Goal: Transaction & Acquisition: Purchase product/service

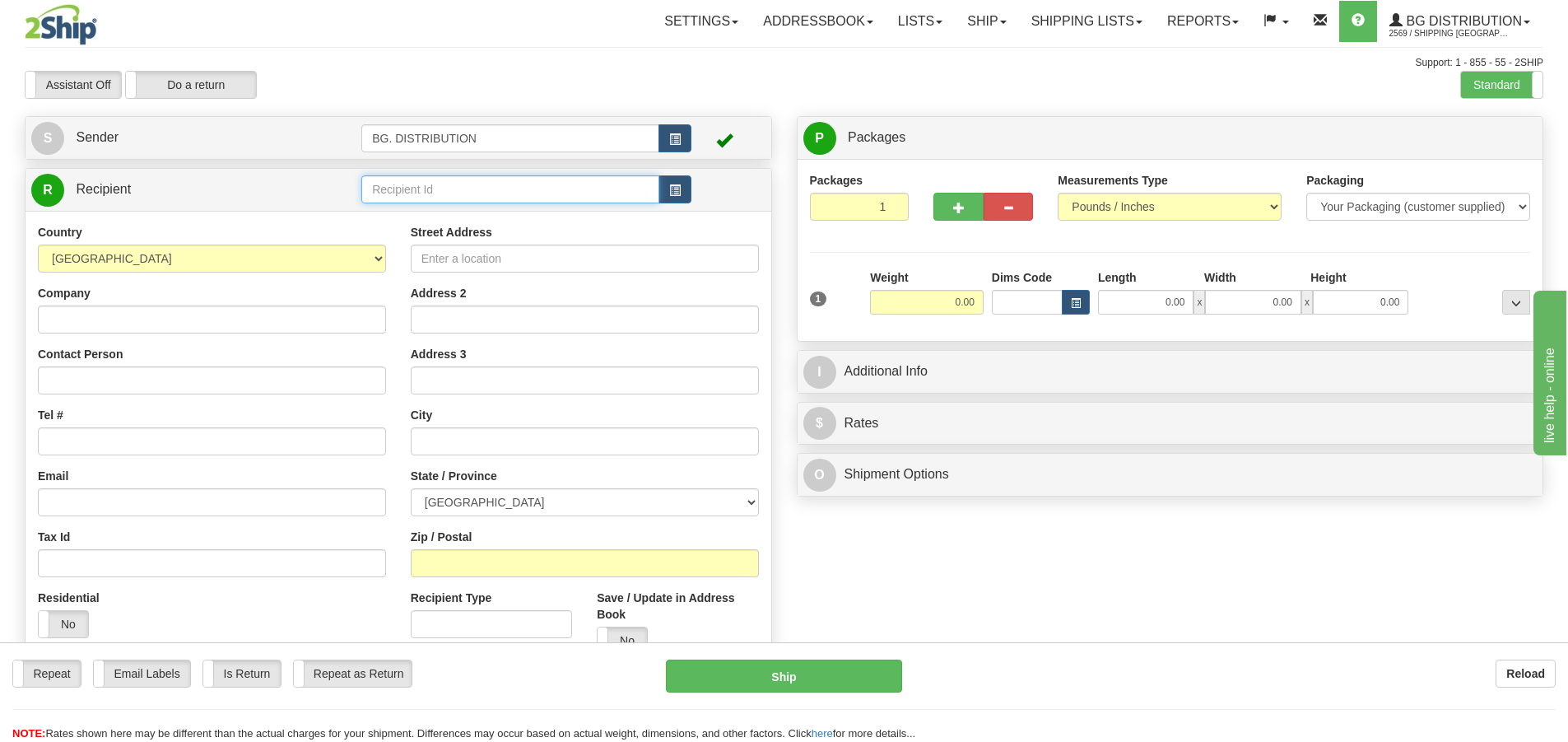
drag, startPoint x: 446, startPoint y: 187, endPoint x: 461, endPoint y: 161, distance: 30.0
click at [448, 180] on input "text" at bounding box center [510, 189] width 298 height 28
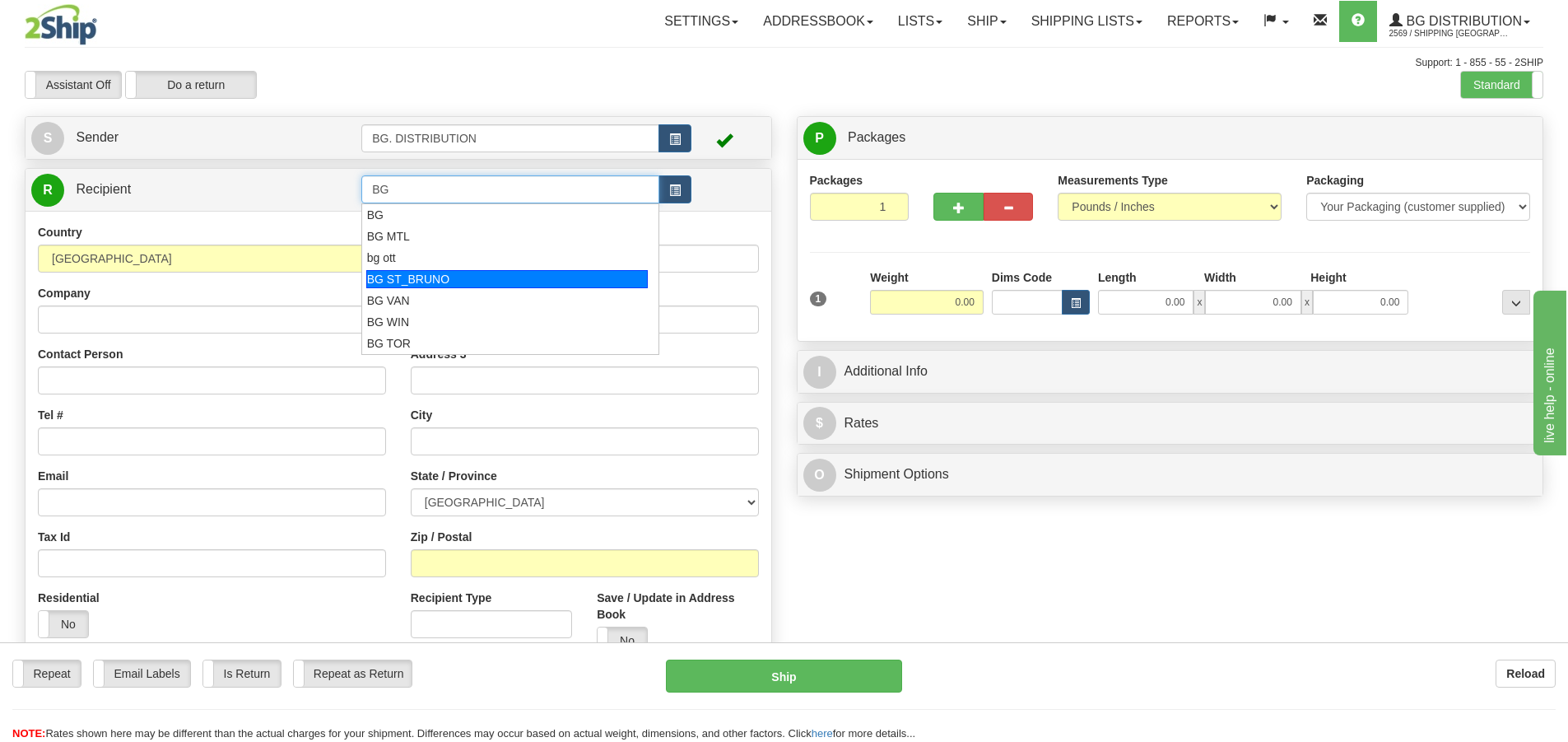
click at [505, 277] on div "BG ST_BRUNO" at bounding box center [507, 279] width 282 height 18
type input "BG ST_BRUNO"
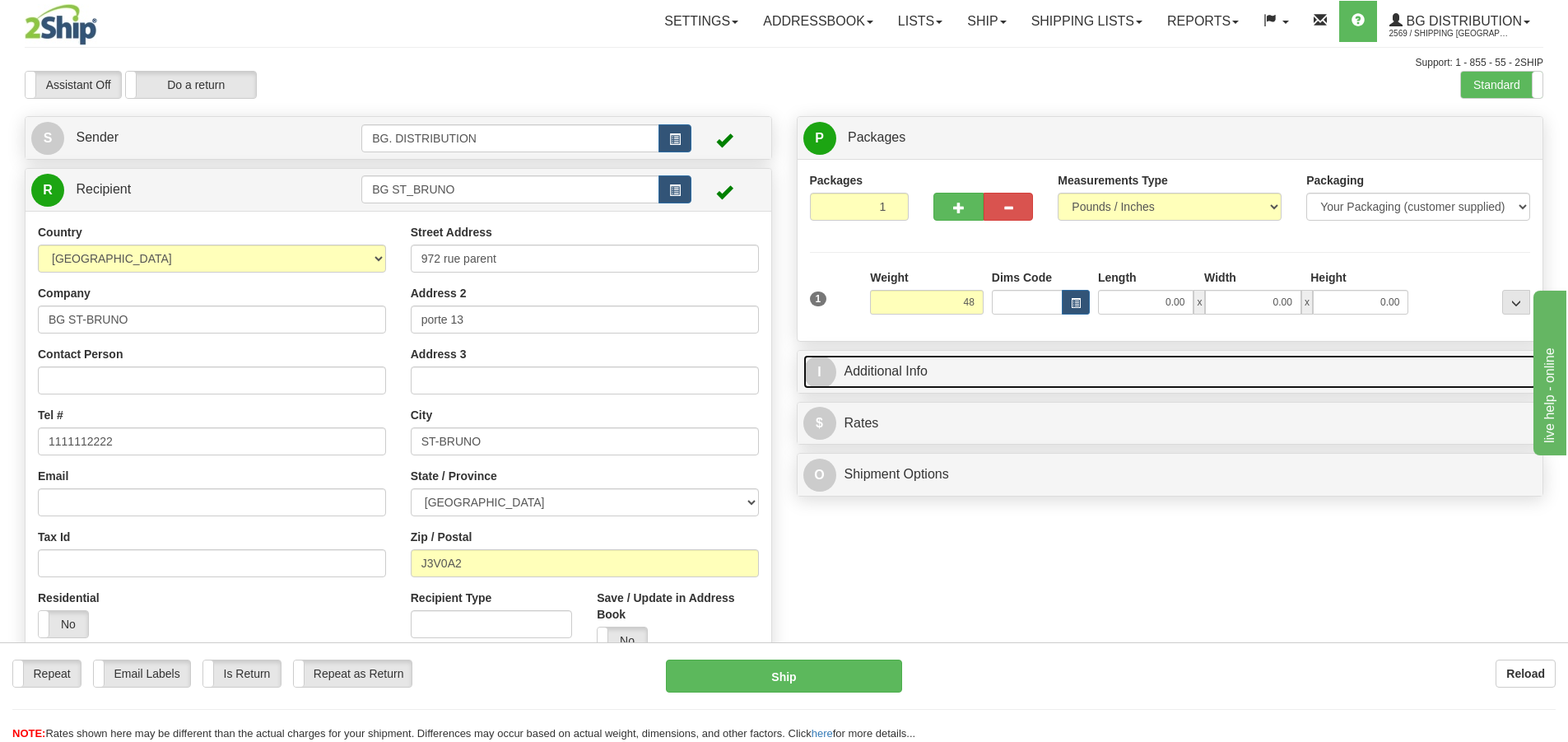
type input "48.00"
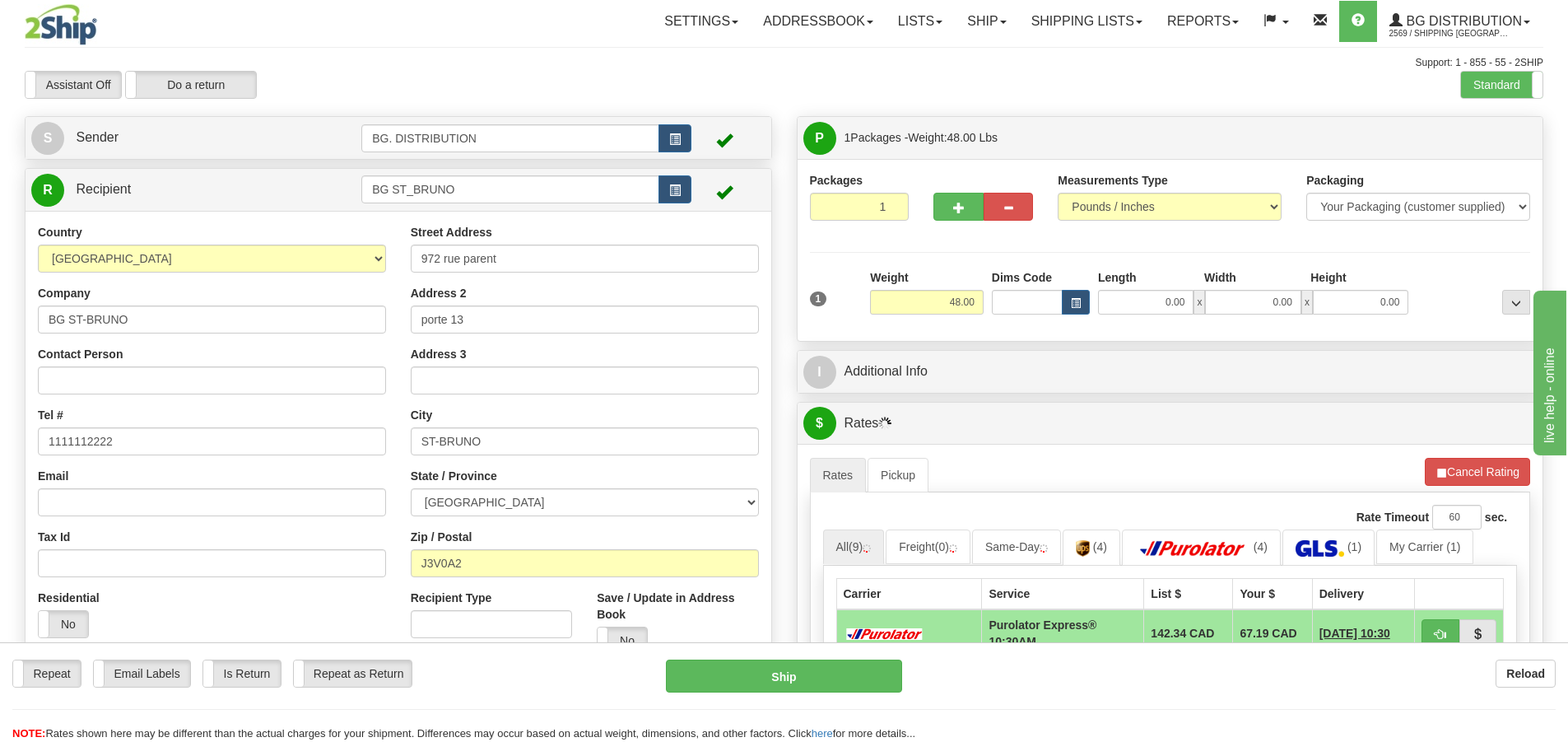
click at [1158, 288] on div "Length" at bounding box center [1147, 279] width 106 height 21
click at [1163, 308] on input "0.00" at bounding box center [1145, 302] width 95 height 25
type input "19.00"
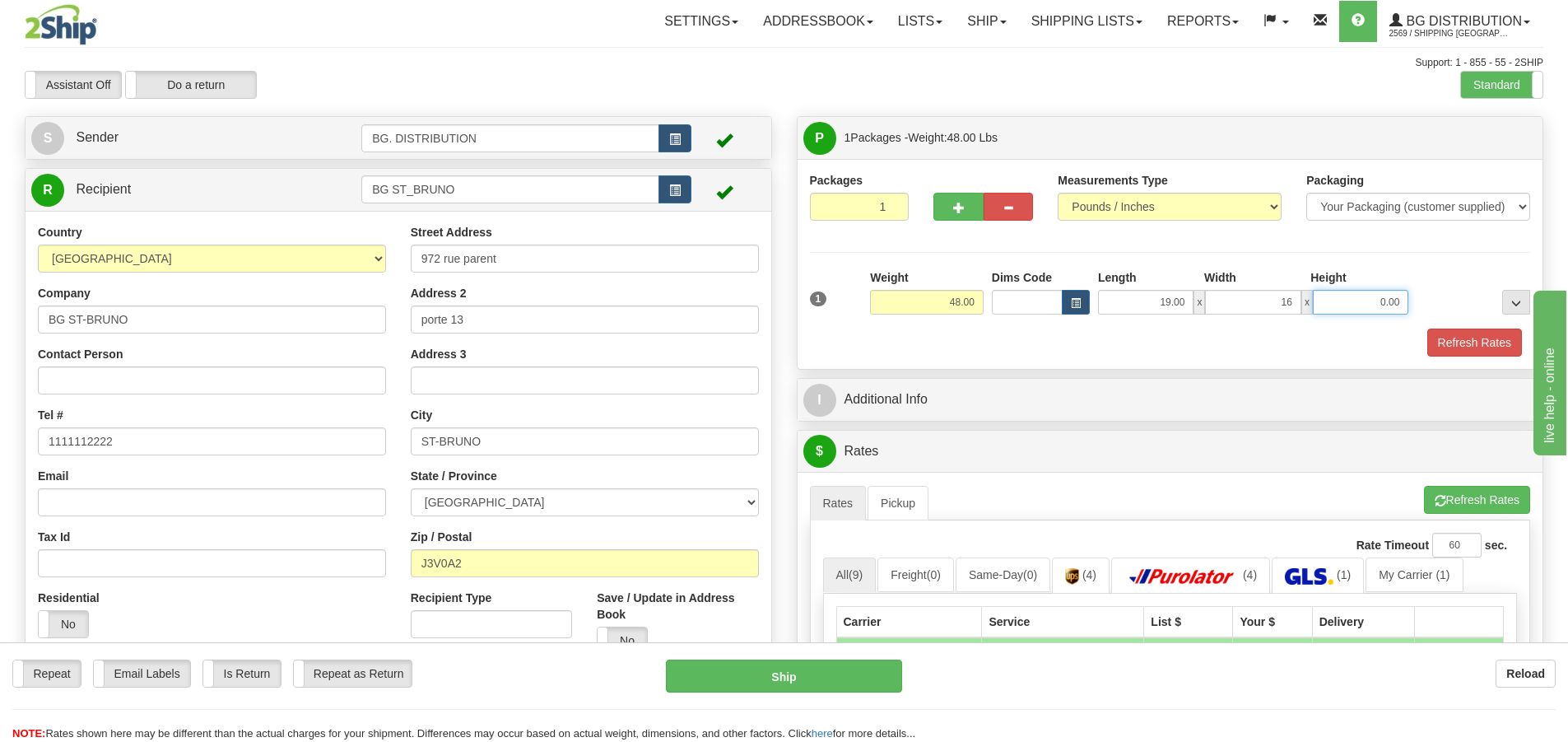
type input "16.00"
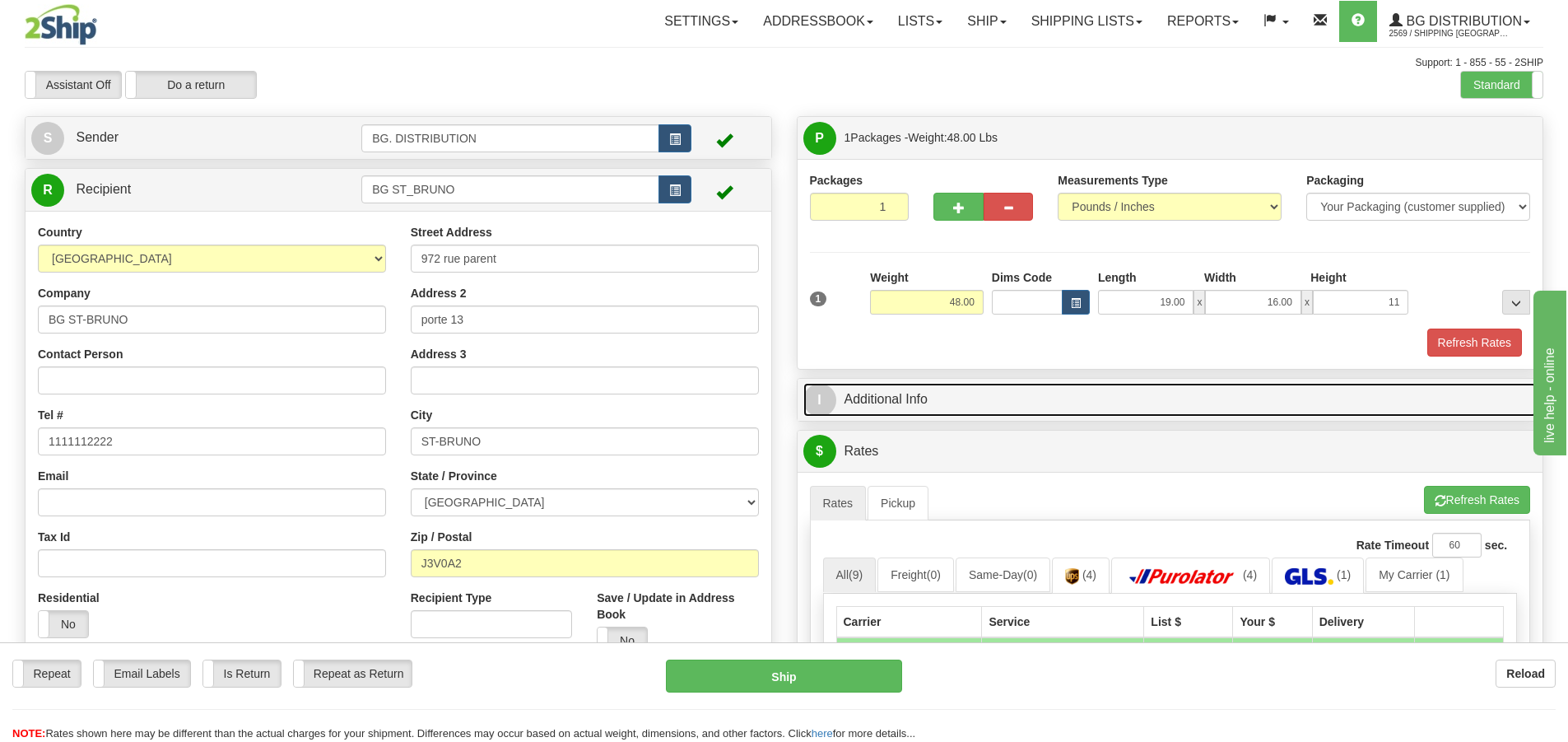
type input "11.00"
click at [825, 393] on span "I" at bounding box center [820, 400] width 33 height 33
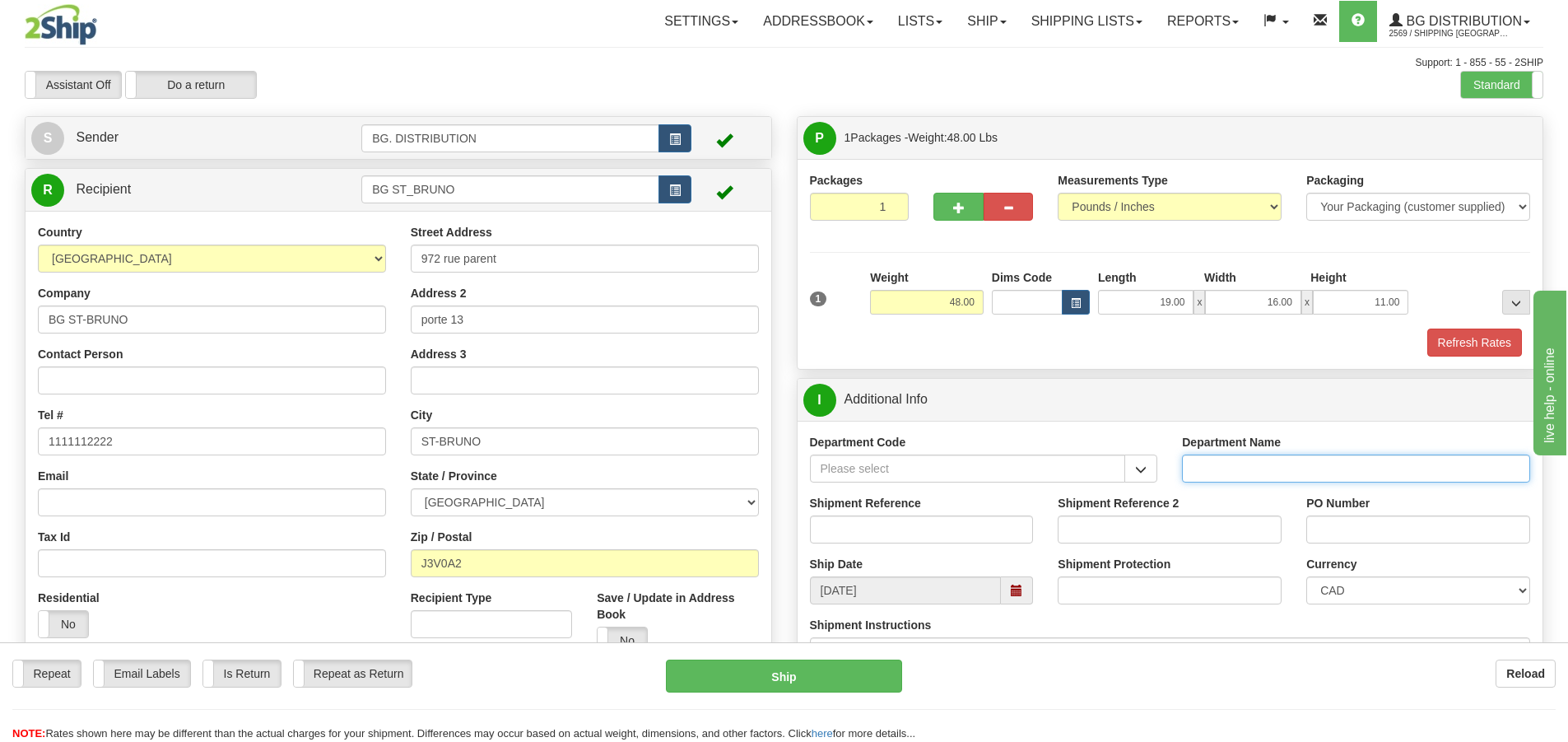
click at [1218, 466] on input "Department Name" at bounding box center [1355, 468] width 348 height 28
type input "."
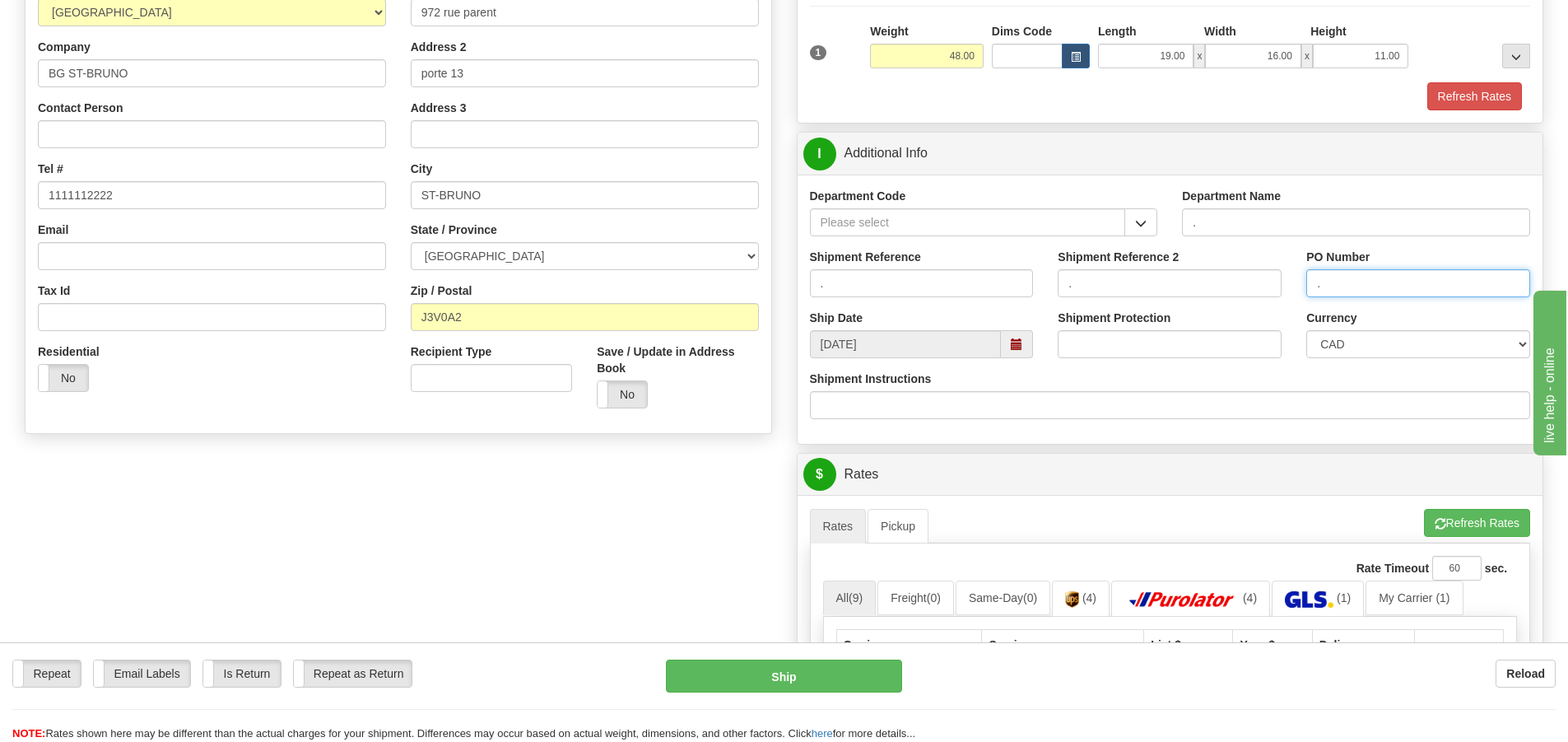
scroll to position [247, 0]
type input "."
click at [1455, 510] on button "Refresh Rates" at bounding box center [1477, 522] width 106 height 28
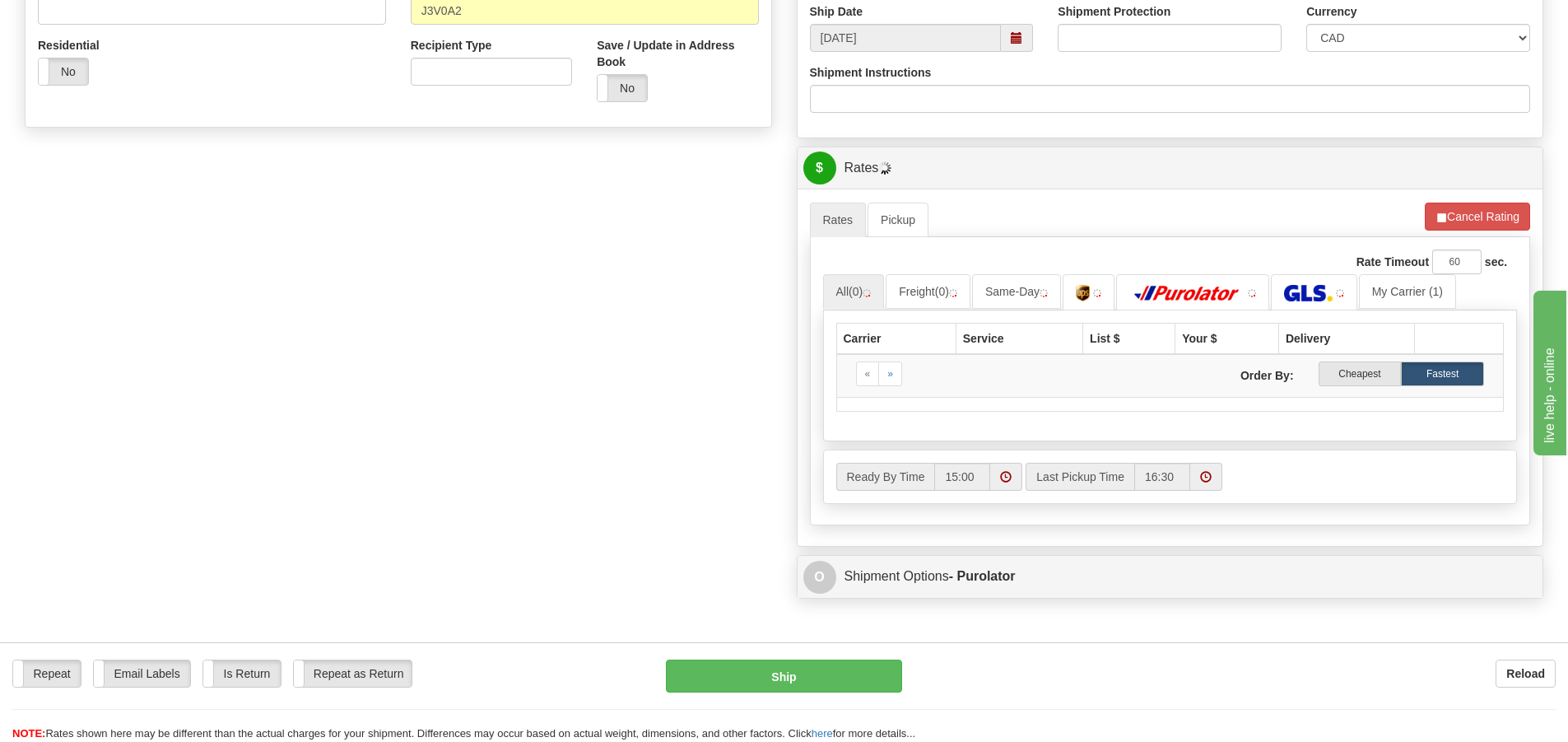
scroll to position [577, 0]
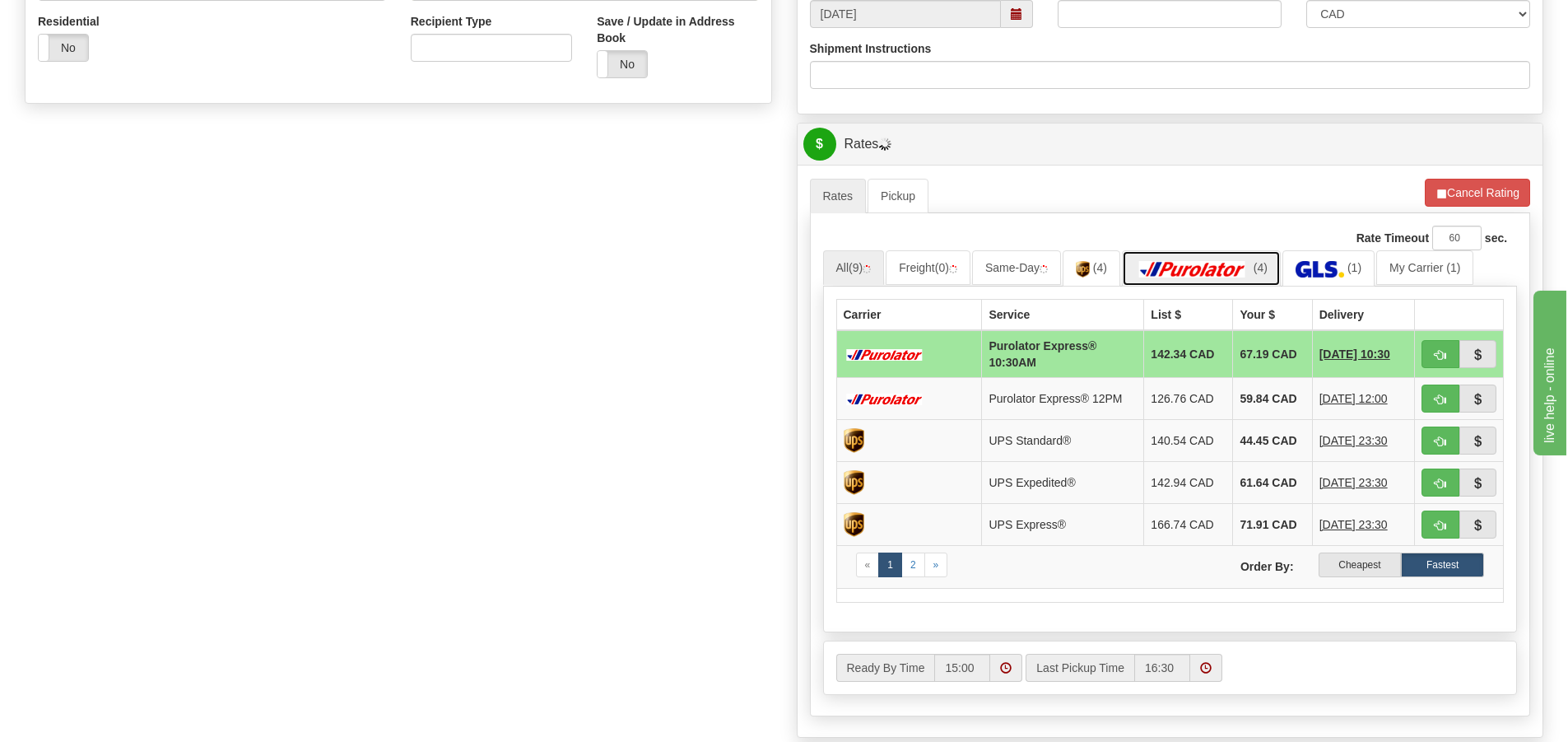
click at [1225, 262] on img at bounding box center [1193, 270] width 115 height 17
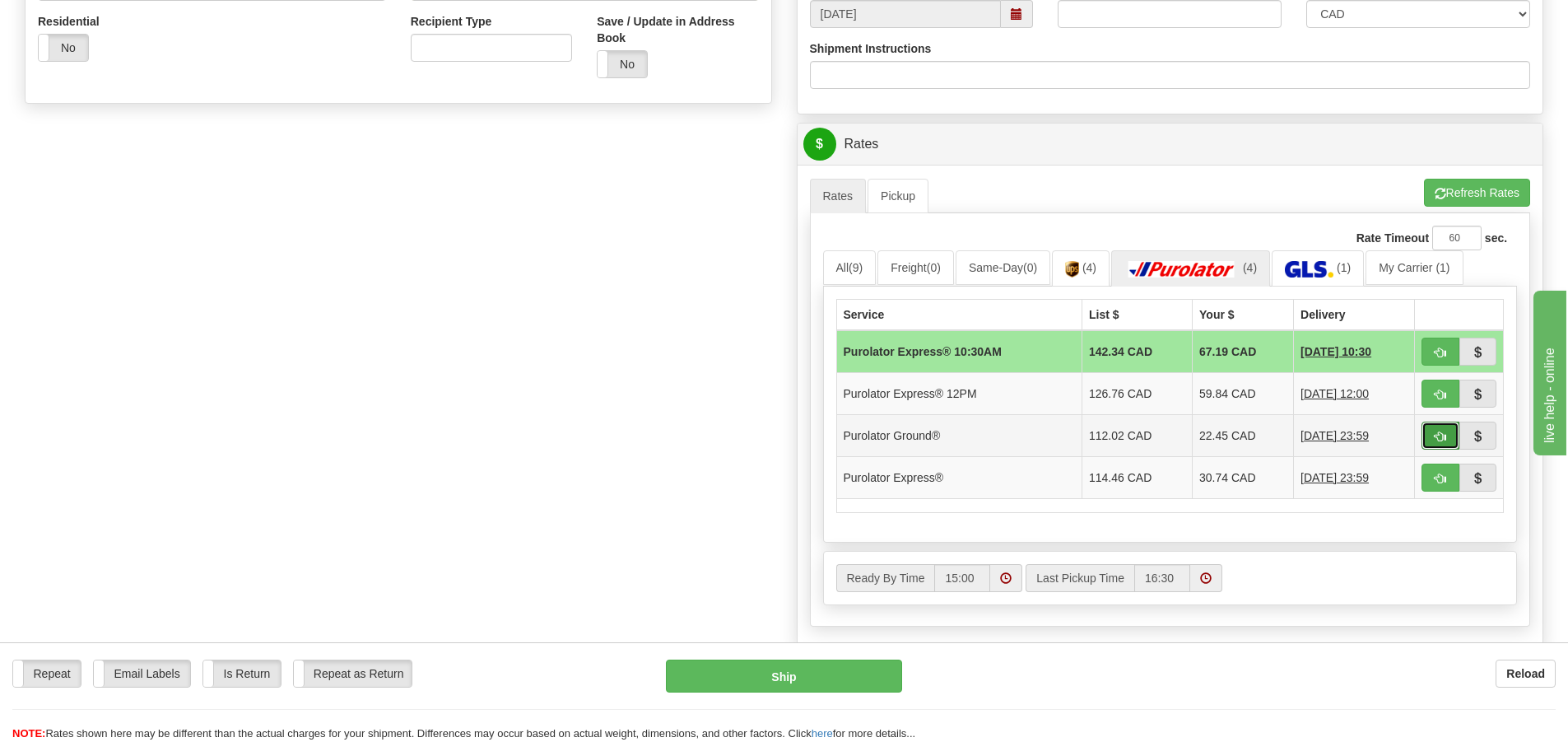
click at [1442, 433] on span "button" at bounding box center [1441, 437] width 12 height 11
type input "260"
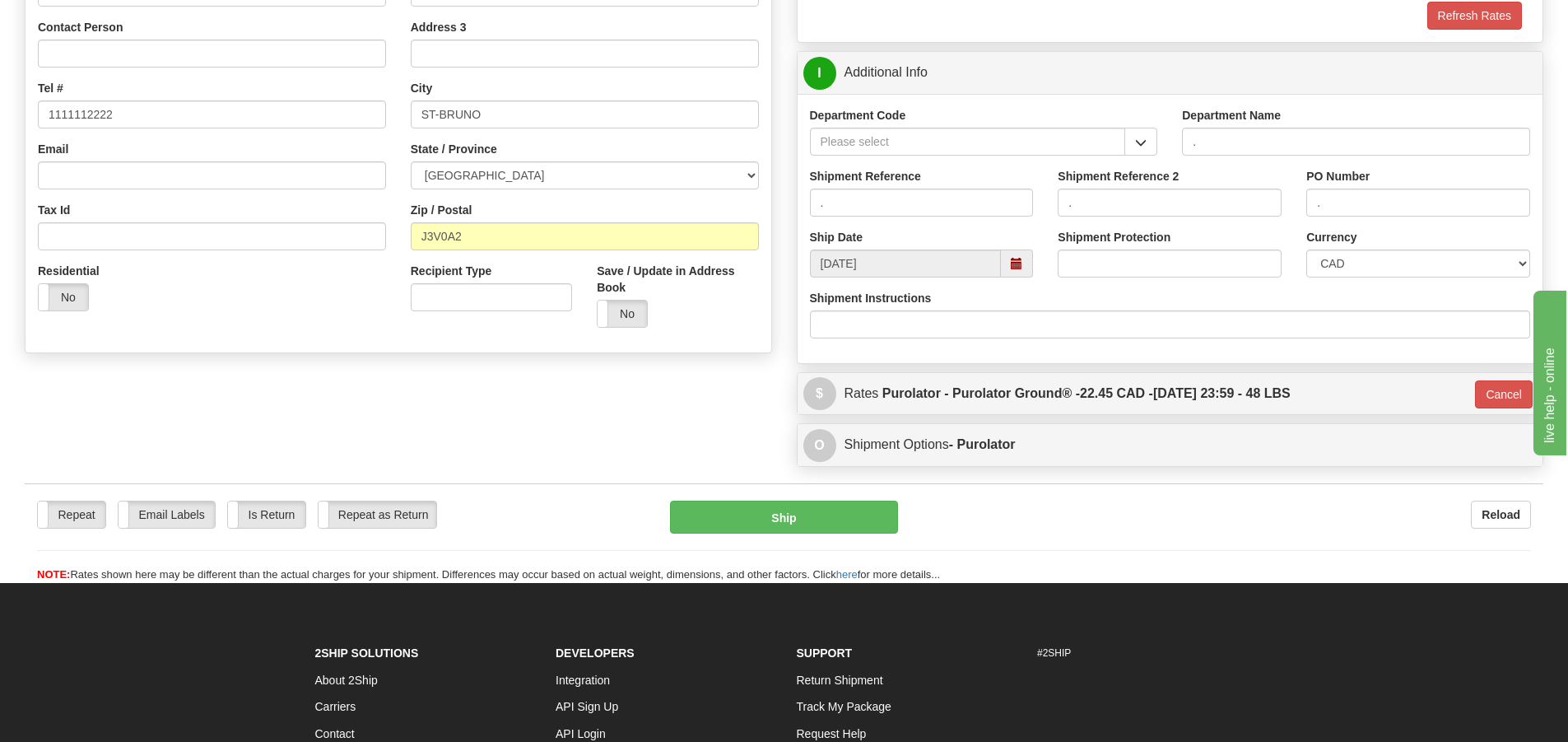
scroll to position [510, 0]
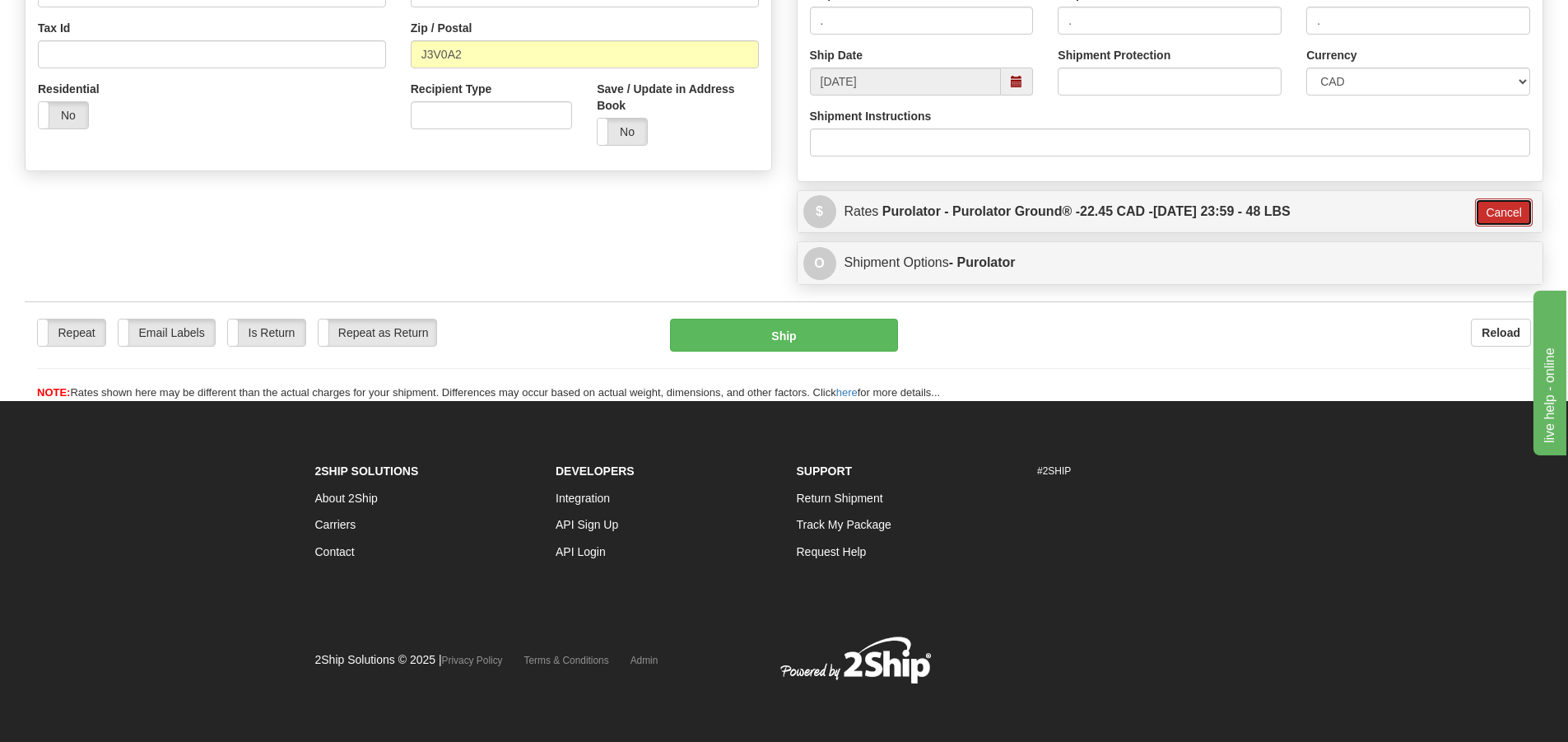
click at [1510, 204] on button "Cancel" at bounding box center [1504, 213] width 58 height 28
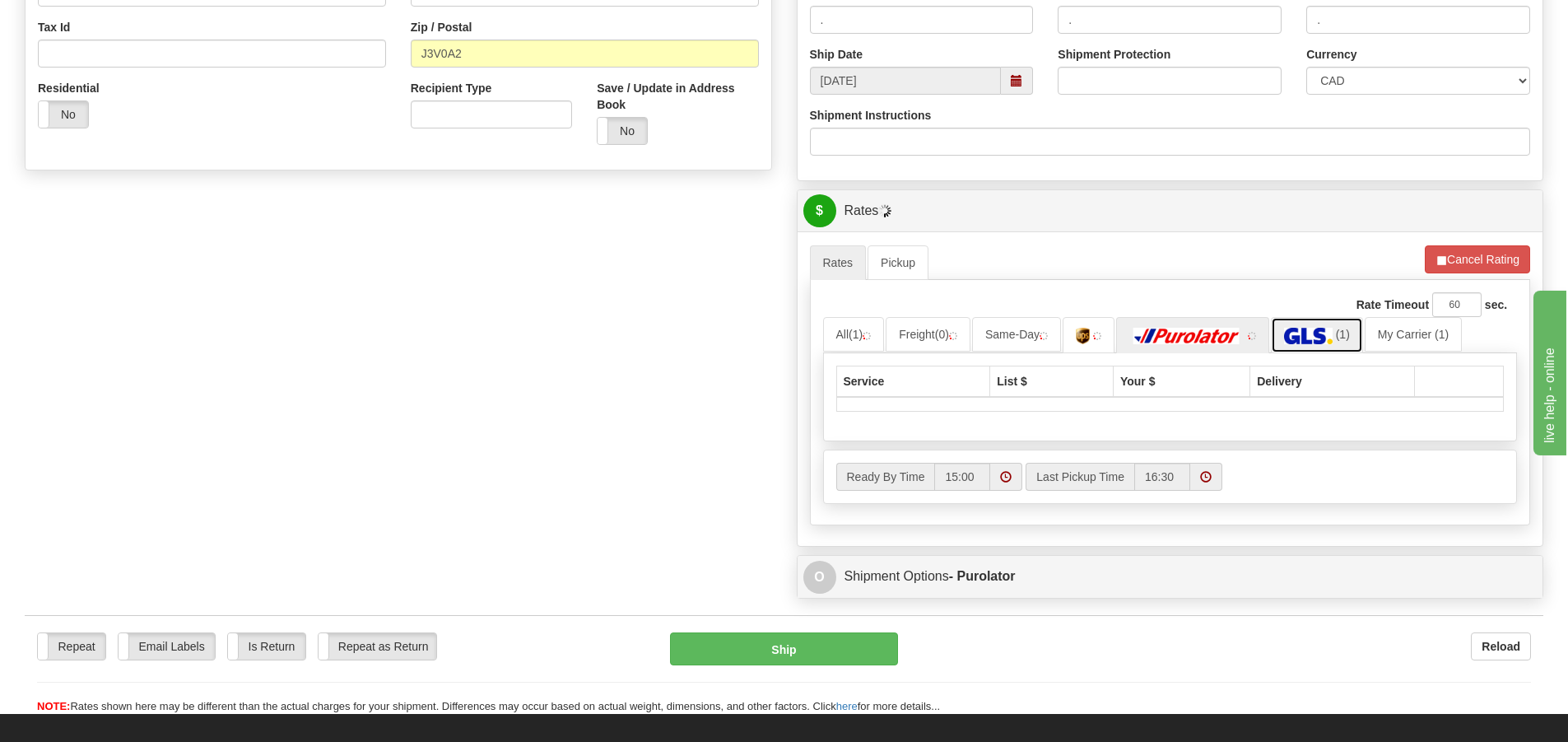
click at [1304, 329] on img at bounding box center [1308, 336] width 49 height 17
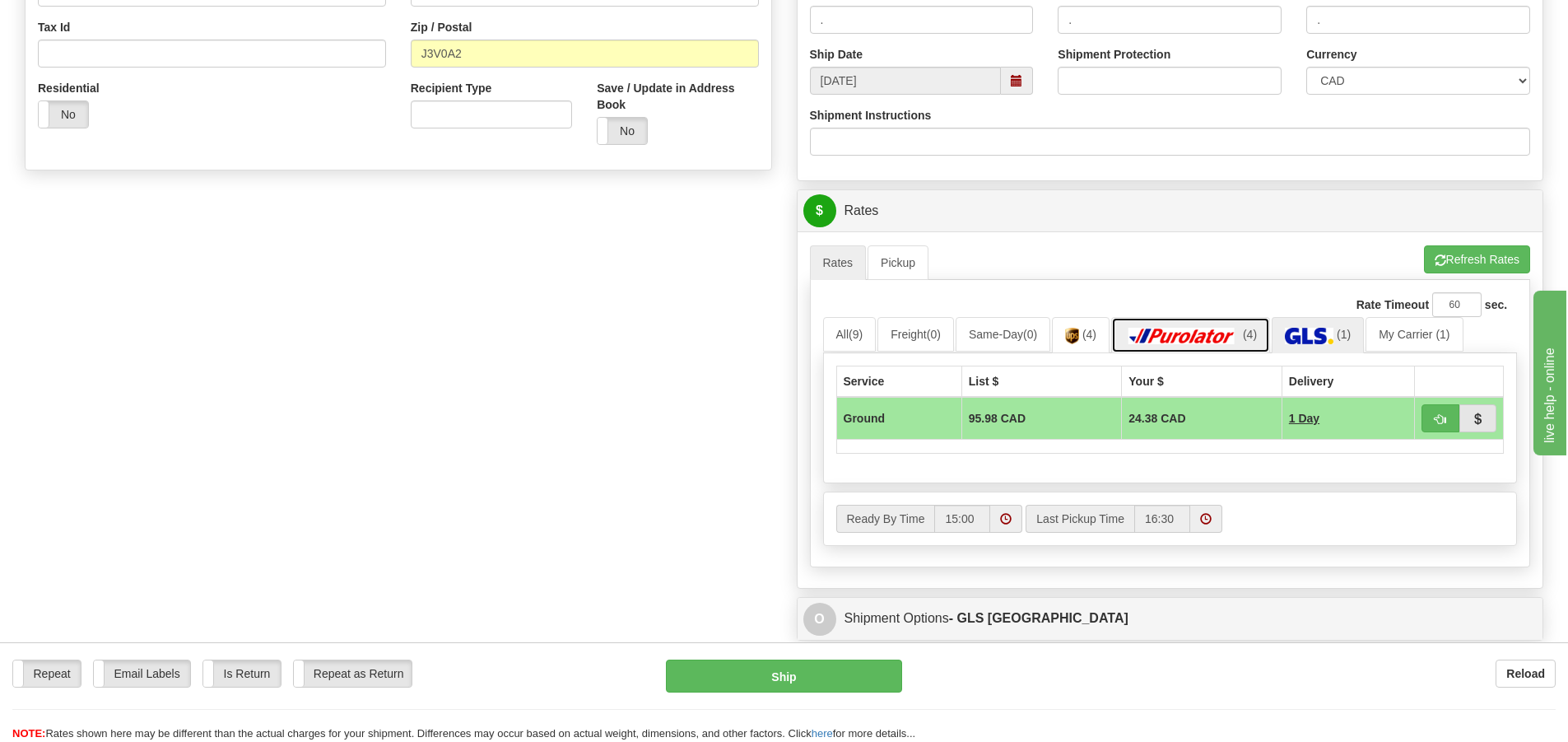
click at [1169, 333] on img at bounding box center [1182, 336] width 115 height 17
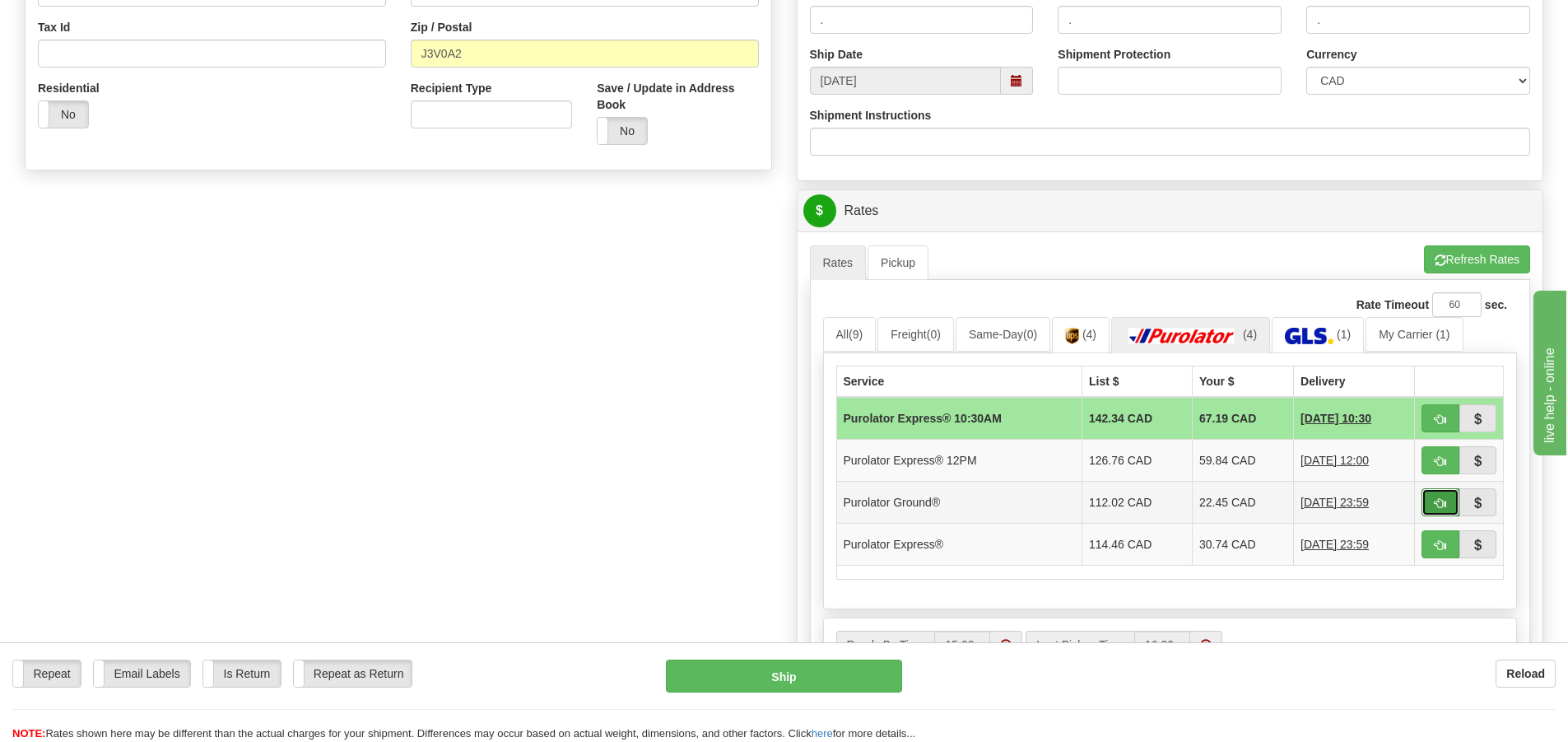
click at [1440, 502] on span "button" at bounding box center [1441, 503] width 12 height 11
type input "260"
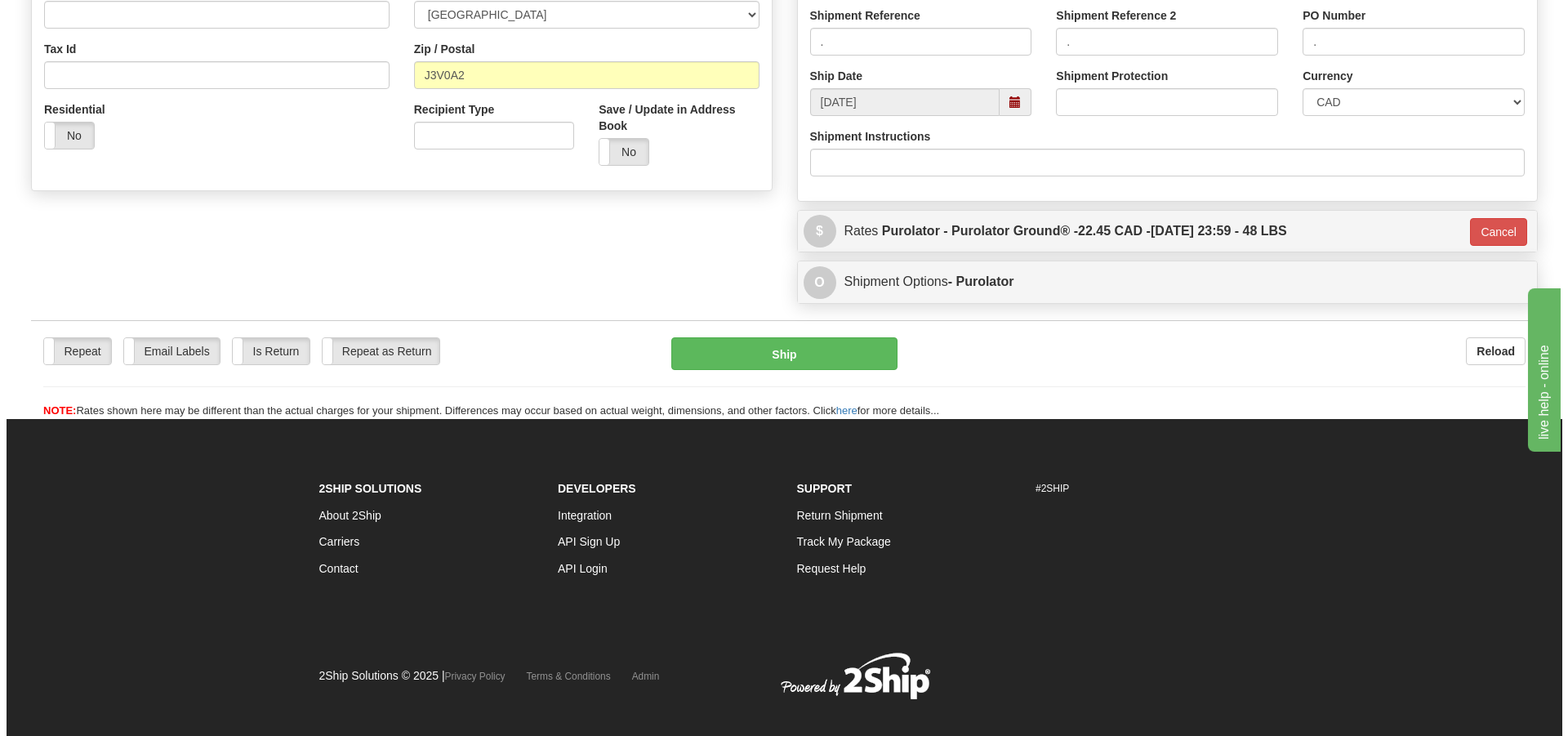
scroll to position [90, 0]
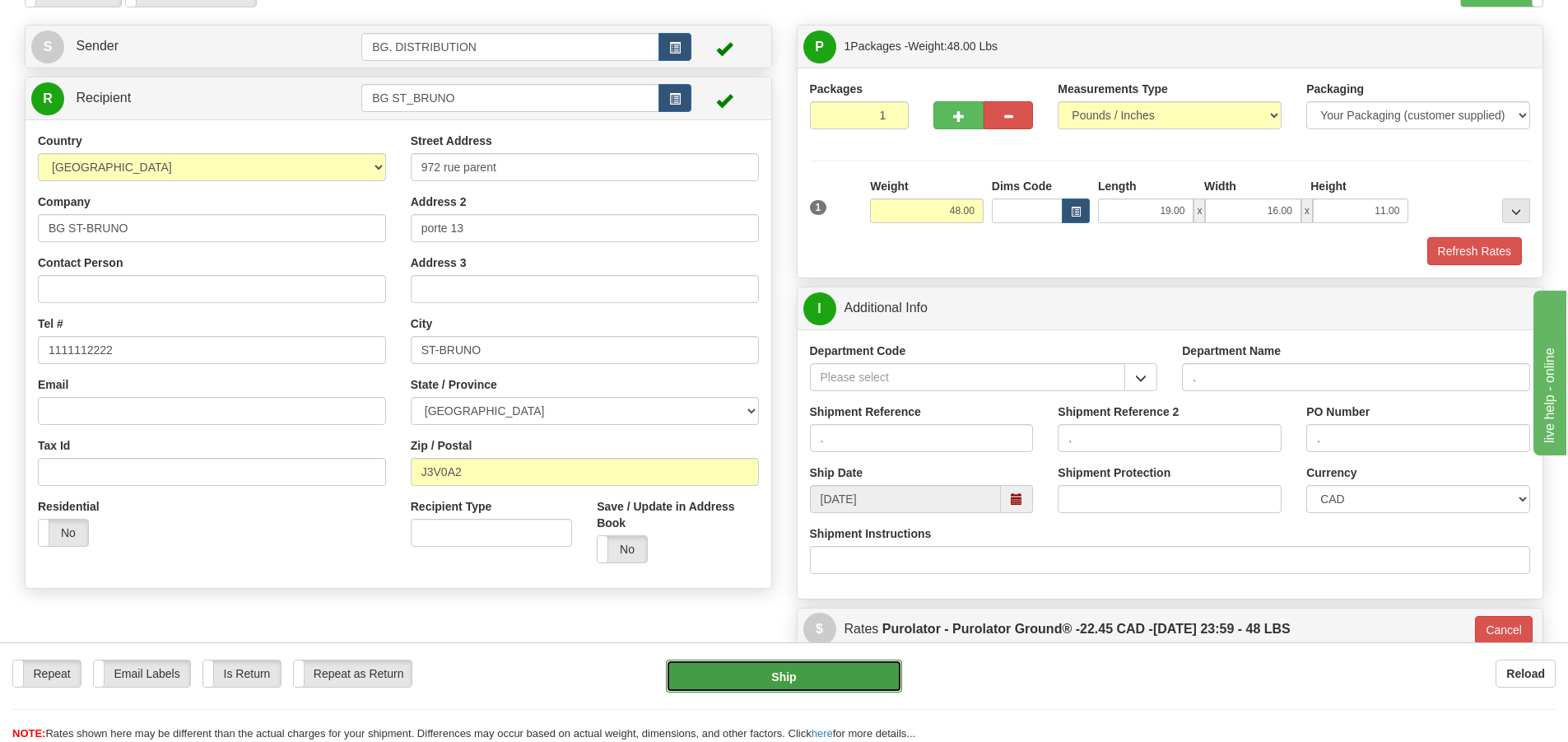
click at [841, 671] on button "Ship" at bounding box center [784, 676] width 237 height 33
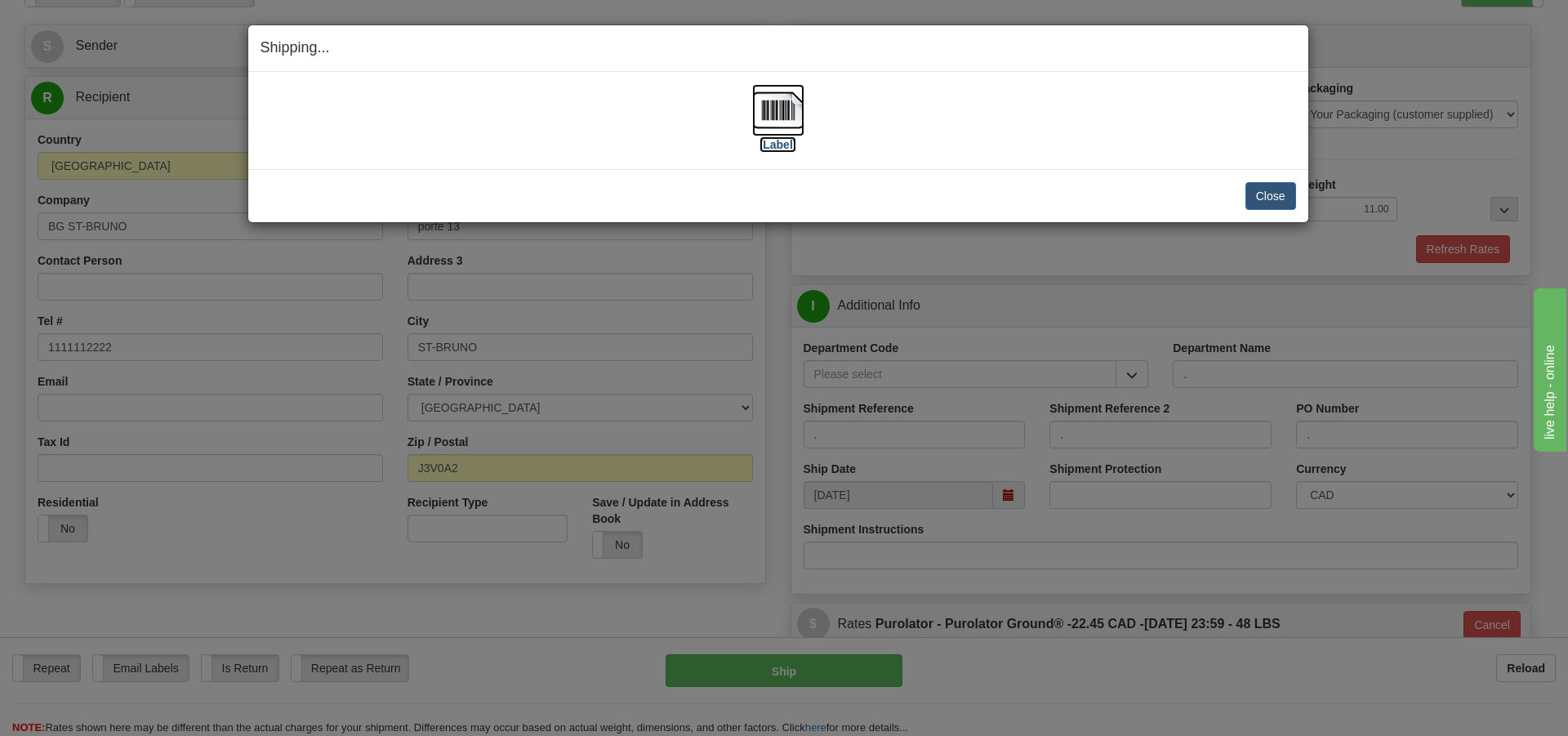
click at [774, 145] on label "[Label]" at bounding box center [779, 144] width 38 height 16
click at [1259, 194] on button "Close" at bounding box center [1271, 196] width 51 height 28
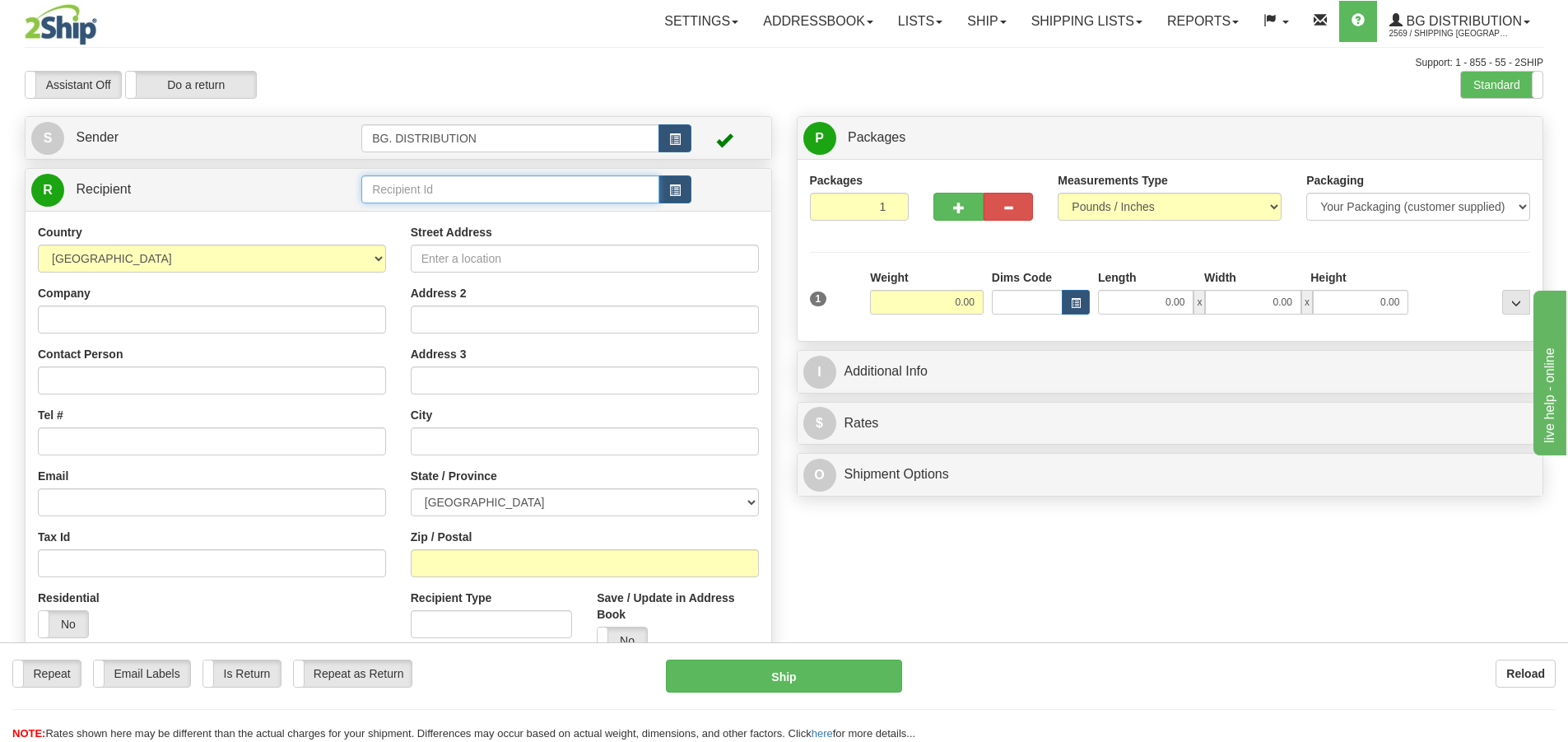
click at [455, 189] on input "text" at bounding box center [510, 189] width 298 height 28
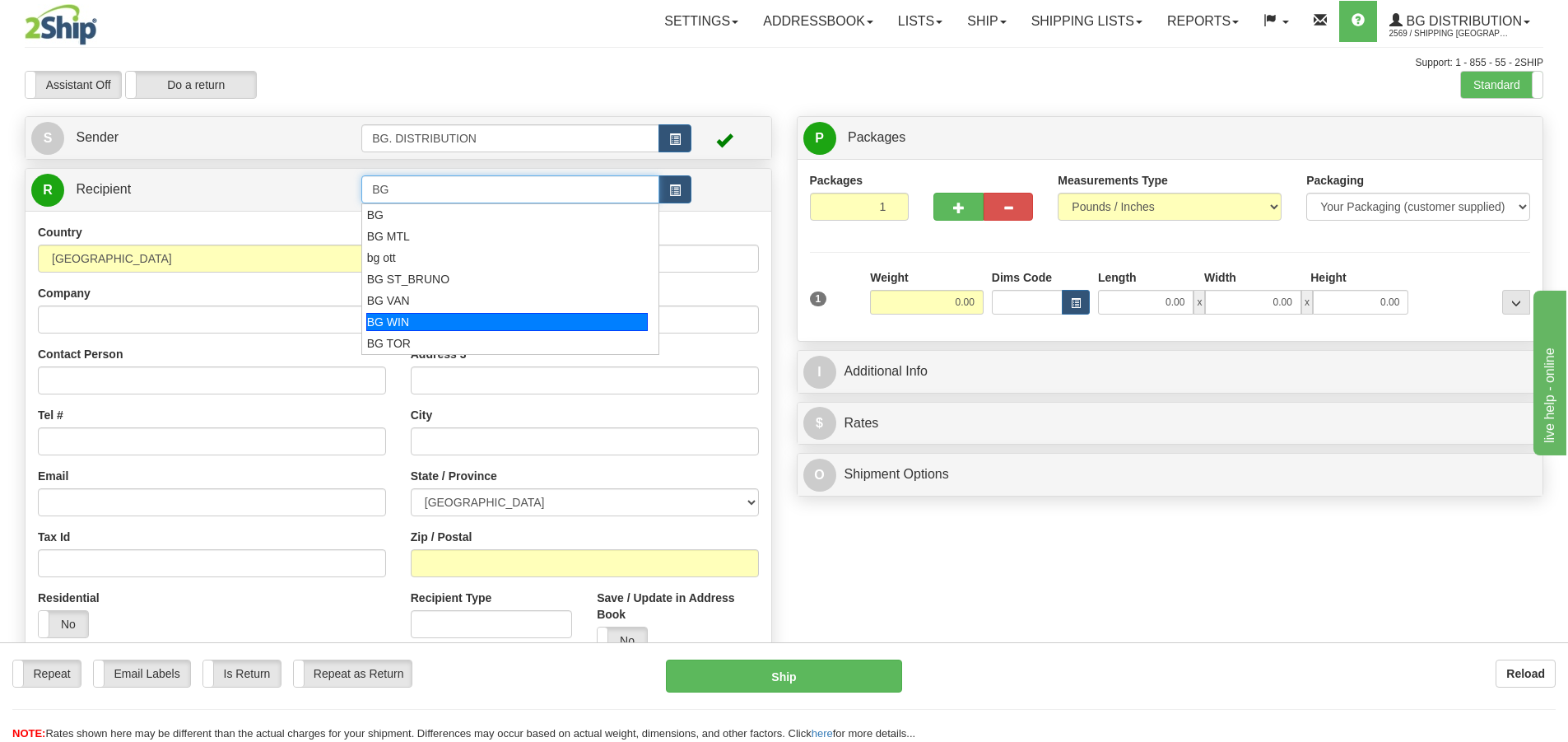
click at [519, 318] on div "BG WIN" at bounding box center [507, 322] width 282 height 18
type input "BG WIN"
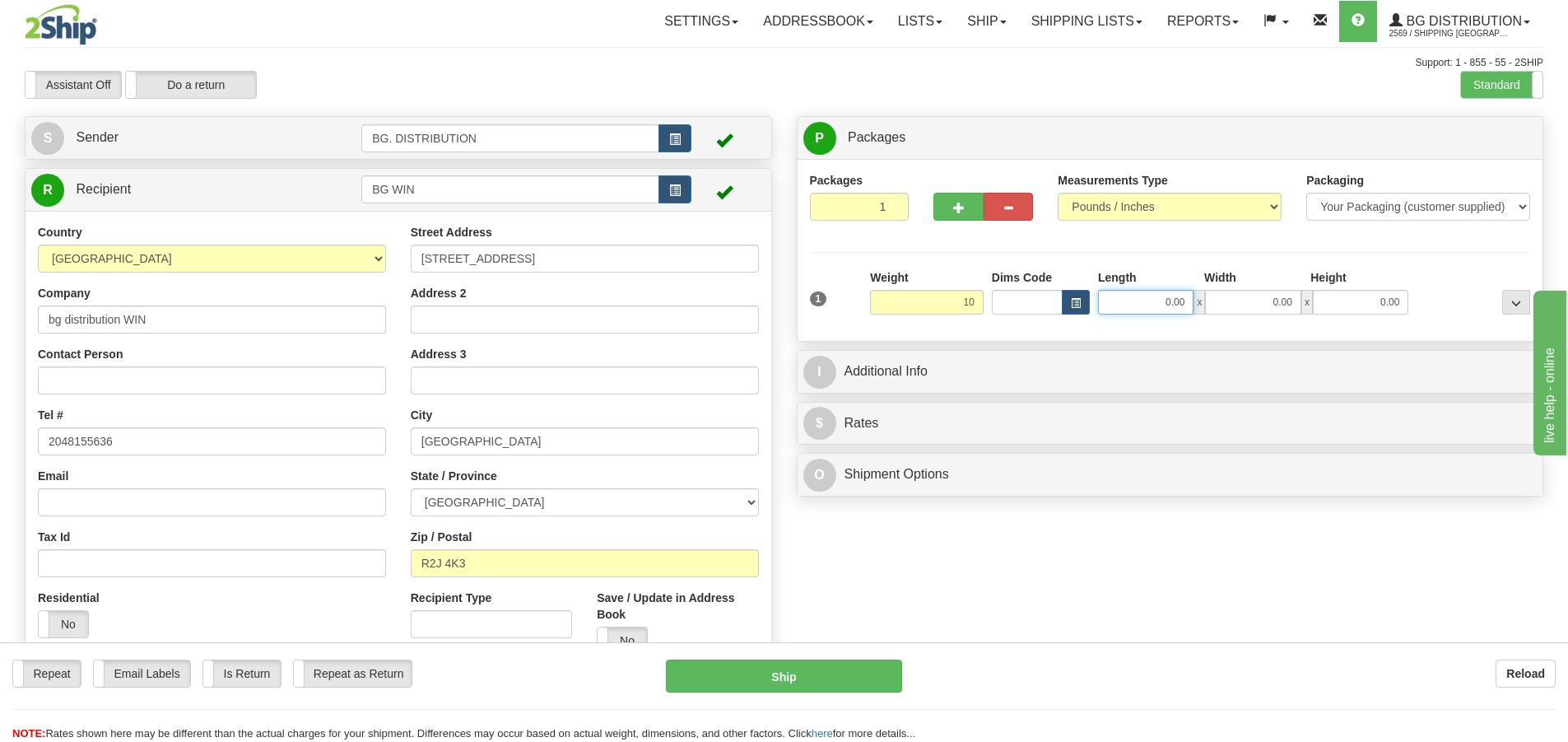
type input "10.00"
click at [1164, 302] on input "0.00" at bounding box center [1145, 302] width 95 height 25
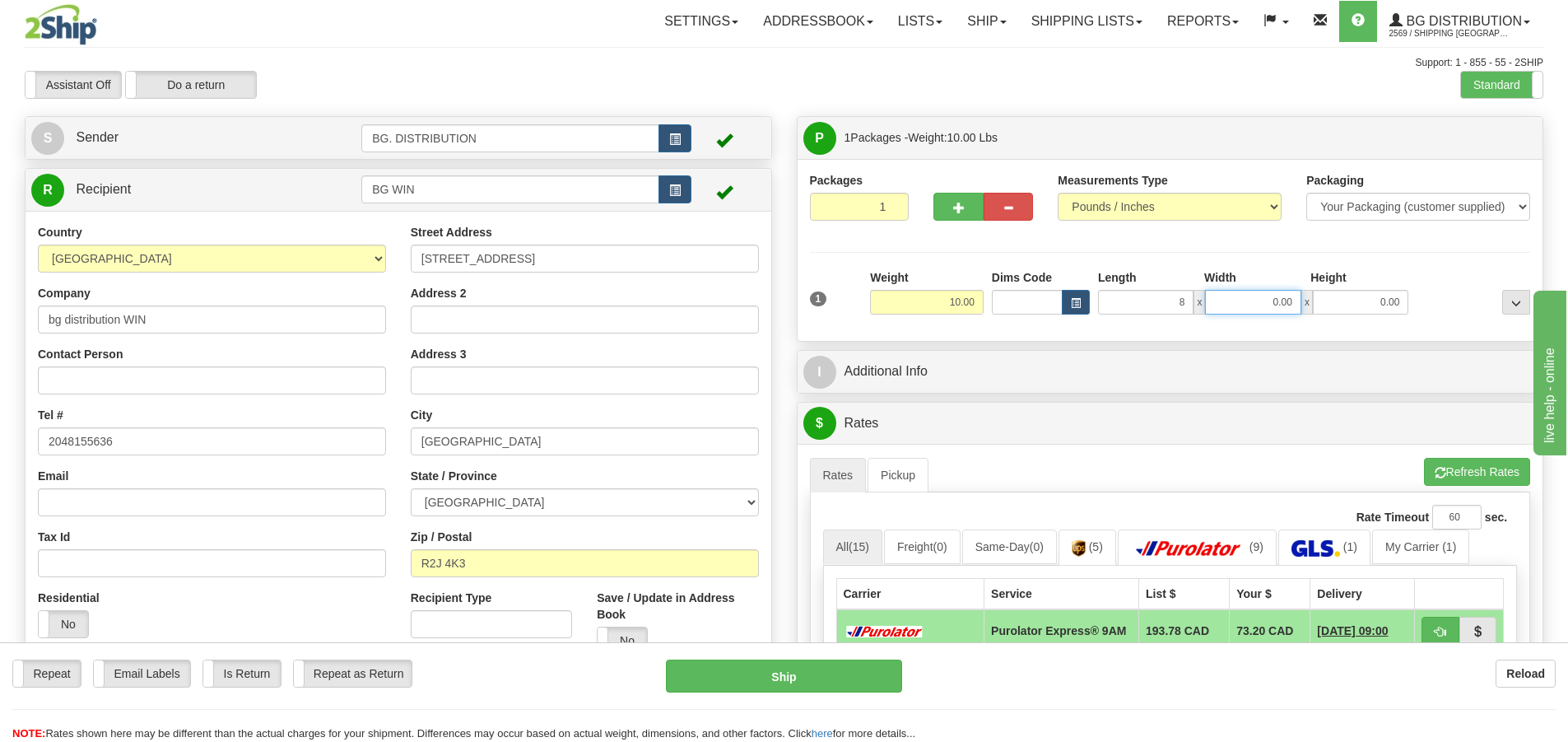
type input "8.00"
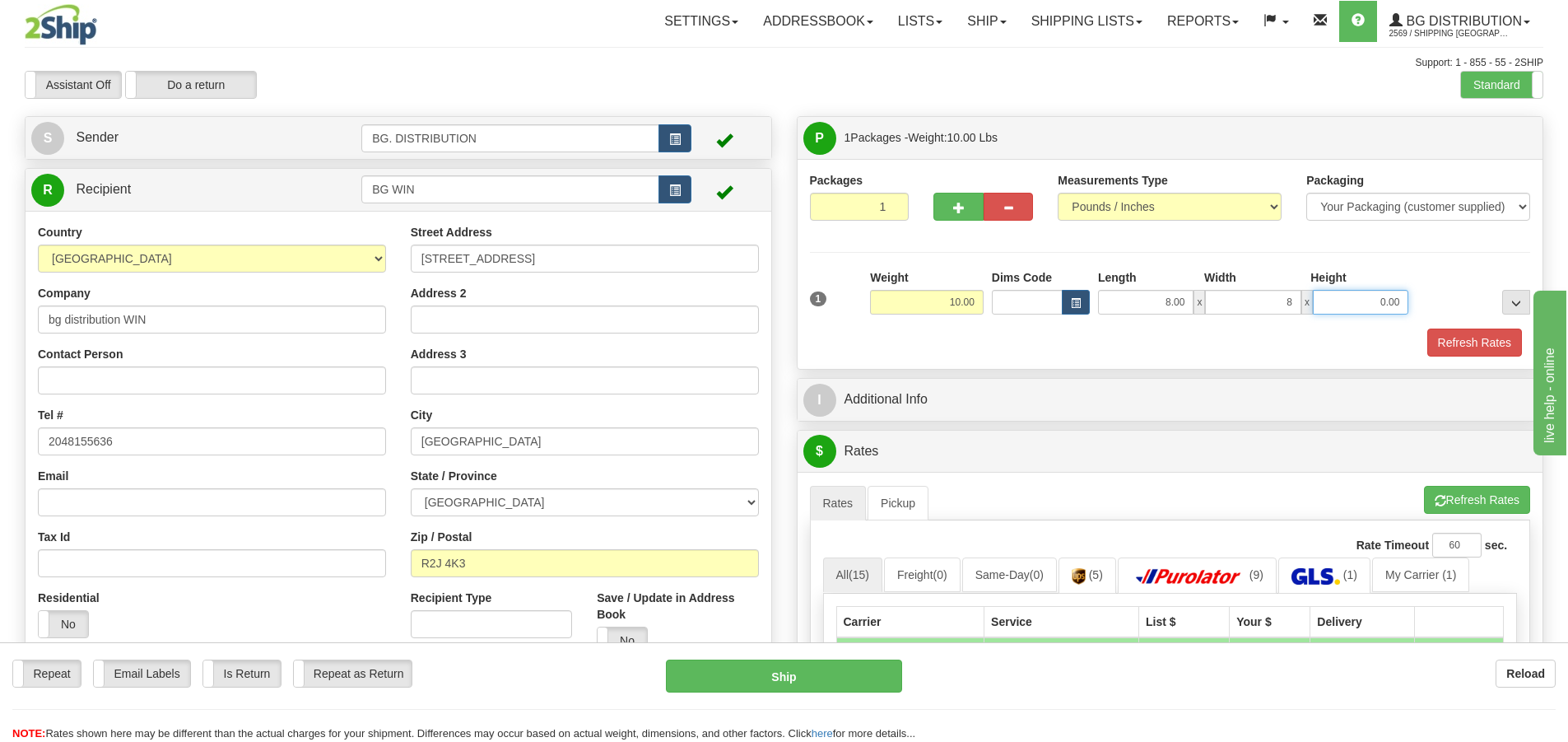
type input "8.00"
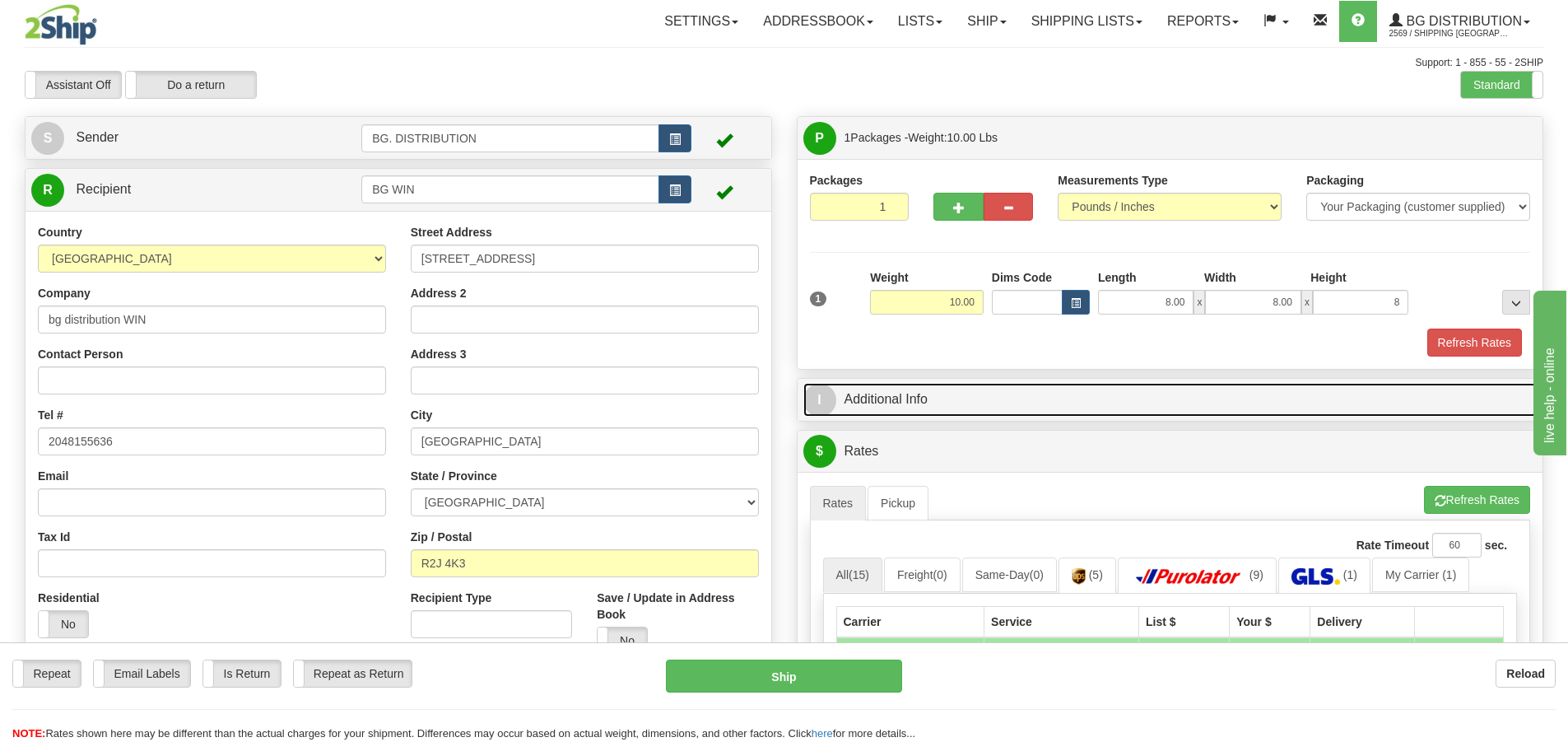
type input "8.00"
click at [825, 395] on span "I" at bounding box center [820, 400] width 33 height 33
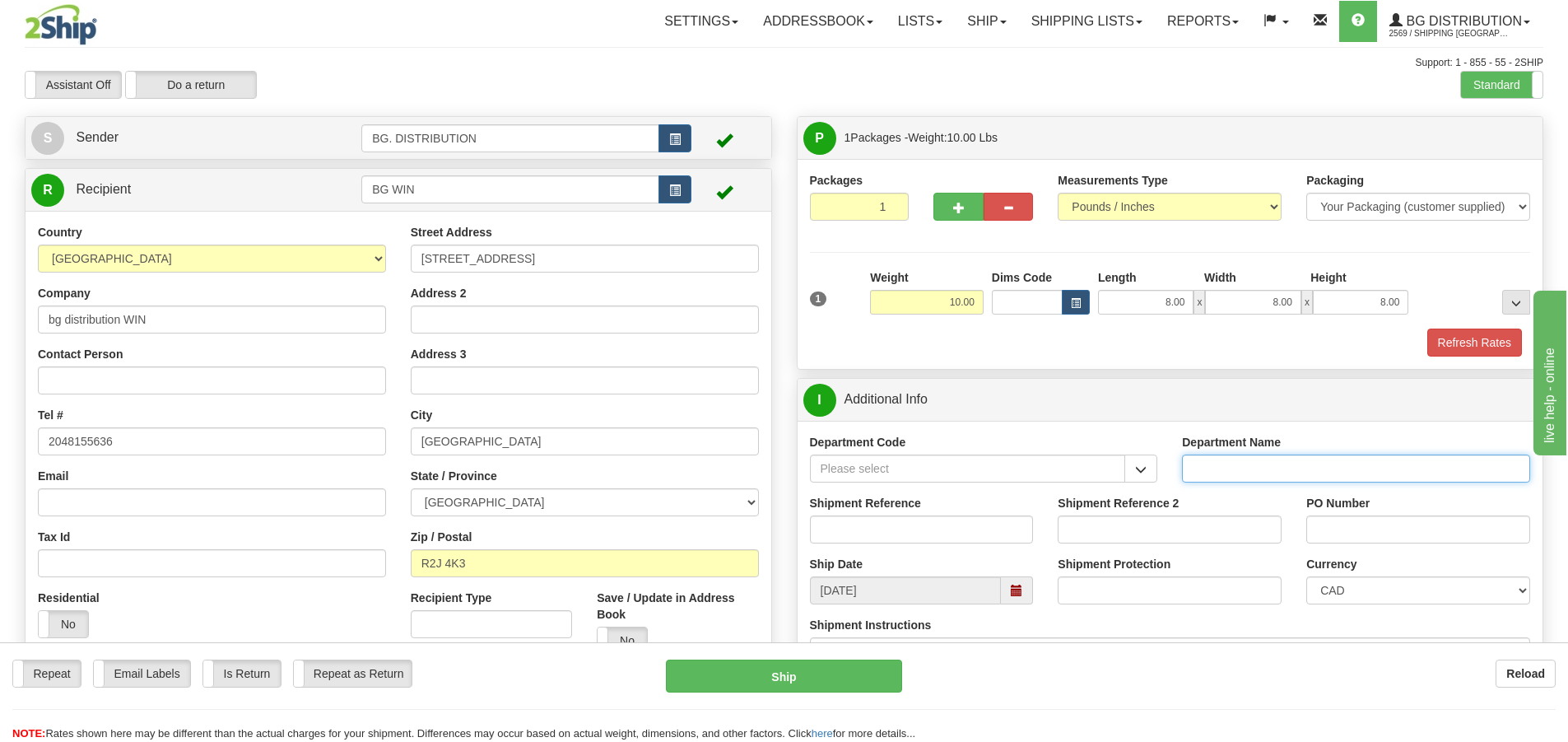
click at [1300, 458] on input "Department Name" at bounding box center [1355, 468] width 348 height 28
type input "."
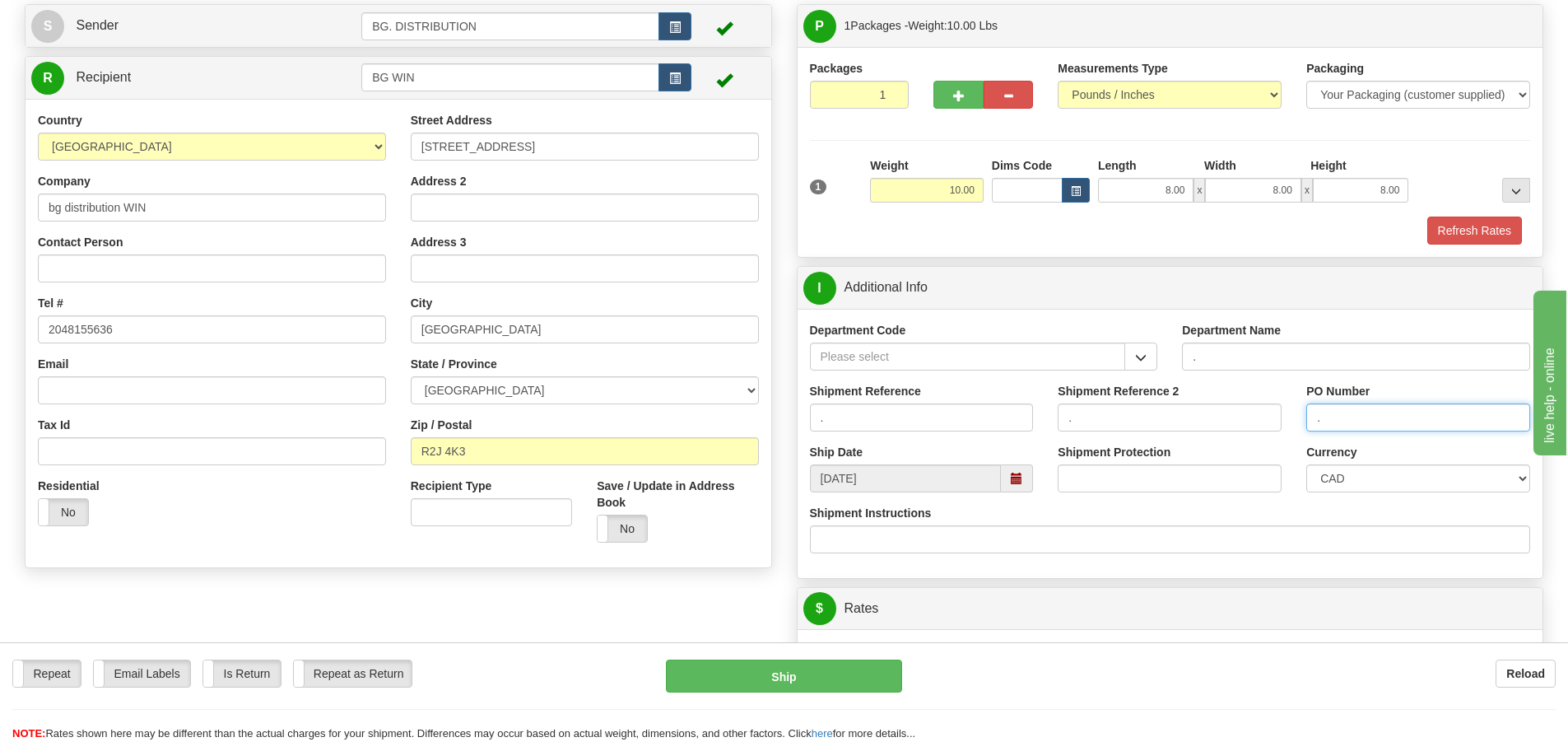
scroll to position [329, 0]
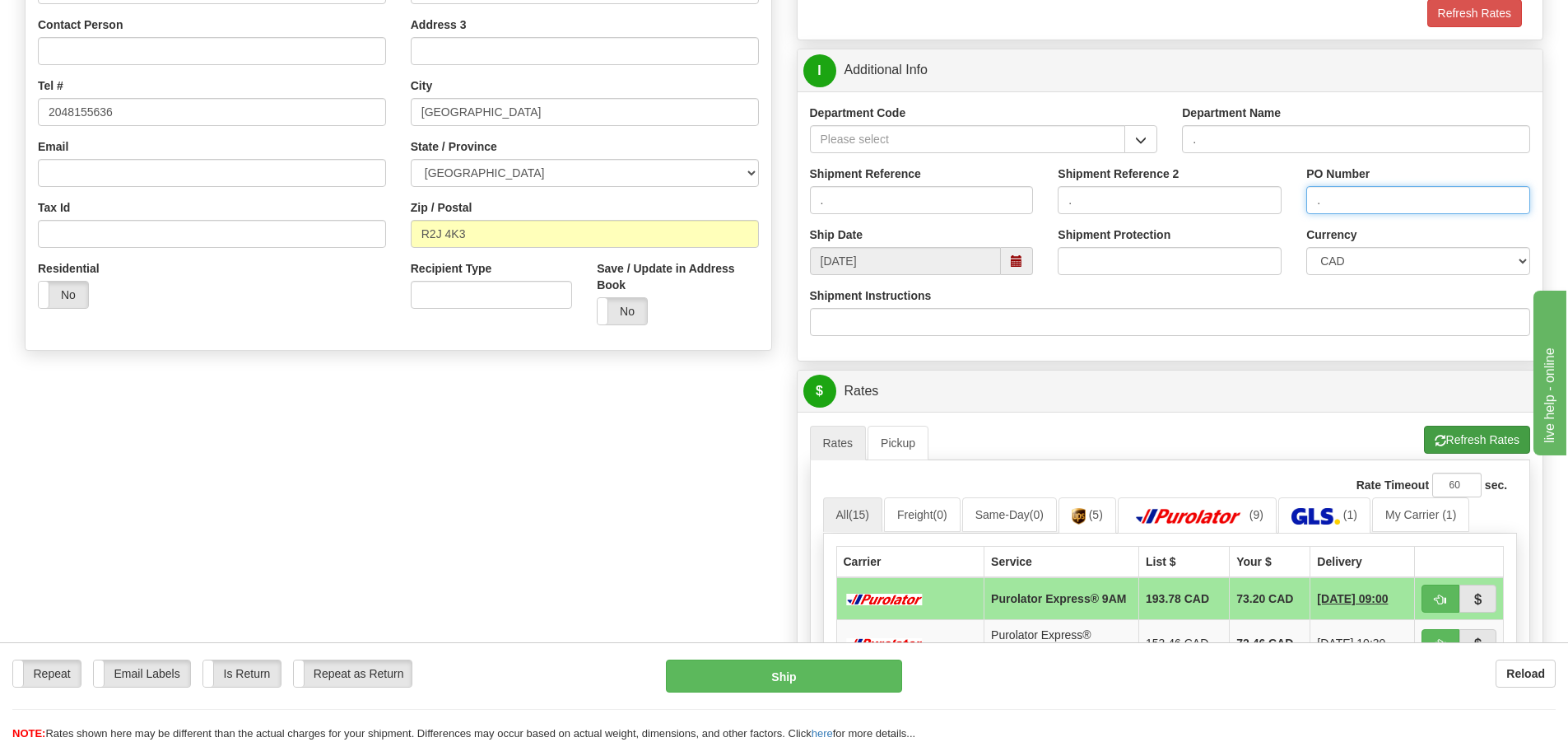
type input "."
click at [1451, 430] on button "Refresh Rates" at bounding box center [1477, 440] width 106 height 28
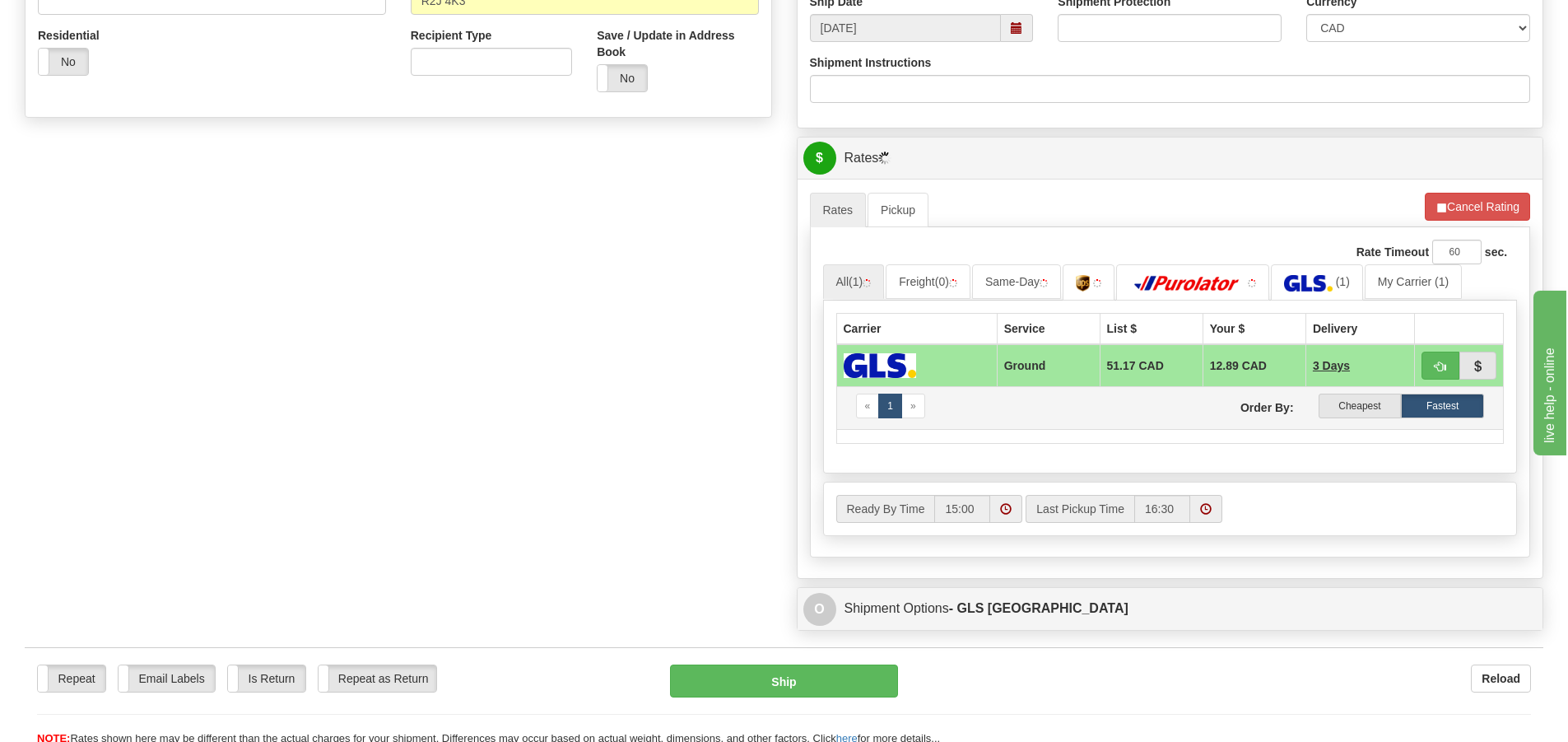
scroll to position [577, 0]
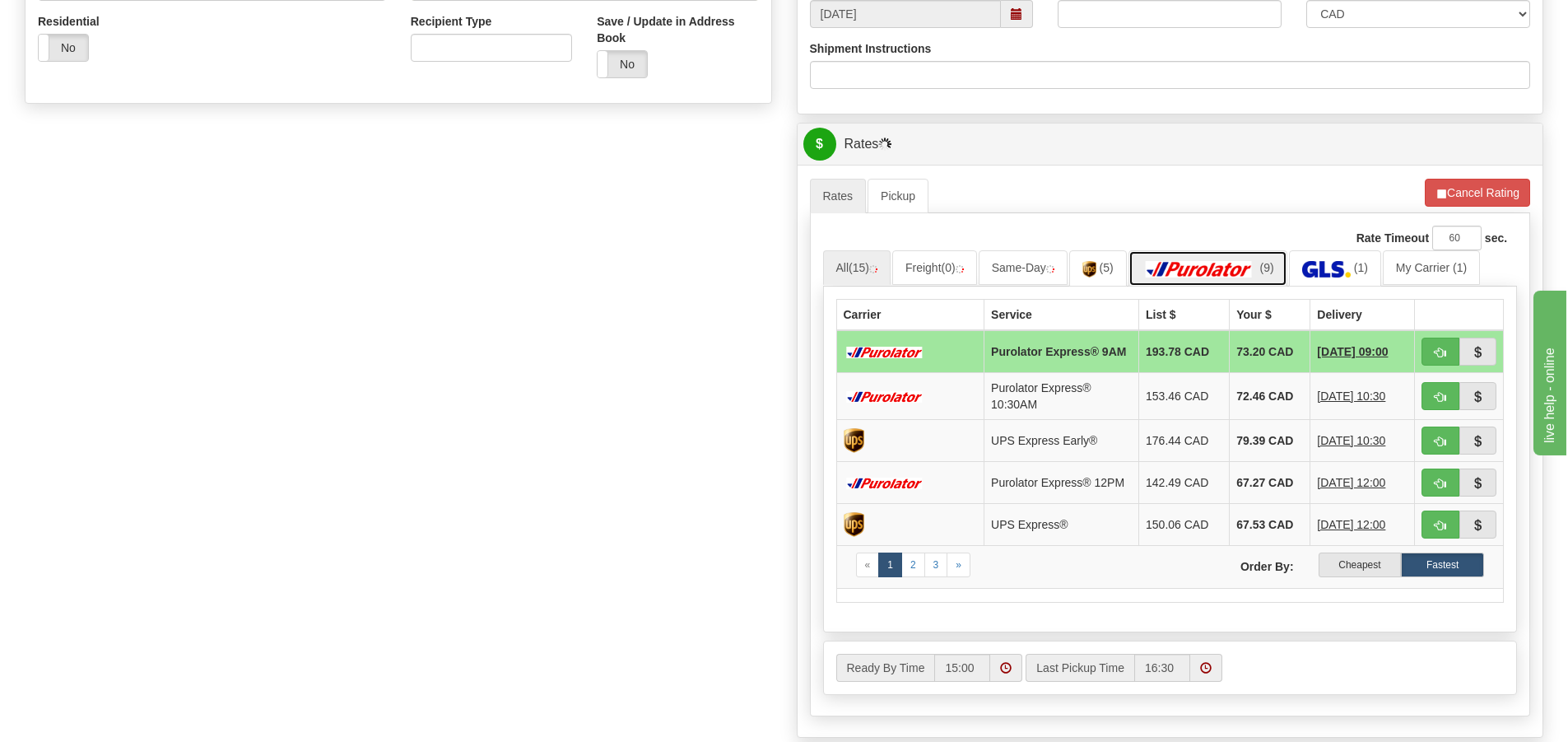
click at [1217, 267] on img at bounding box center [1199, 270] width 115 height 17
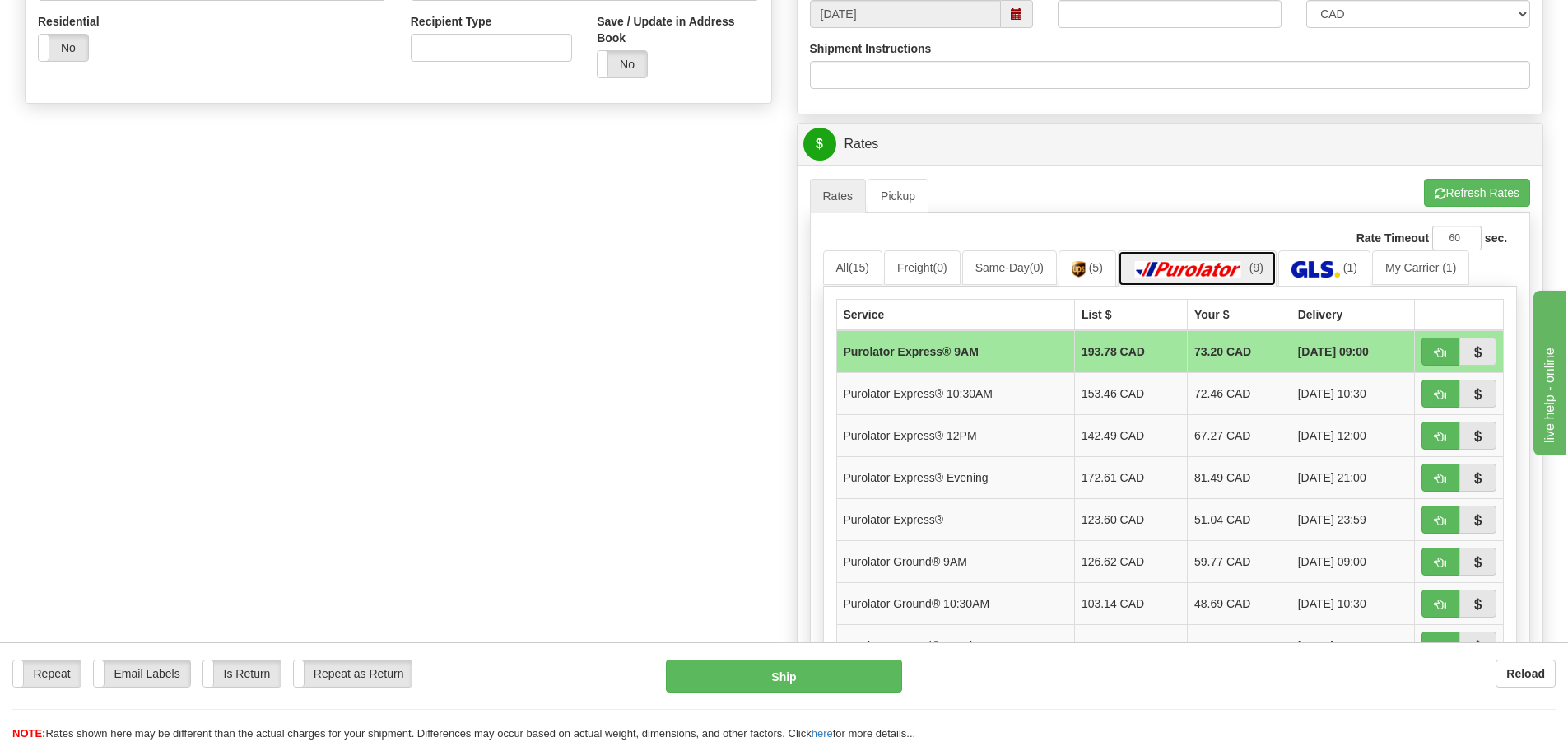
click at [1223, 266] on img at bounding box center [1188, 270] width 115 height 17
click at [1224, 266] on img at bounding box center [1188, 270] width 115 height 17
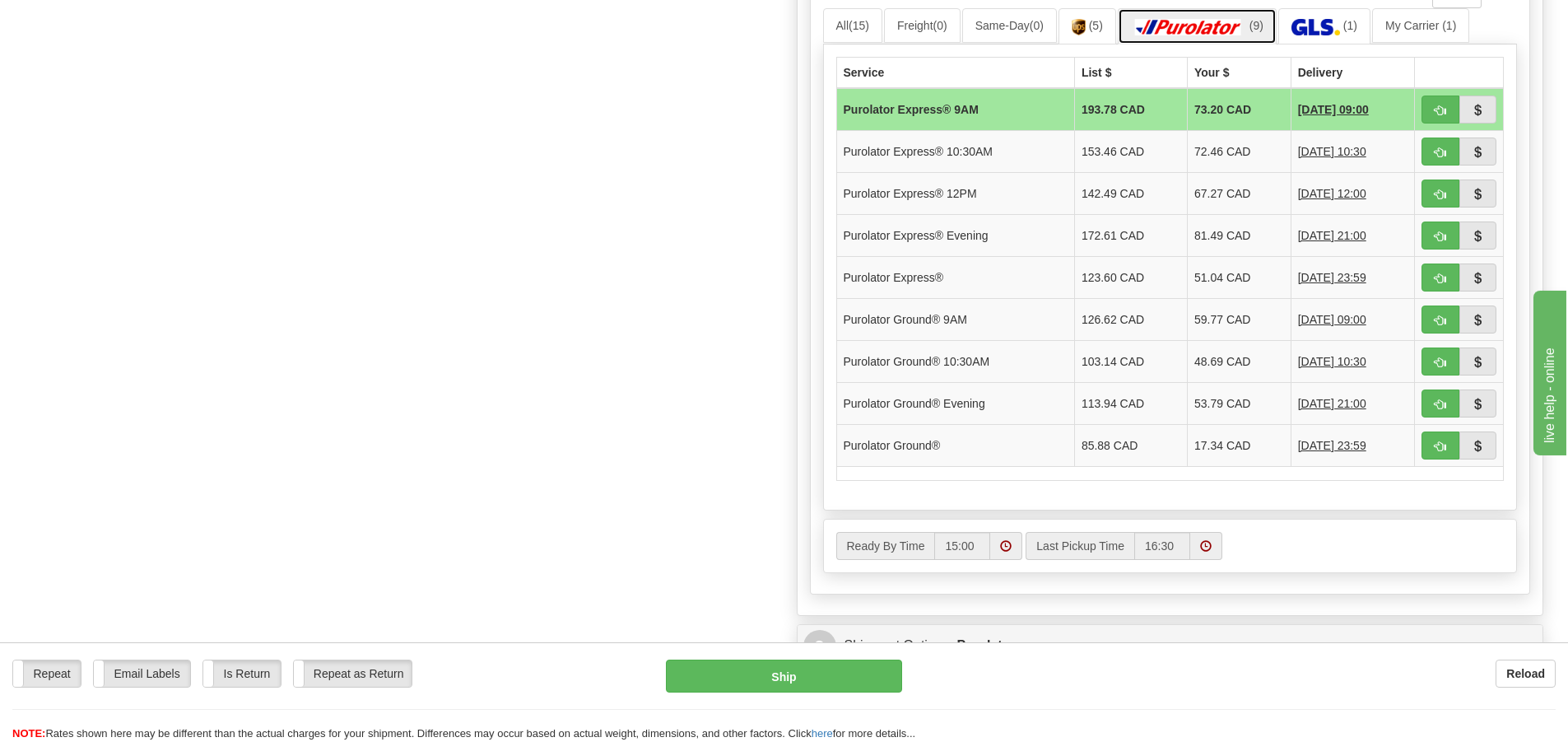
scroll to position [823, 0]
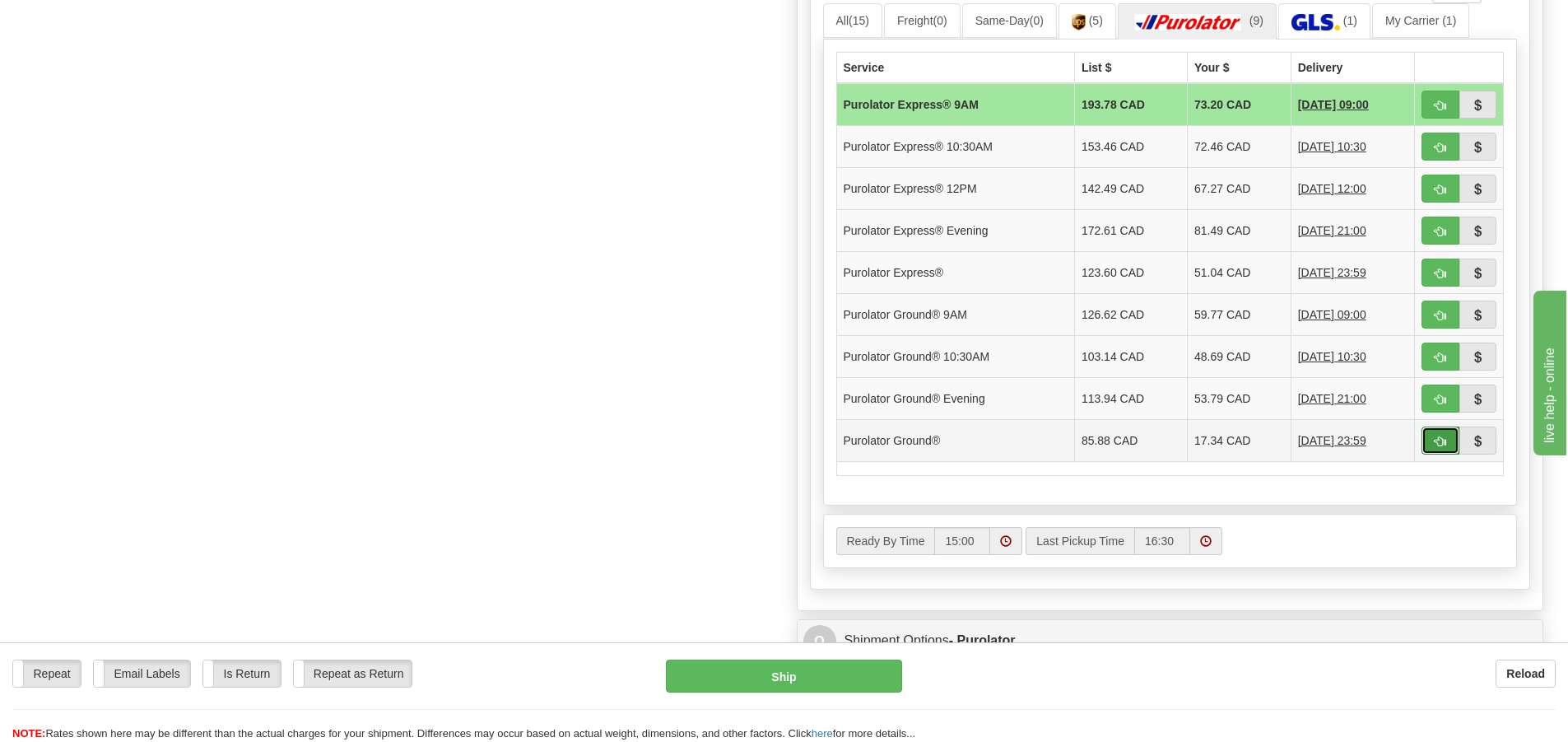
click at [1442, 433] on button "button" at bounding box center [1441, 441] width 38 height 28
type input "260"
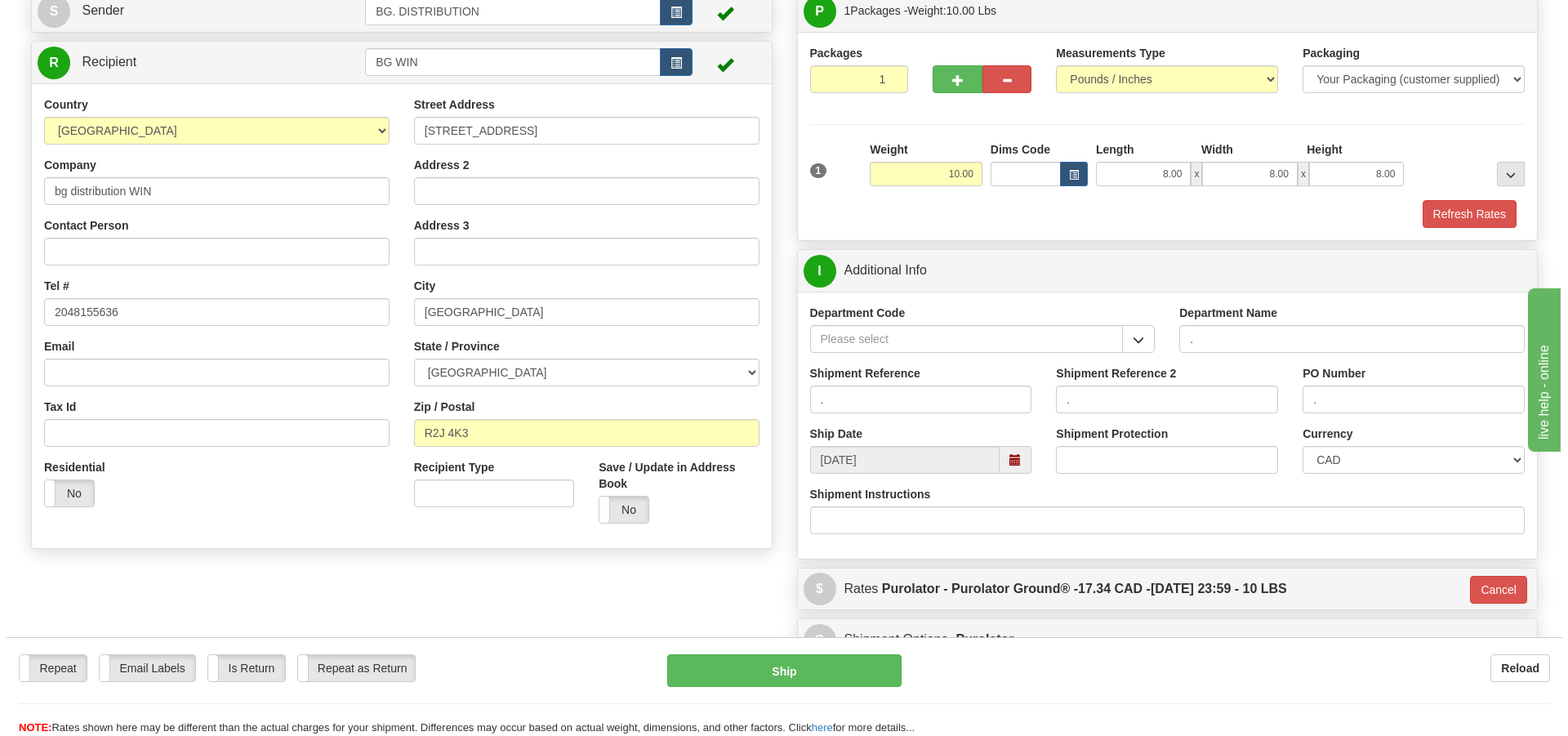
scroll to position [97, 0]
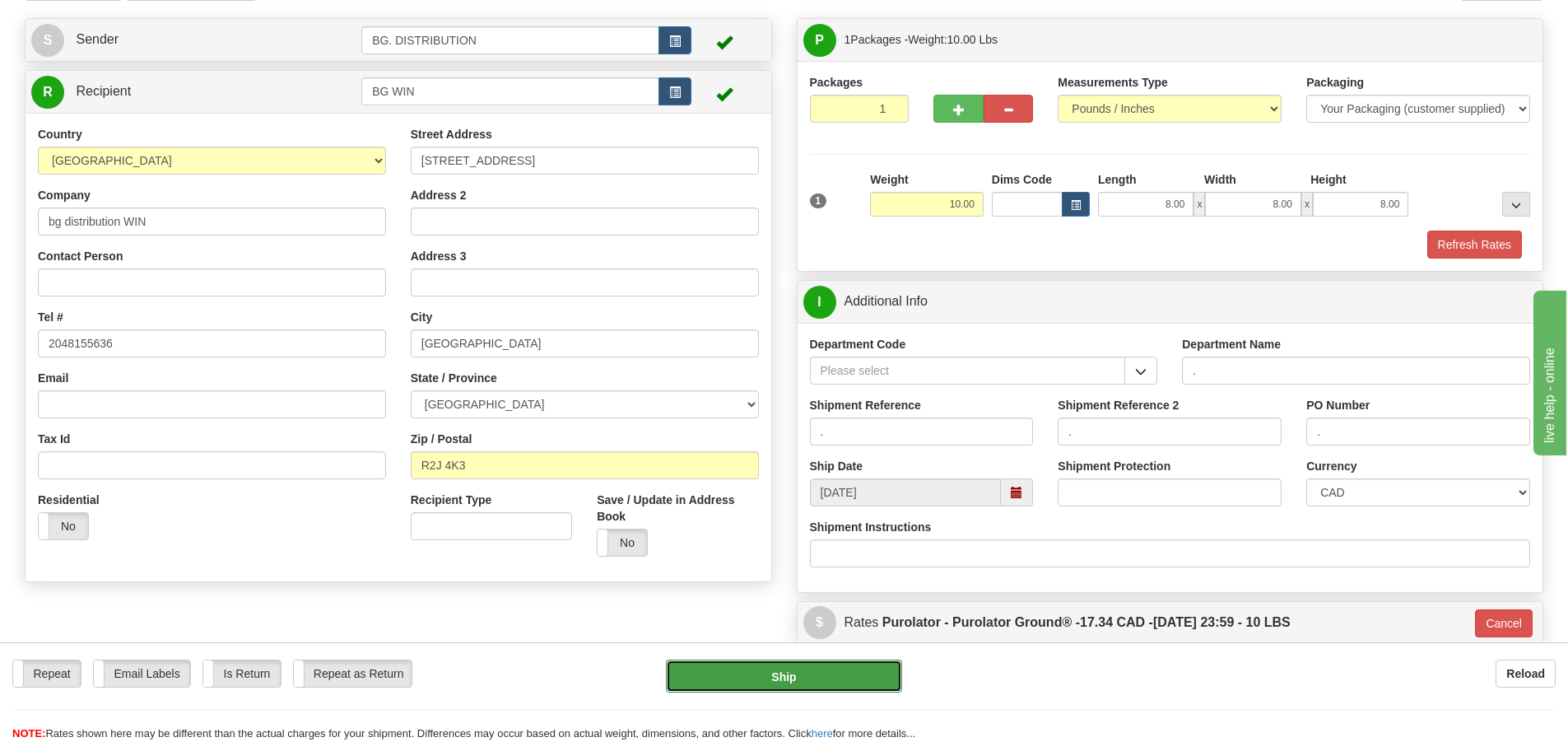
click at [795, 676] on button "Ship" at bounding box center [784, 676] width 237 height 33
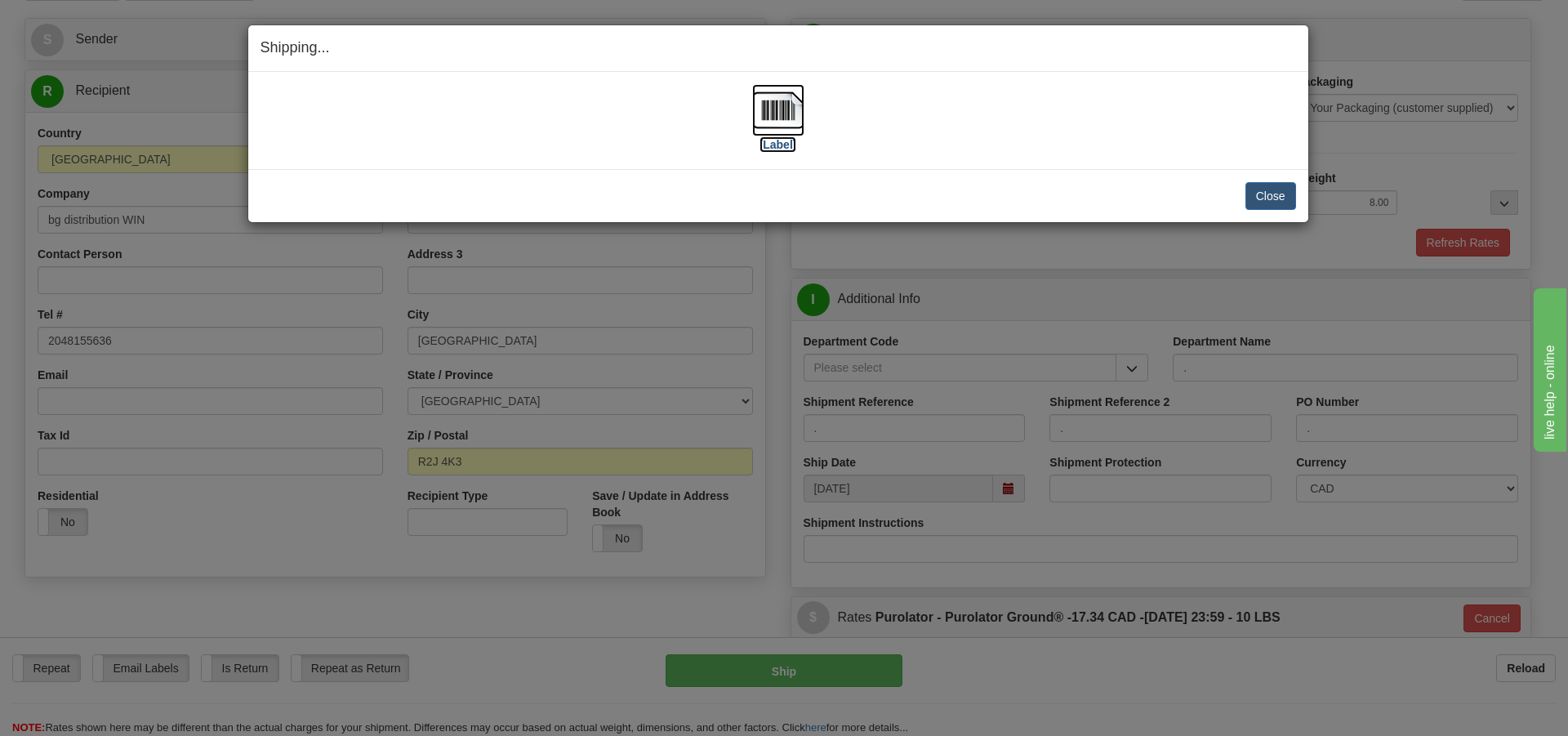
click at [779, 149] on label "[Label]" at bounding box center [779, 144] width 38 height 16
click at [1250, 194] on button "Close" at bounding box center [1271, 196] width 51 height 28
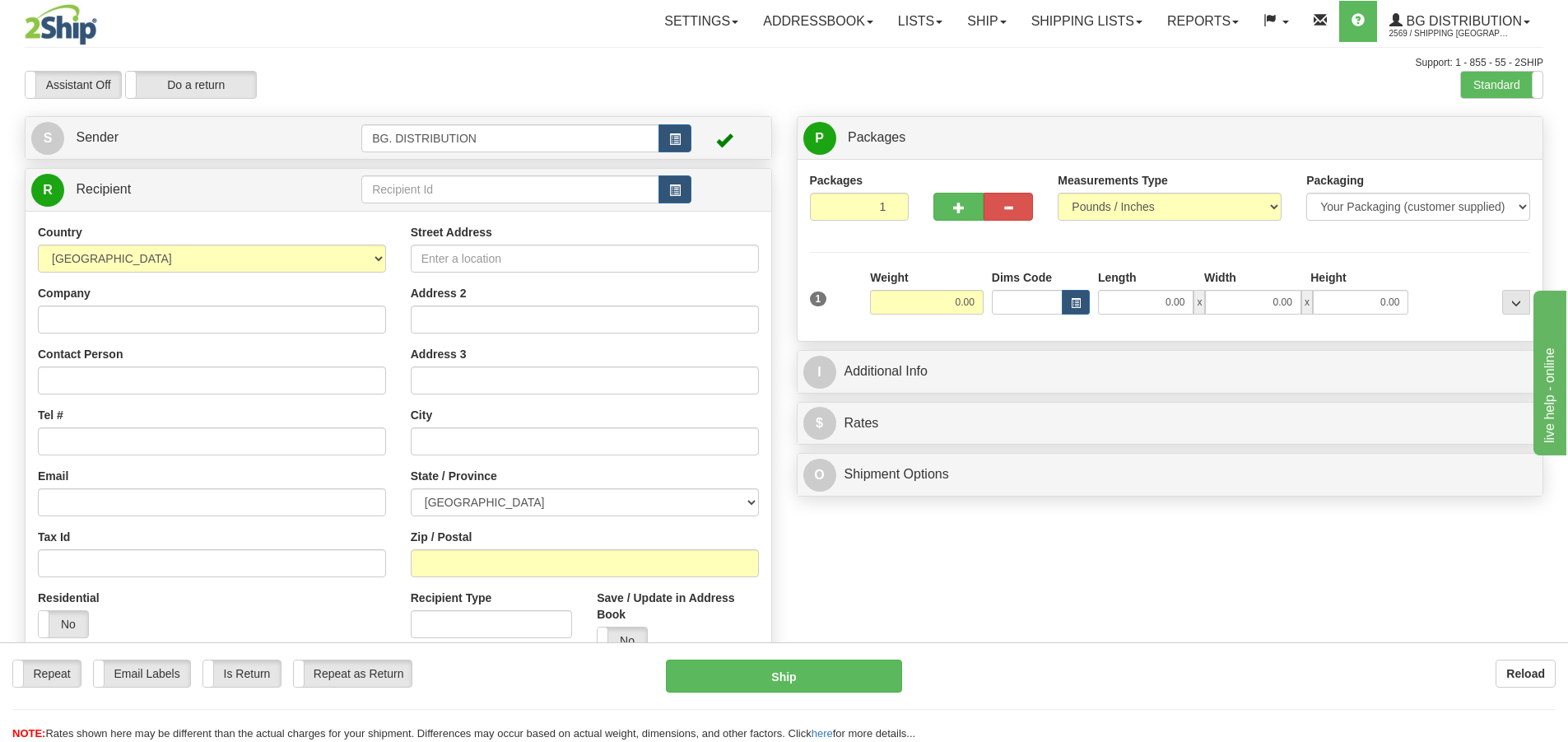
click at [536, 79] on div "Assistant On Assistant Off Do a return Do a return" at bounding box center [333, 85] width 643 height 28
click at [429, 199] on input "text" at bounding box center [510, 189] width 298 height 28
click at [515, 193] on input "text" at bounding box center [510, 189] width 298 height 28
click at [375, 184] on input "text" at bounding box center [510, 189] width 298 height 28
click at [474, 255] on input "Street Address" at bounding box center [585, 259] width 348 height 28
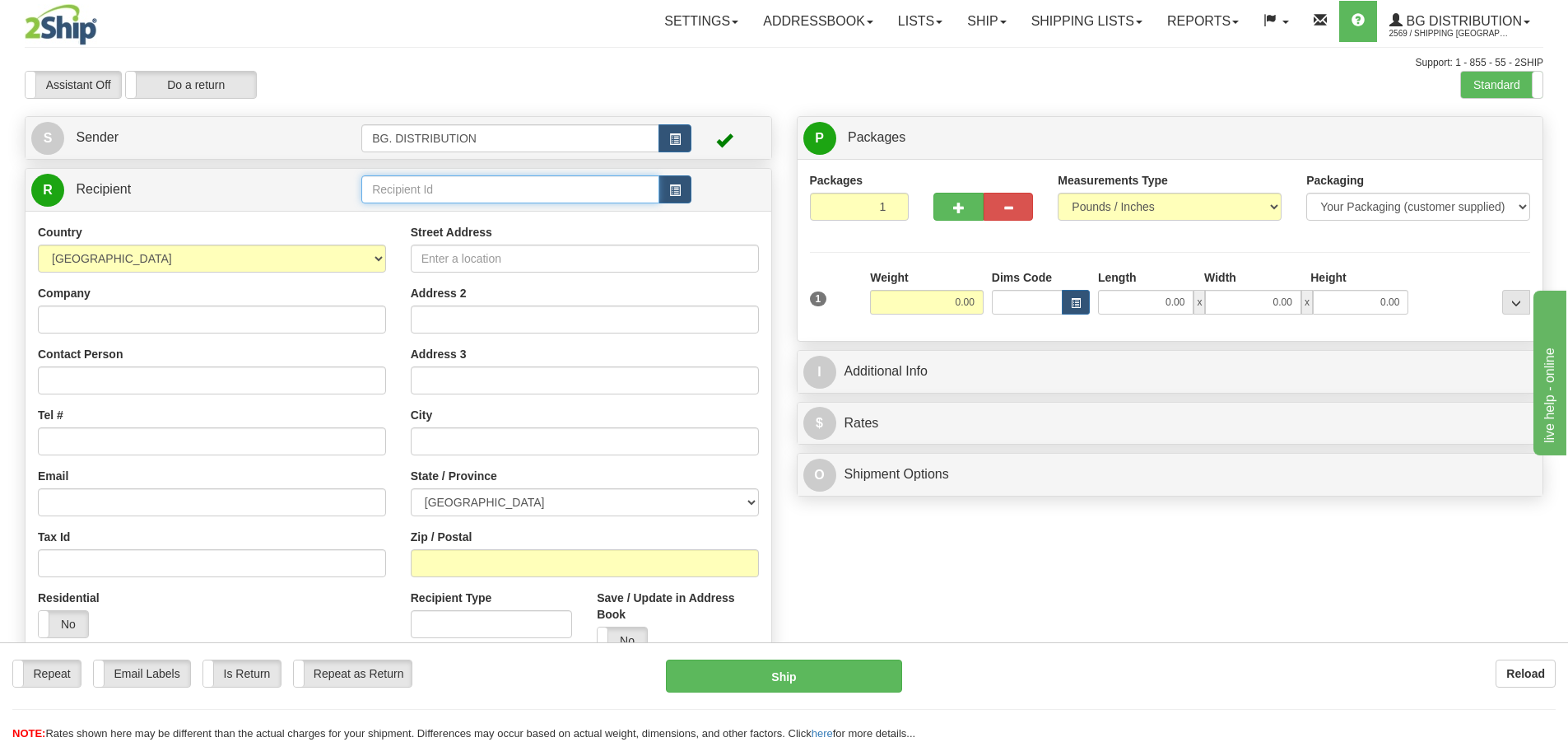
click at [514, 183] on input "text" at bounding box center [510, 189] width 298 height 28
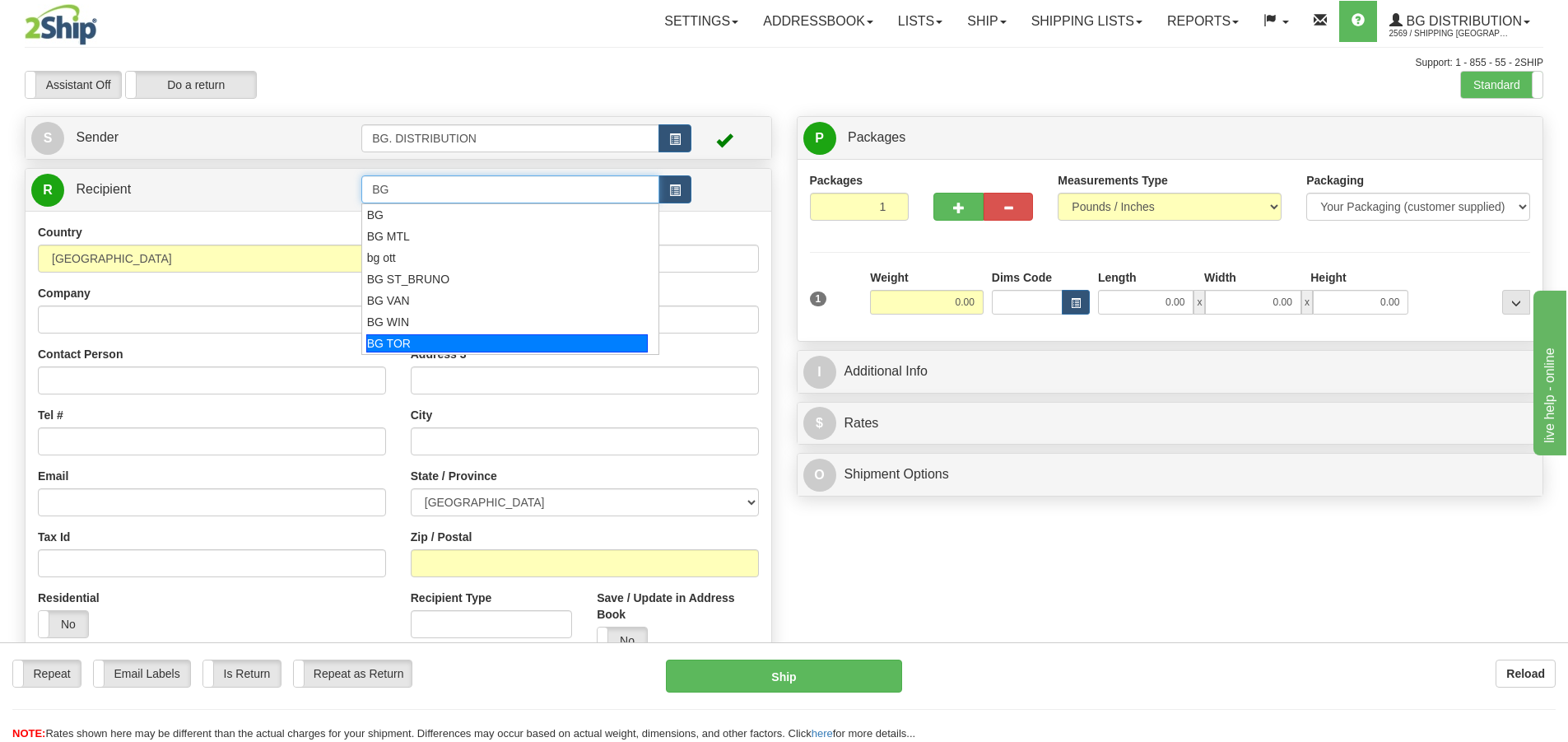
click at [485, 334] on div "BG TOR" at bounding box center [507, 343] width 282 height 18
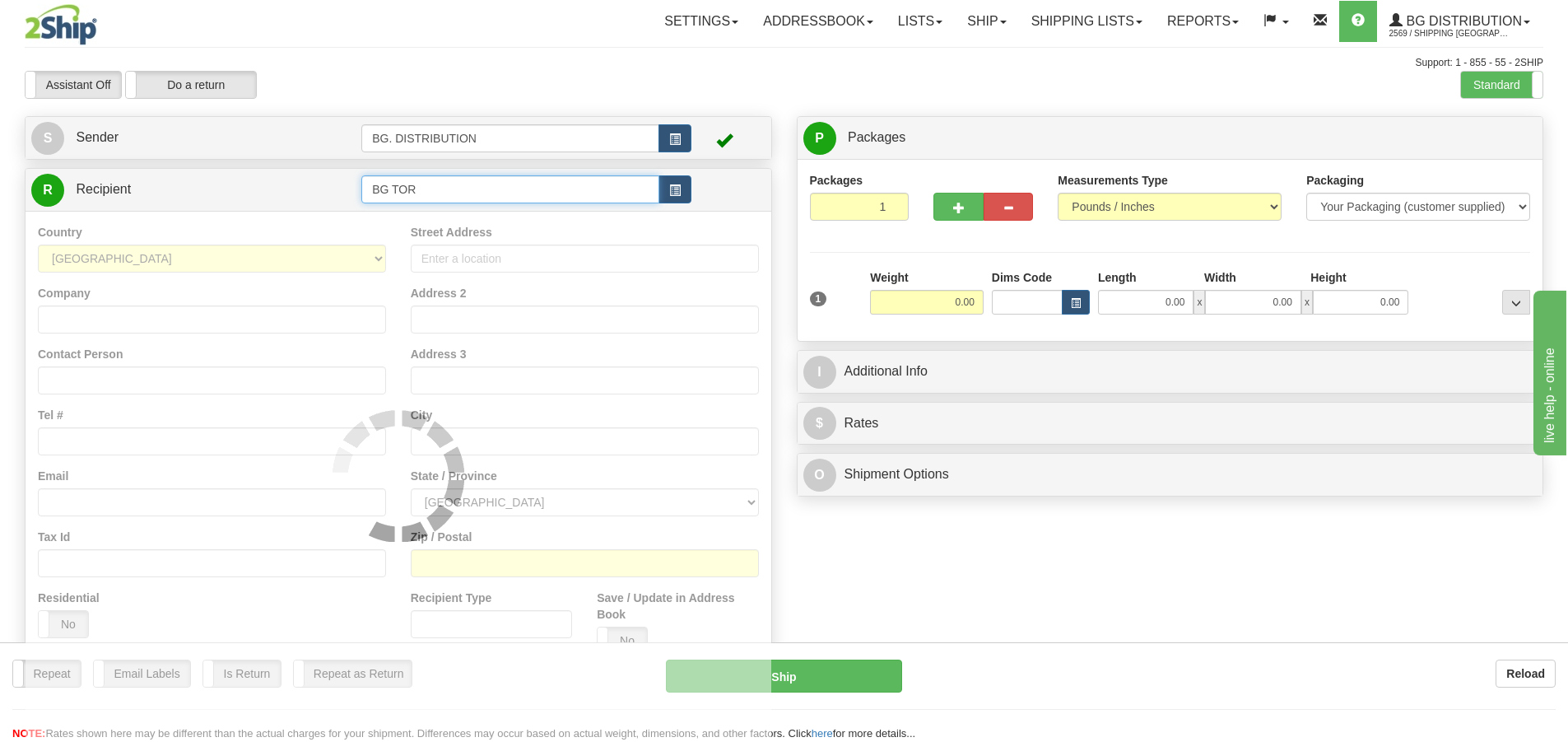
type input "BG TOR"
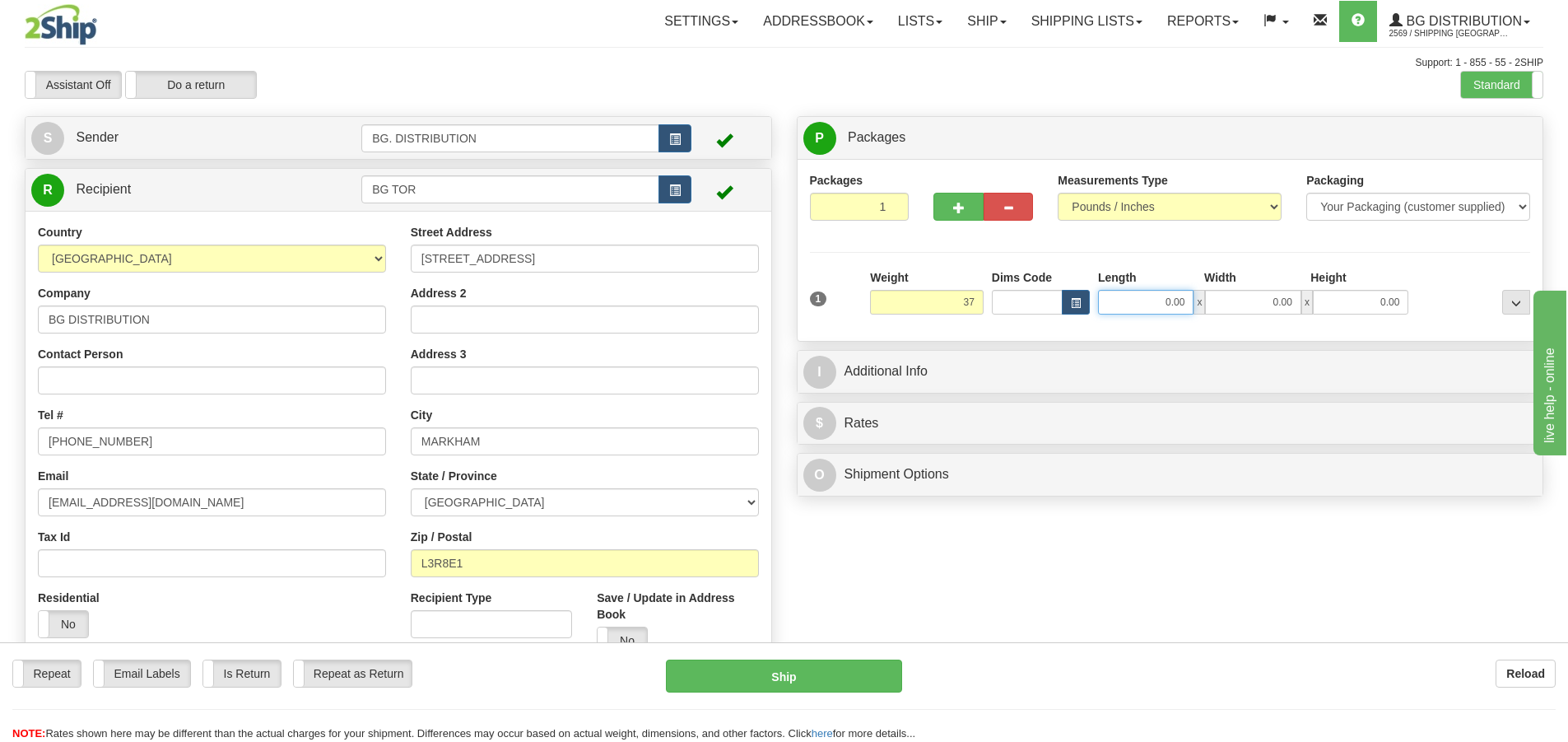
type input "37.00"
click at [1129, 292] on input "0.00" at bounding box center [1145, 302] width 95 height 25
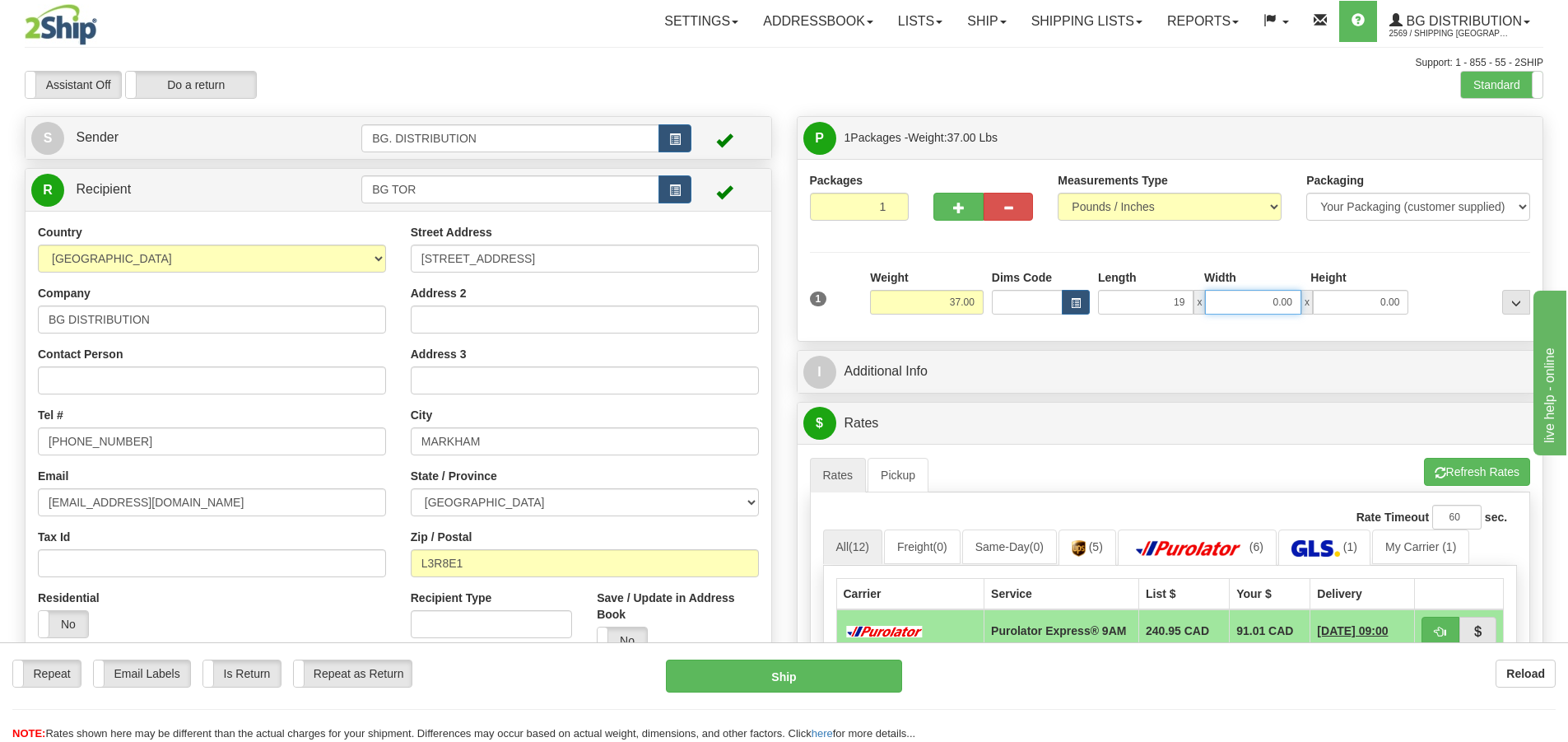
type input "19.00"
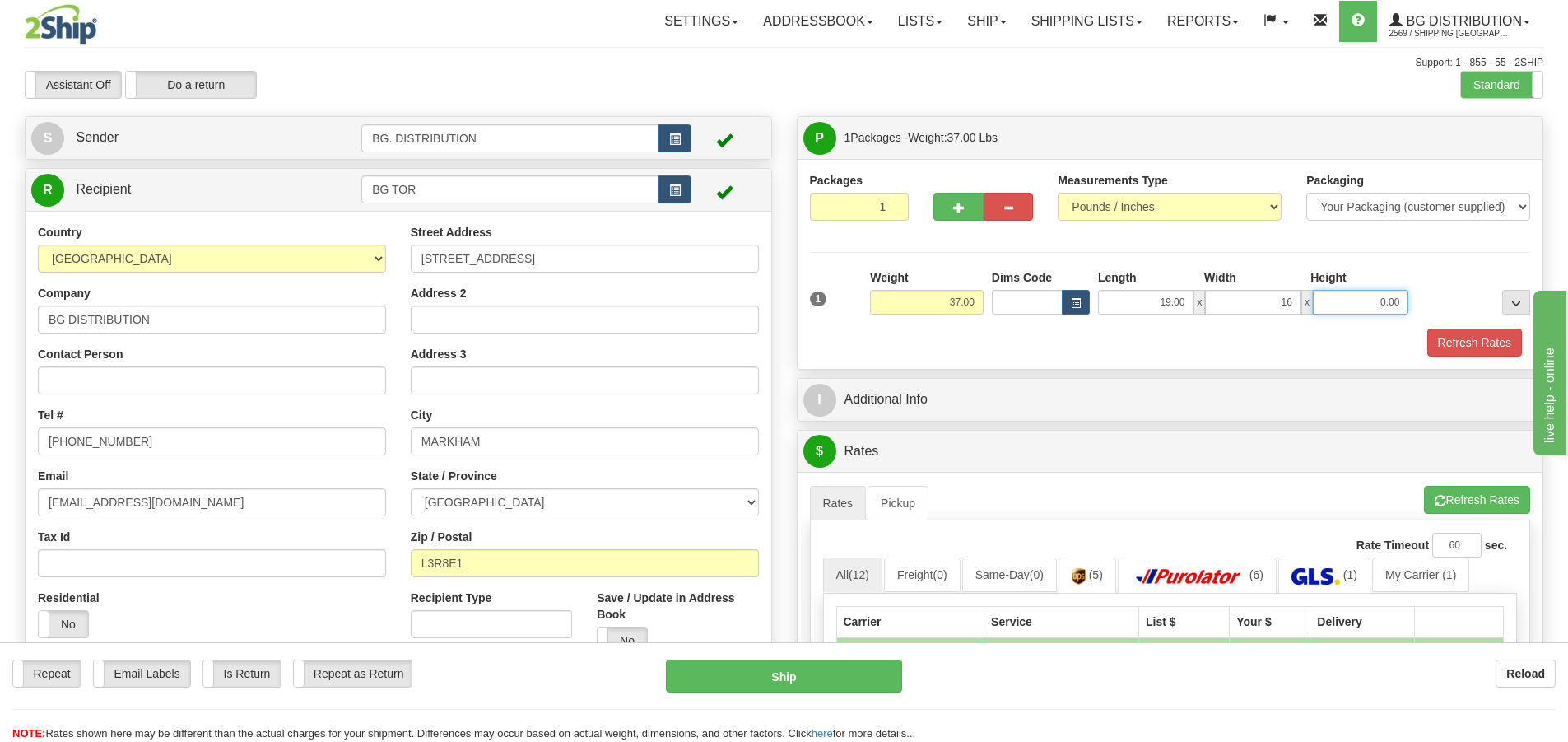
type input "16.00"
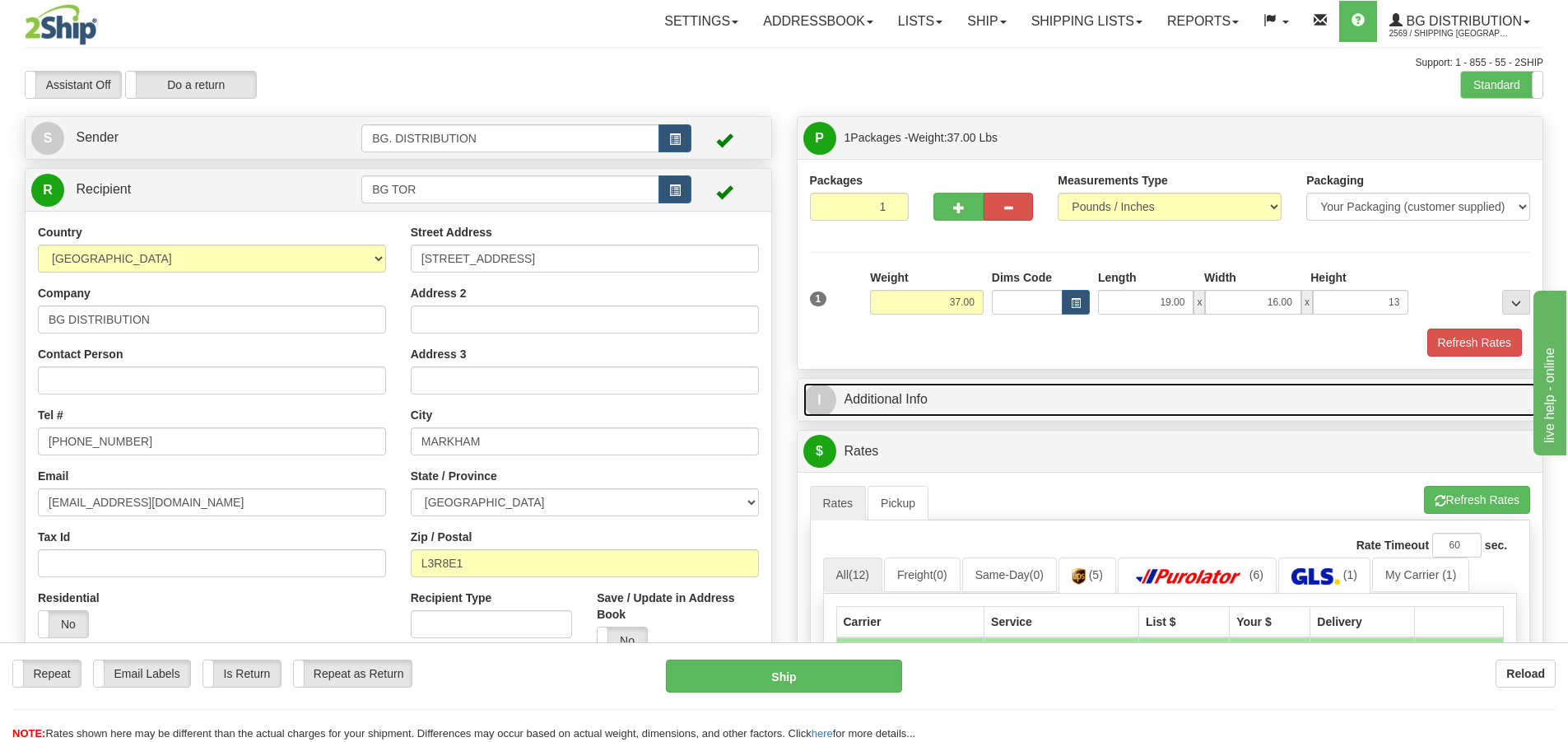
type input "13.00"
click at [825, 403] on span "I" at bounding box center [820, 400] width 33 height 33
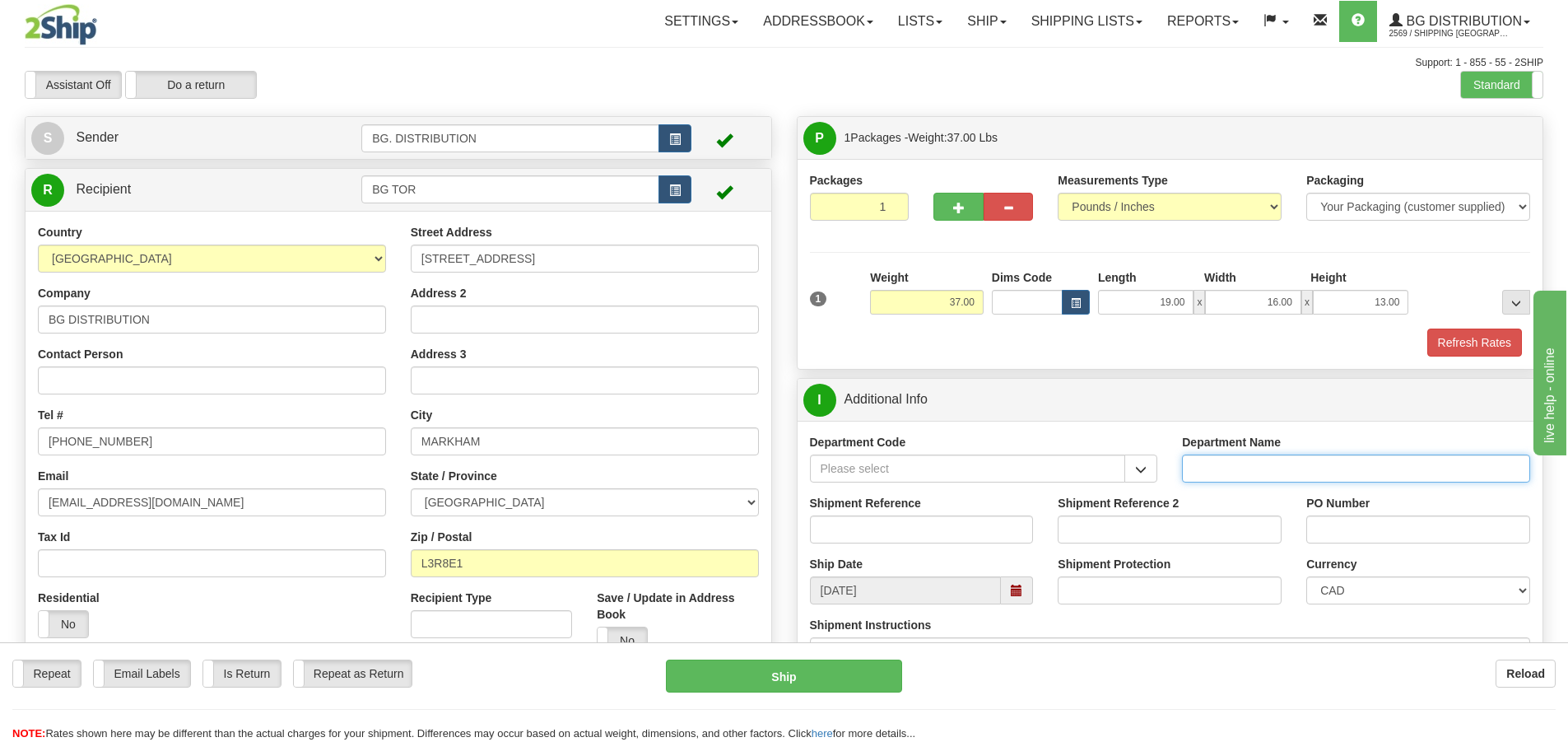
drag, startPoint x: 1239, startPoint y: 465, endPoint x: 1215, endPoint y: 460, distance: 24.5
click at [1239, 465] on input "Department Name" at bounding box center [1355, 468] width 348 height 28
type input "."
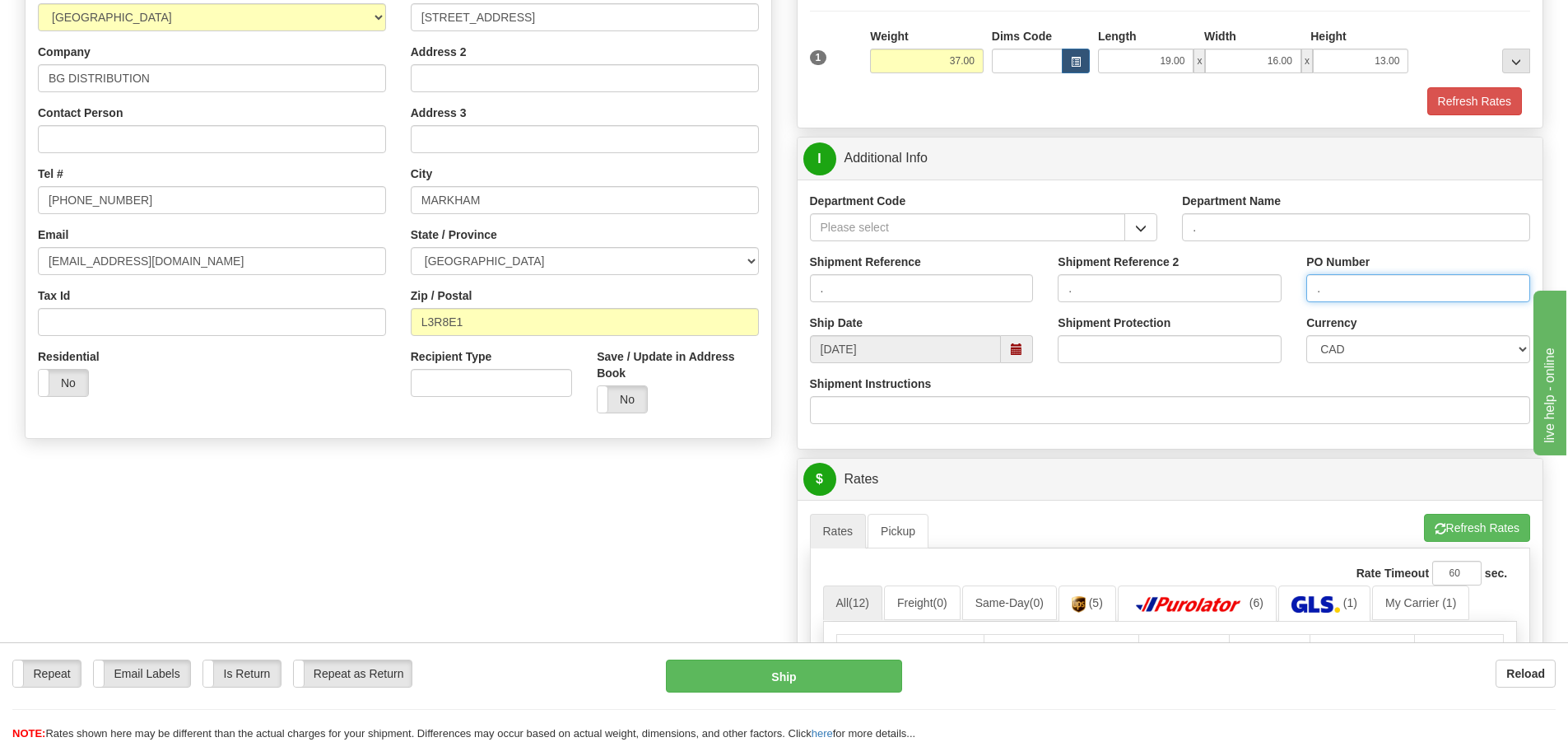
scroll to position [247, 0]
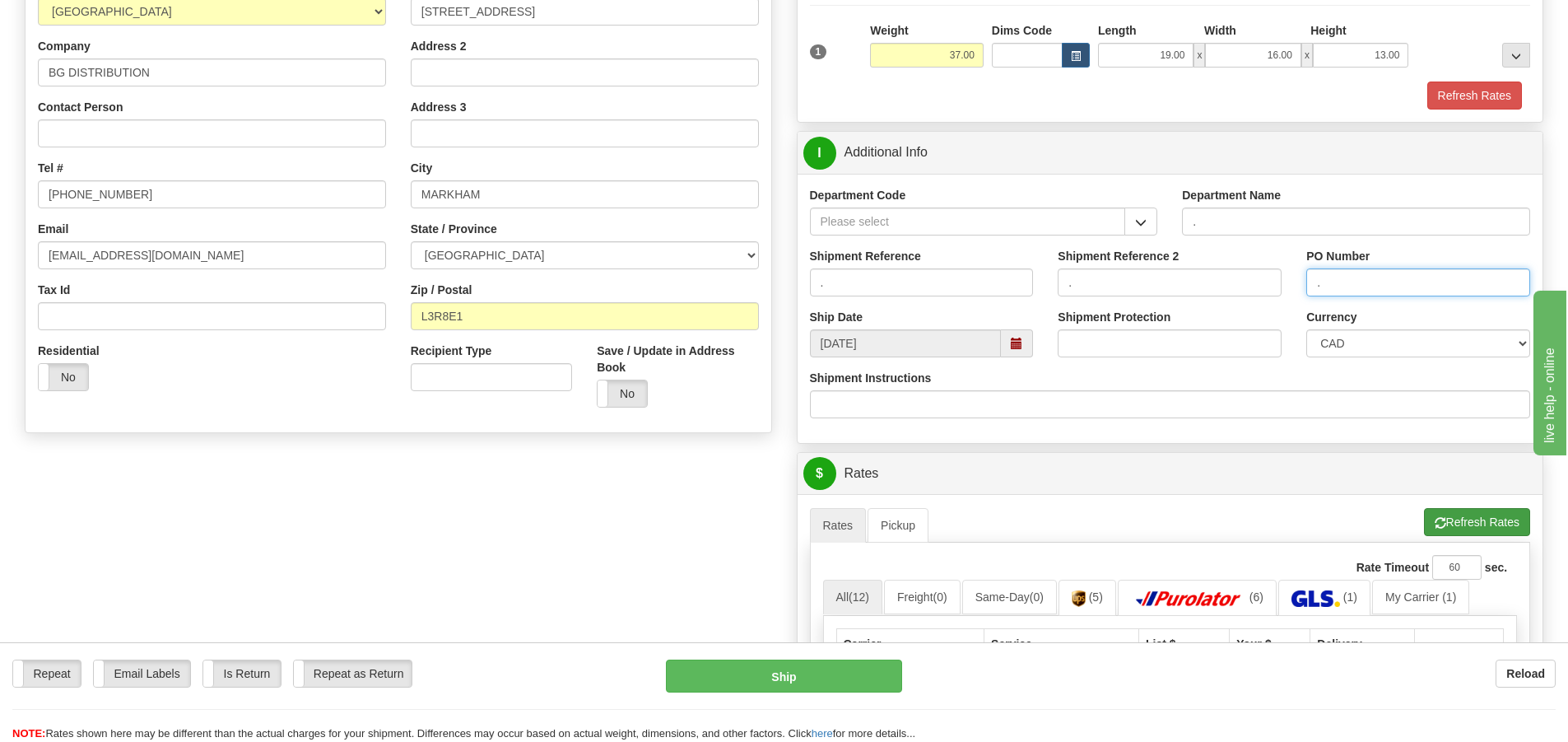
type input "."
click at [1465, 515] on button "Refresh Rates" at bounding box center [1477, 522] width 106 height 28
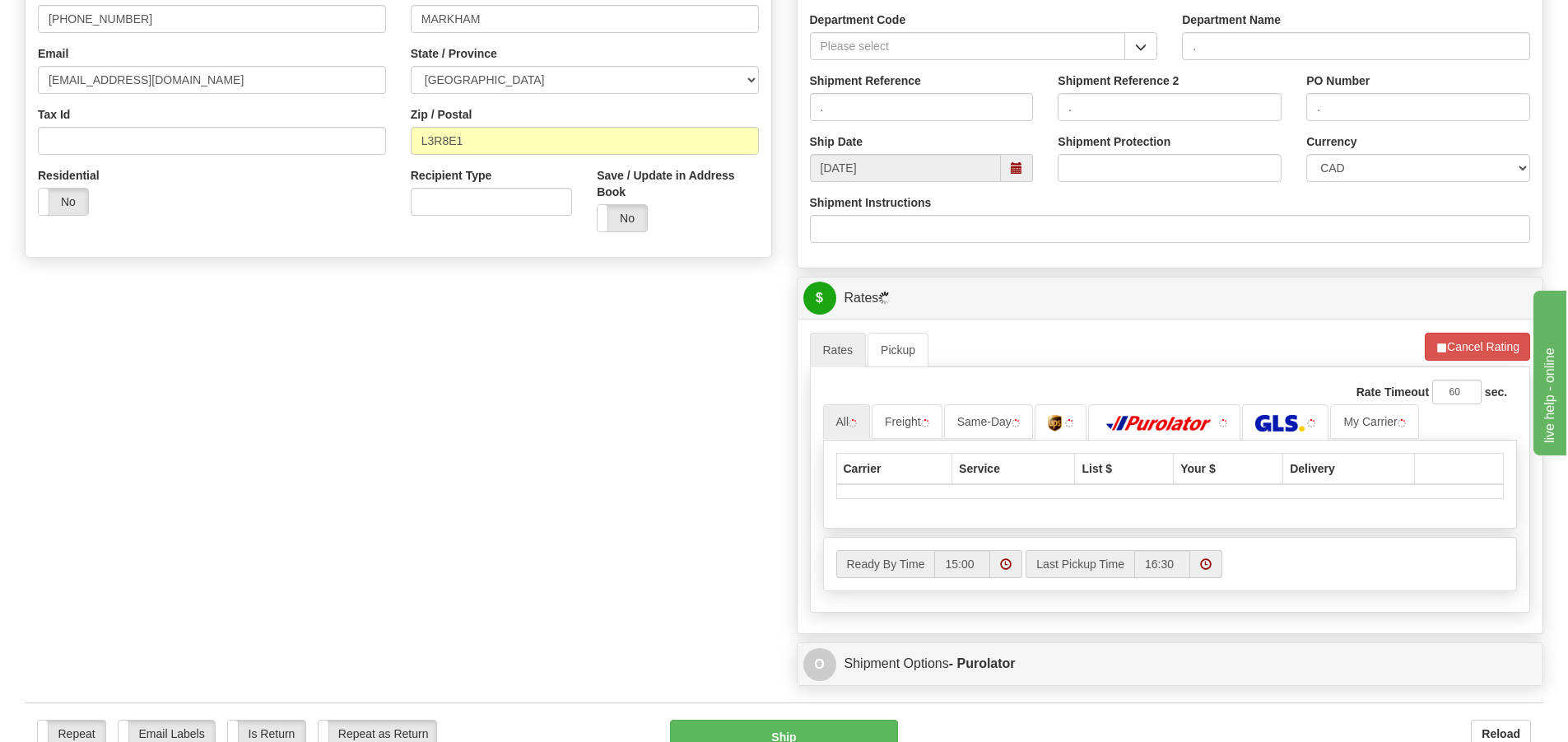
scroll to position [658, 0]
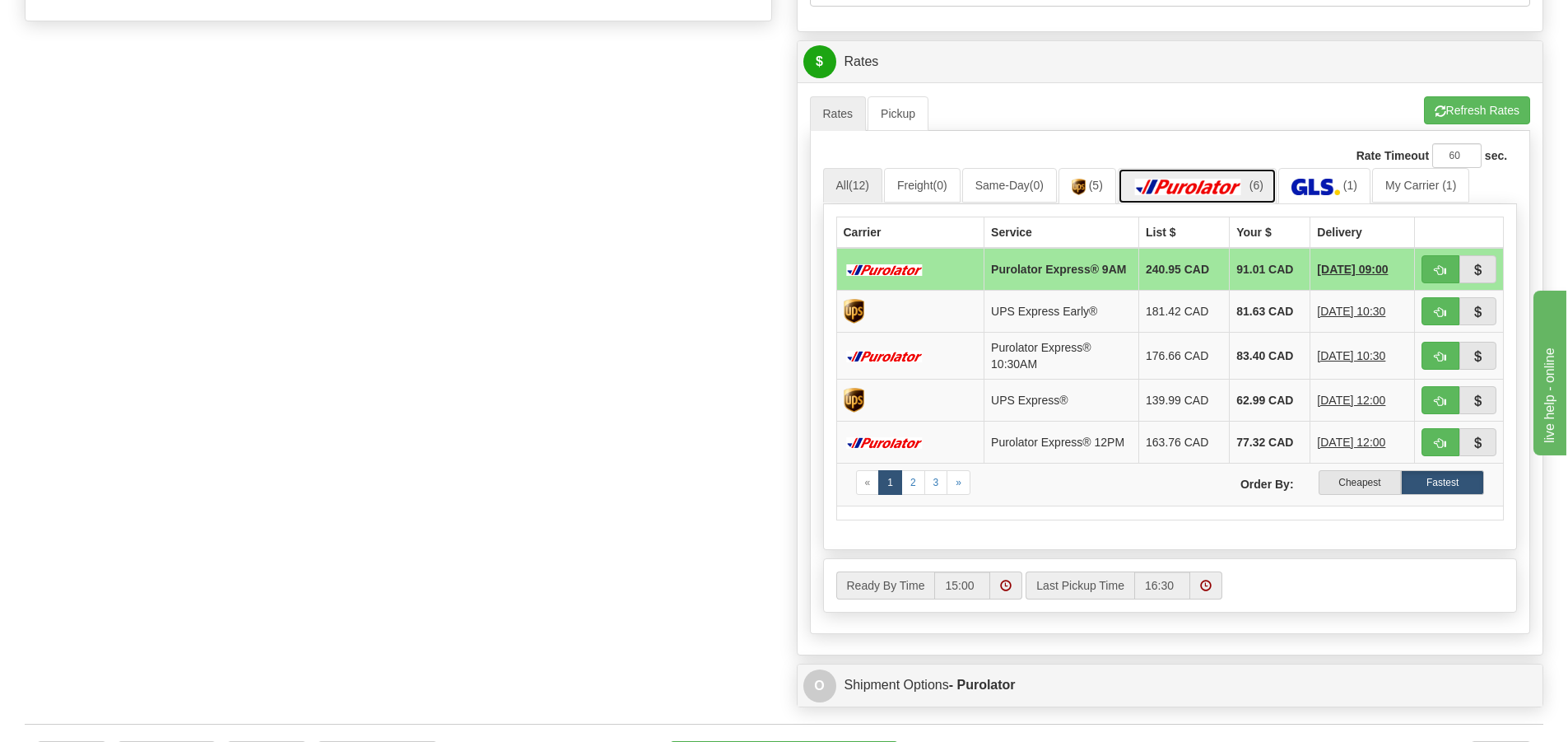
click at [1207, 187] on img at bounding box center [1188, 187] width 115 height 17
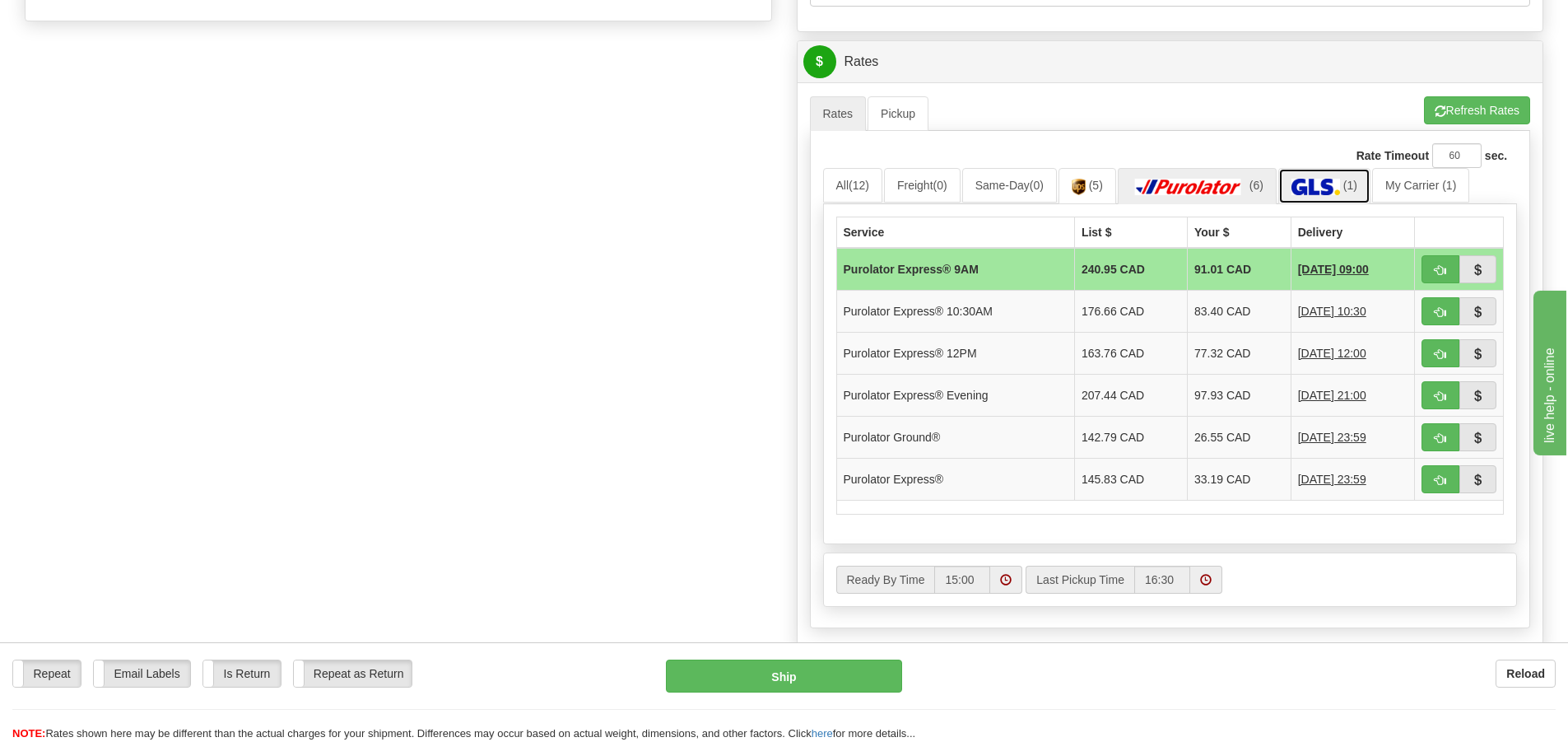
click at [1322, 177] on link "(1)" at bounding box center [1324, 185] width 92 height 36
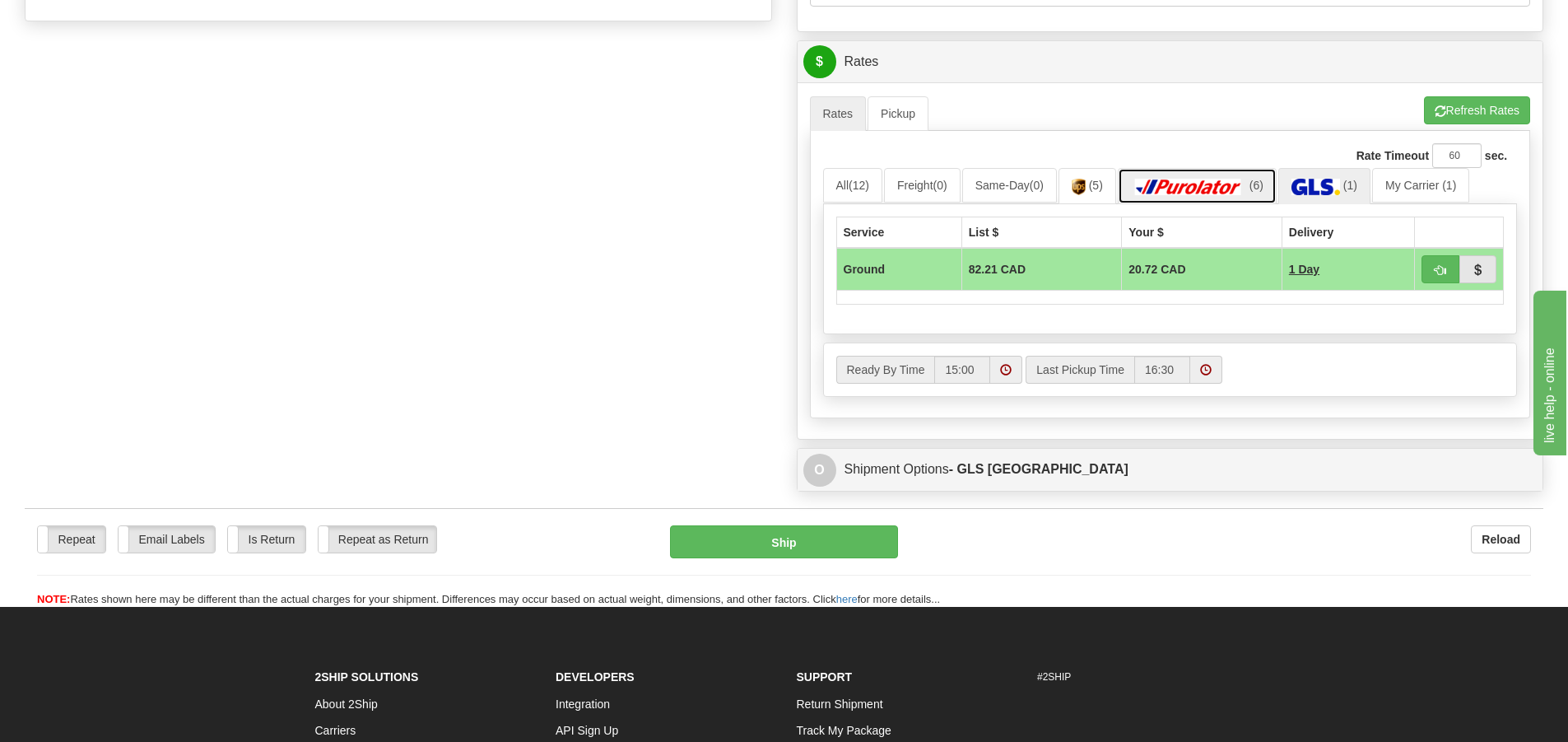
click at [1235, 182] on img at bounding box center [1188, 187] width 115 height 17
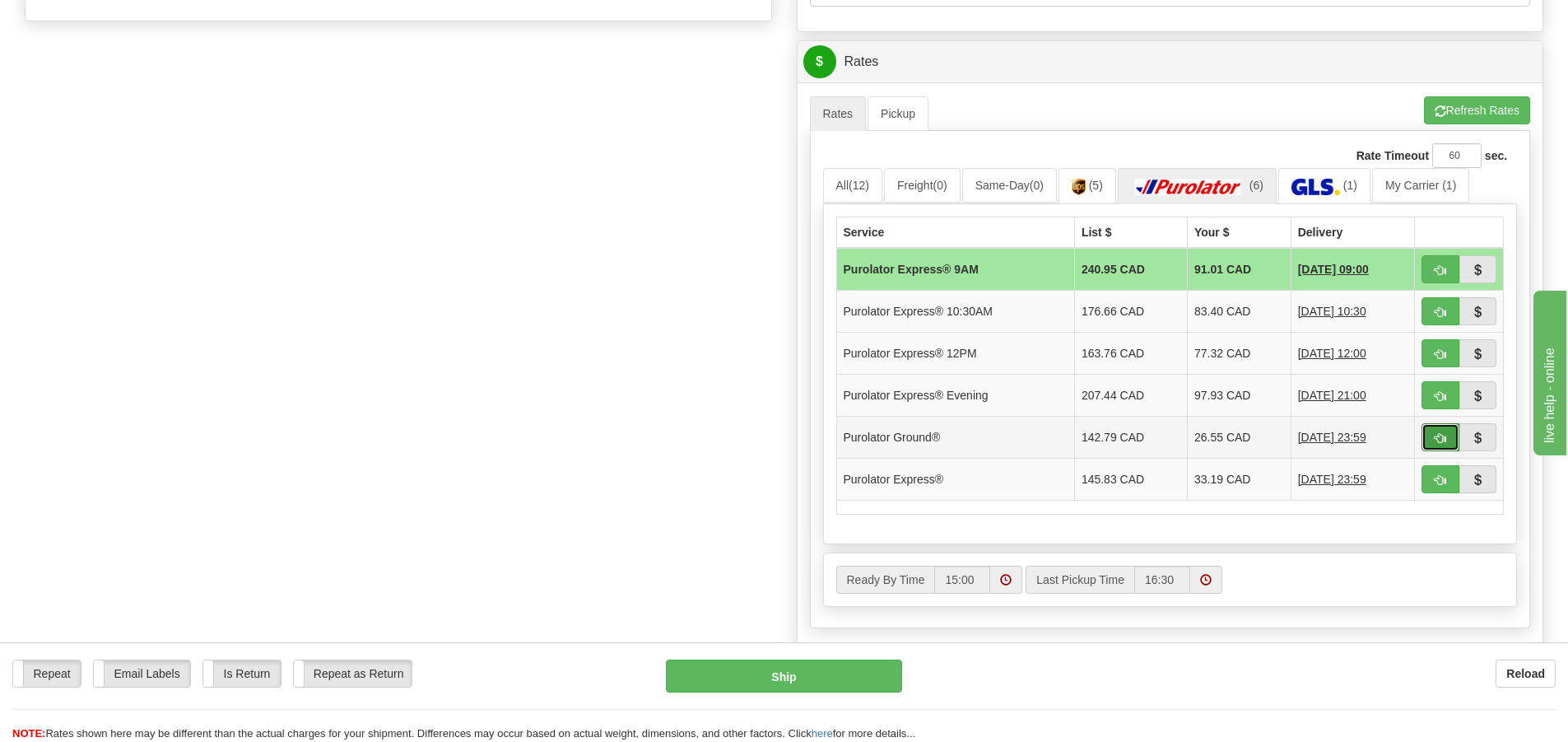
click at [1427, 429] on button "button" at bounding box center [1441, 438] width 38 height 28
type input "260"
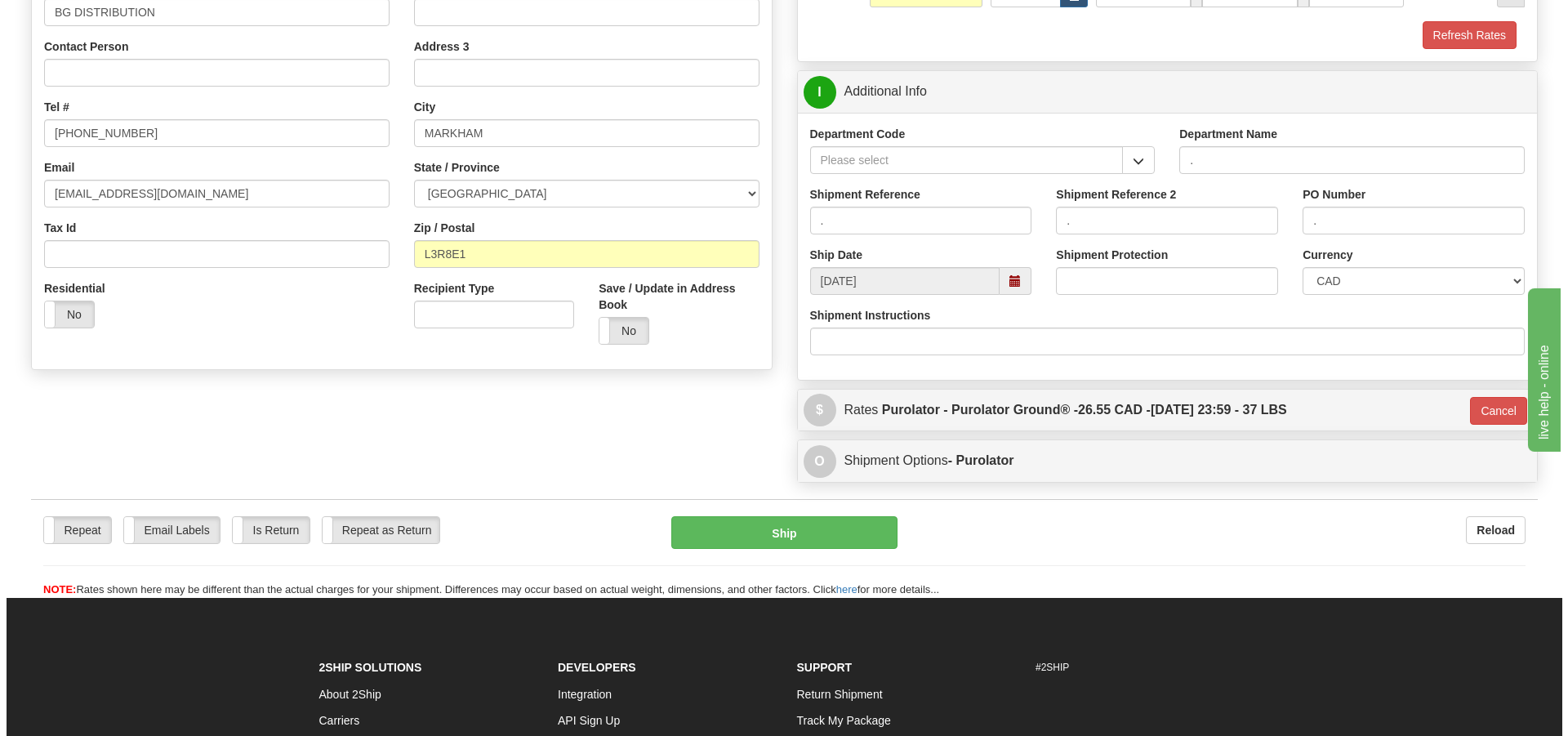
scroll to position [179, 0]
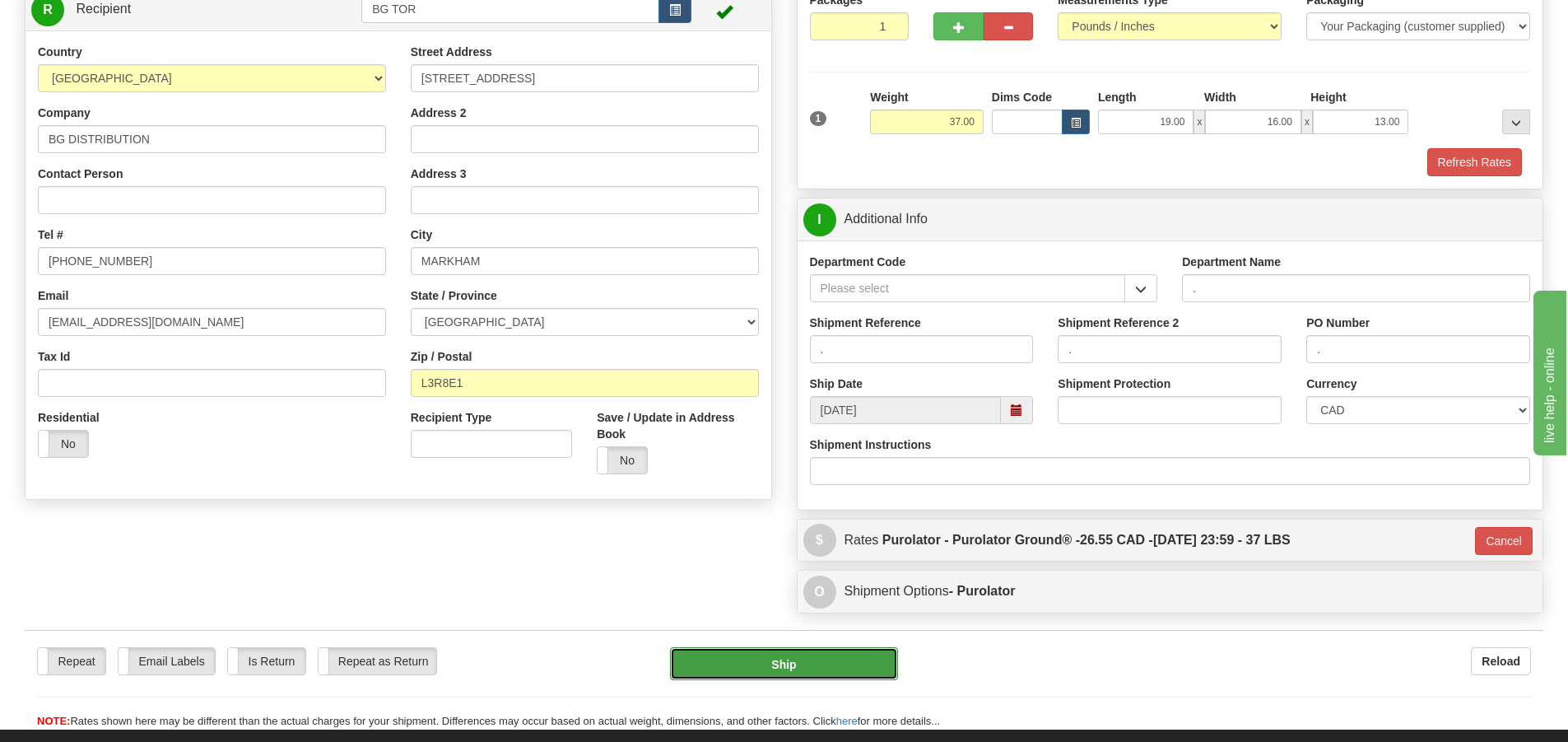
click at [775, 655] on button "Ship" at bounding box center [784, 663] width 228 height 33
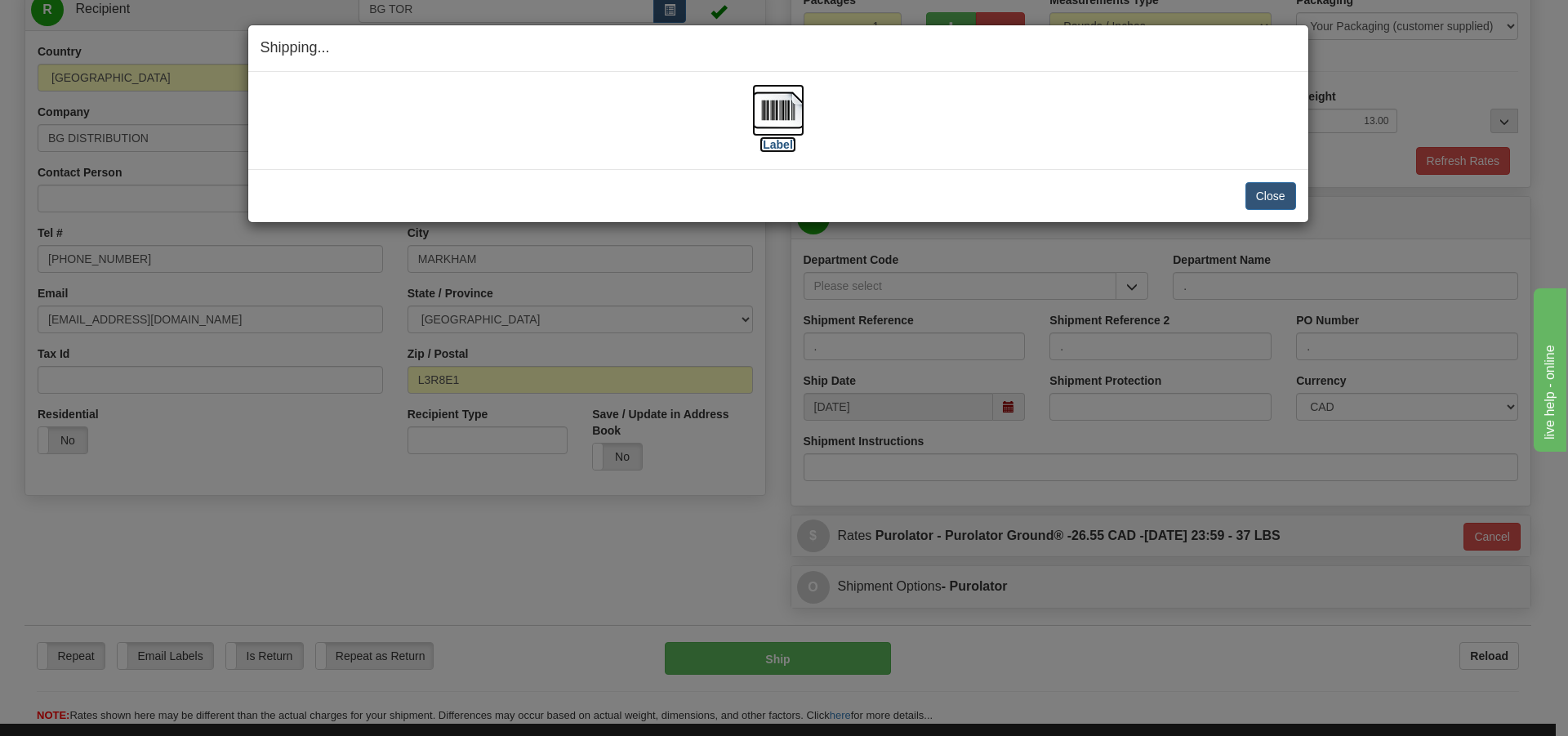
click at [786, 147] on label "[Label]" at bounding box center [779, 144] width 38 height 16
click at [1258, 208] on button "Close" at bounding box center [1271, 196] width 51 height 28
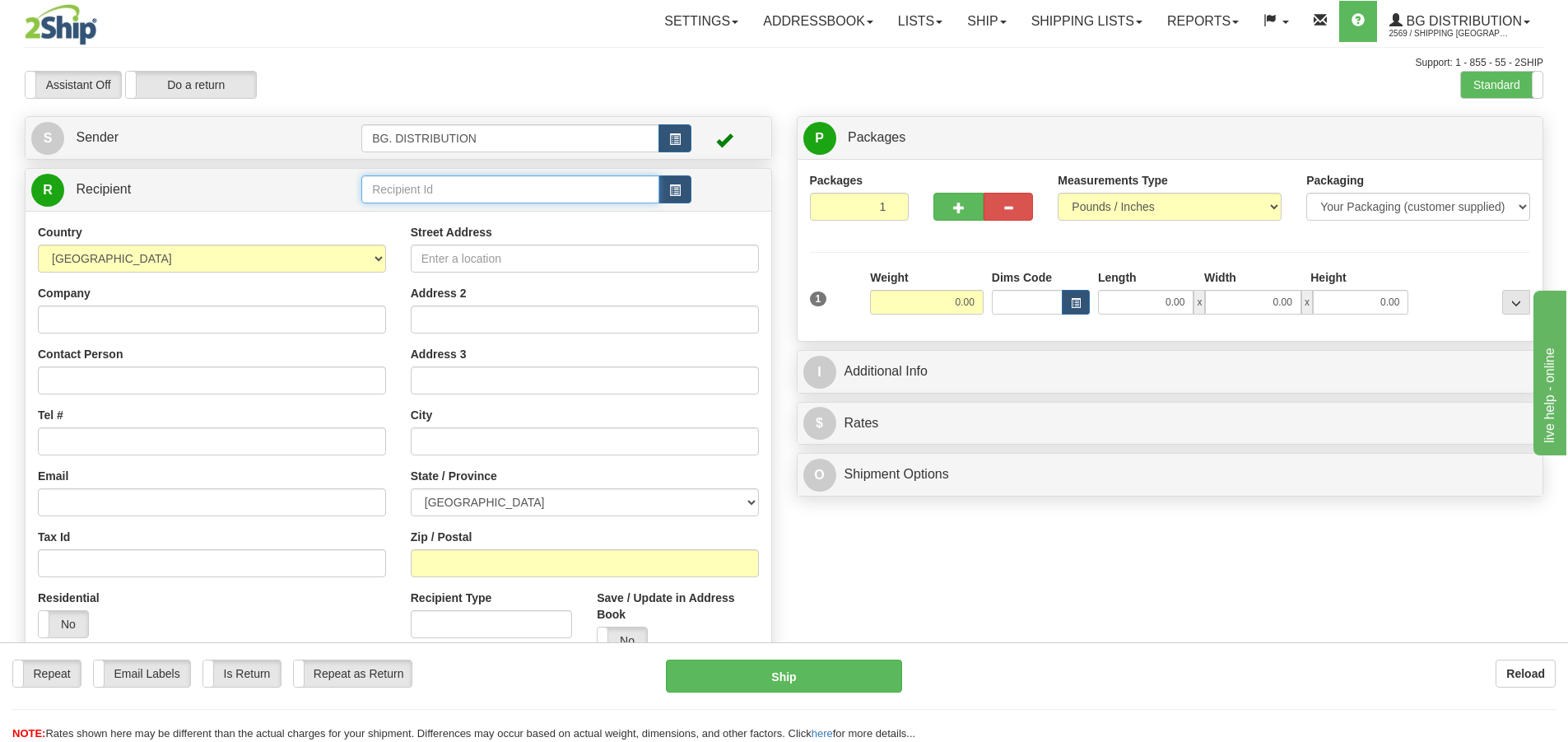
drag, startPoint x: 456, startPoint y: 203, endPoint x: 468, endPoint y: 195, distance: 14.4
click at [459, 200] on input "text" at bounding box center [510, 189] width 298 height 28
type input "20044"
click button "Delete" at bounding box center [0, 0] width 0 height 0
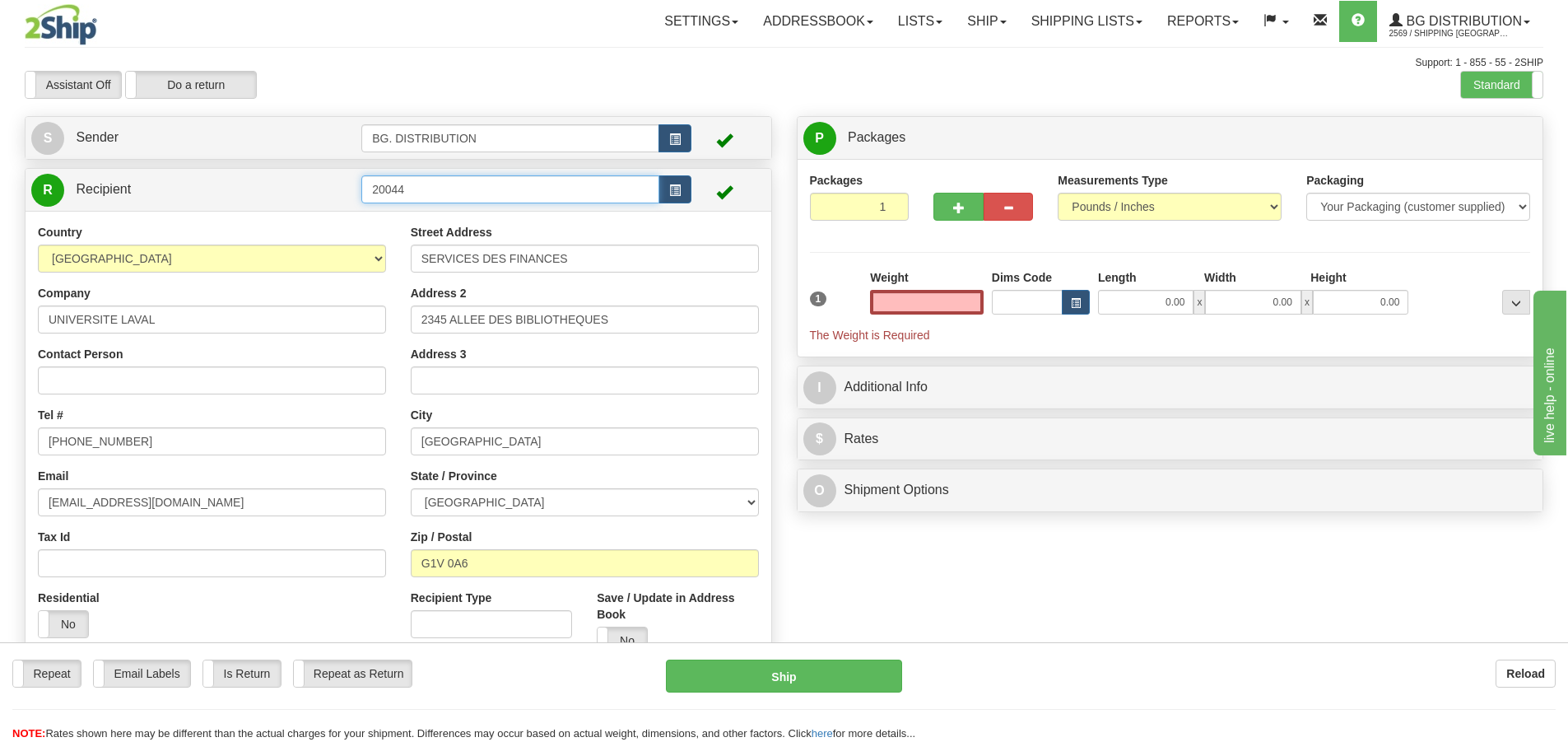
type input "0.00"
click at [435, 189] on input "20044" at bounding box center [510, 189] width 298 height 28
type input "20044."
click button "Delete" at bounding box center [0, 0] width 0 height 0
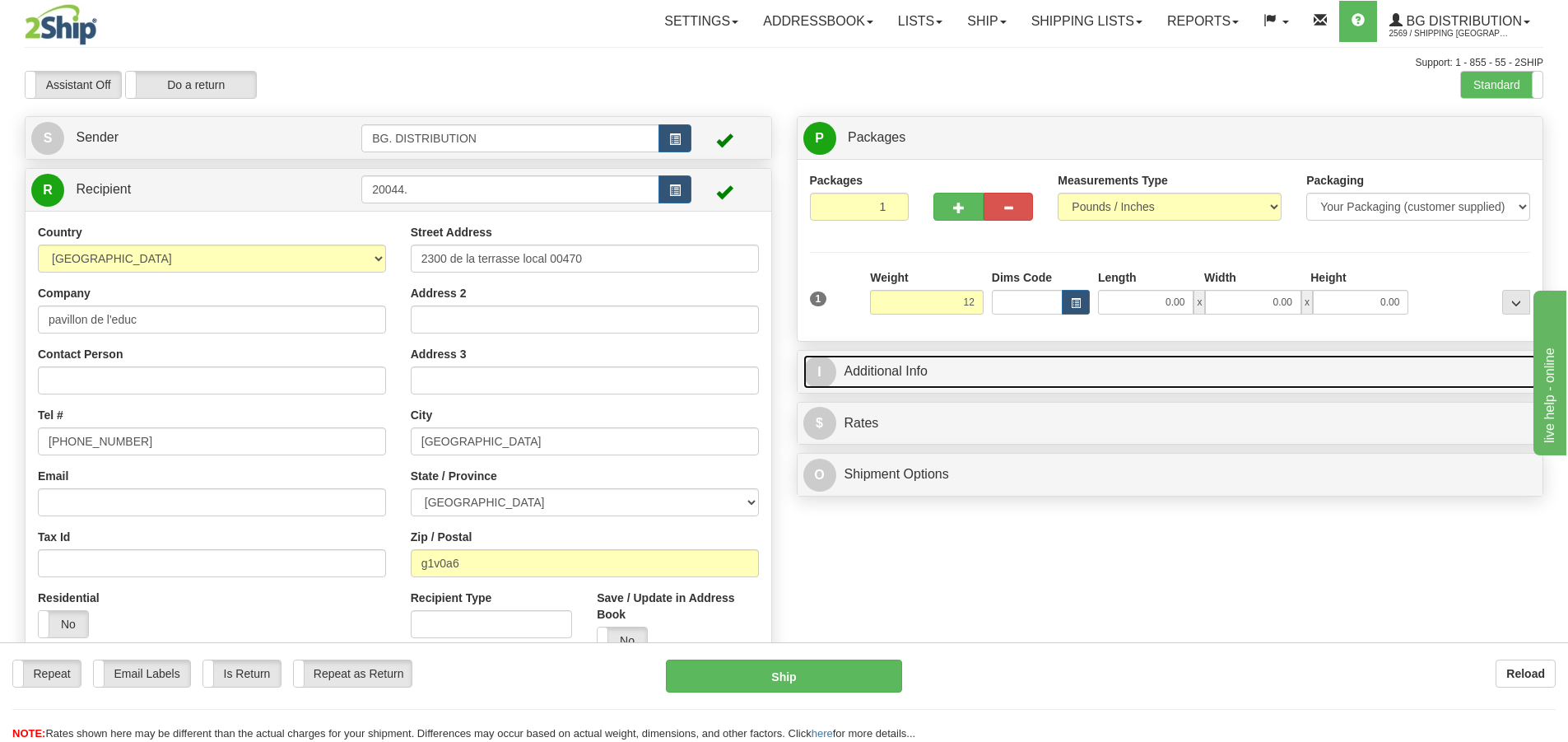
type input "12.00"
click at [825, 370] on span "I" at bounding box center [820, 372] width 33 height 33
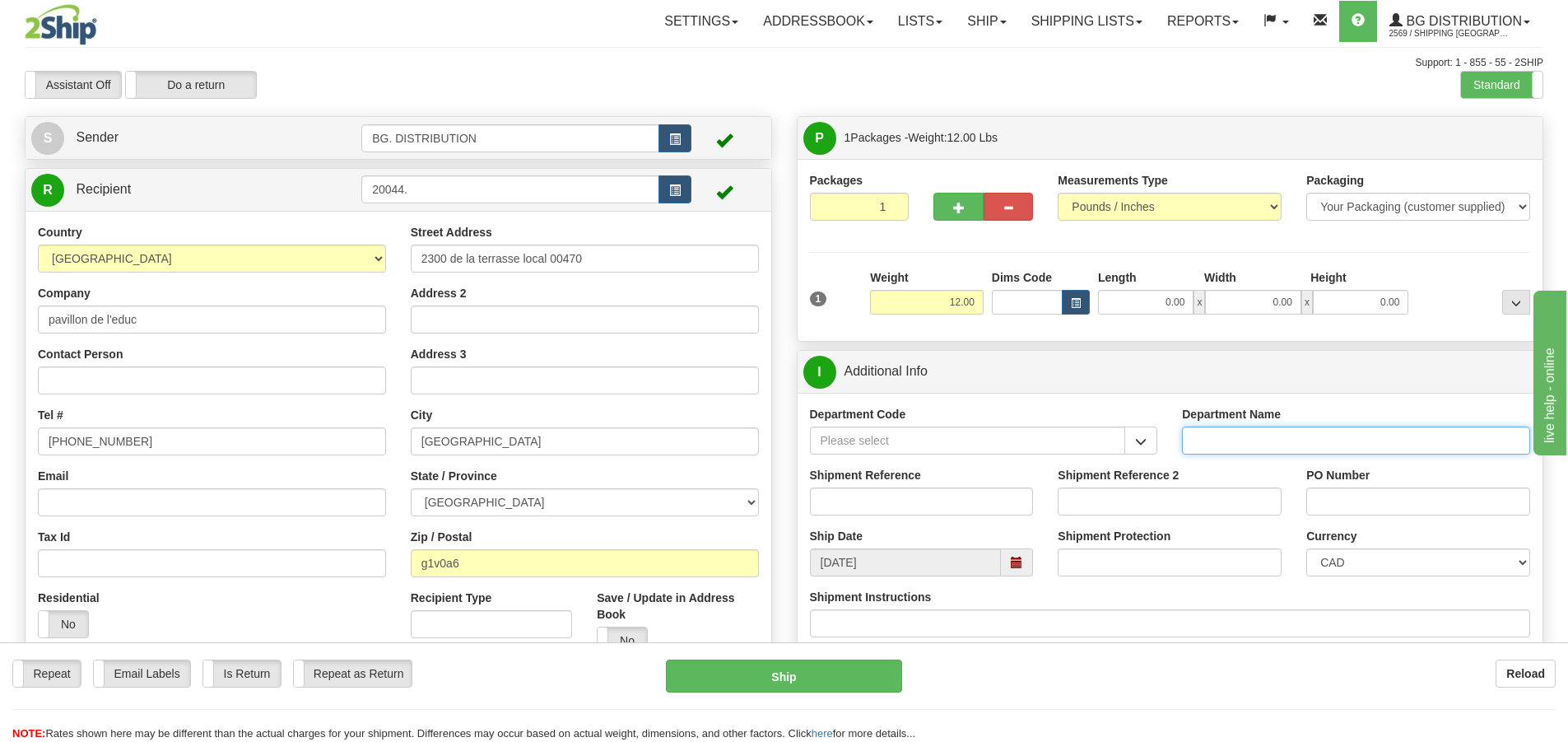
click at [1221, 443] on input "Department Name" at bounding box center [1355, 441] width 348 height 28
type input "."
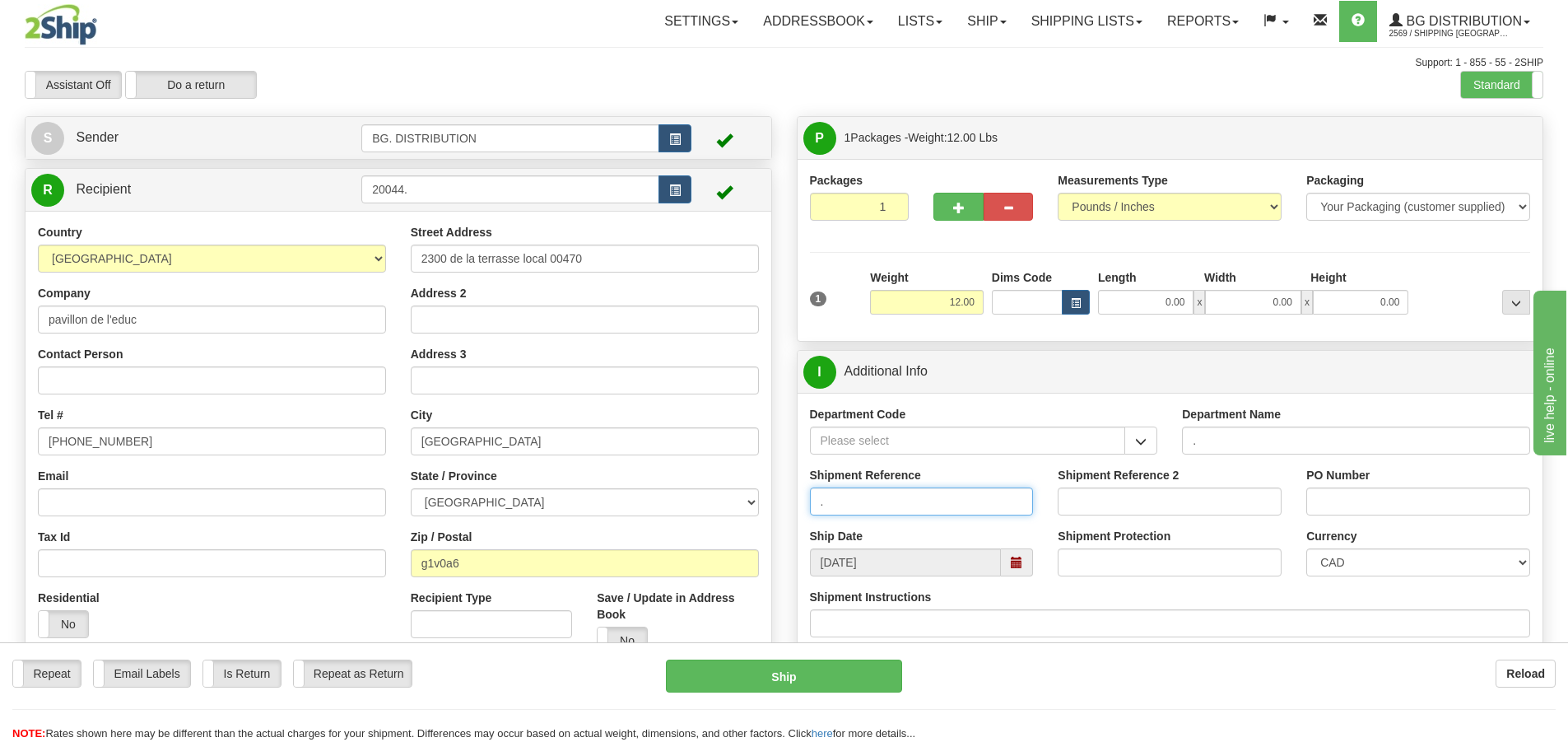
type input "."
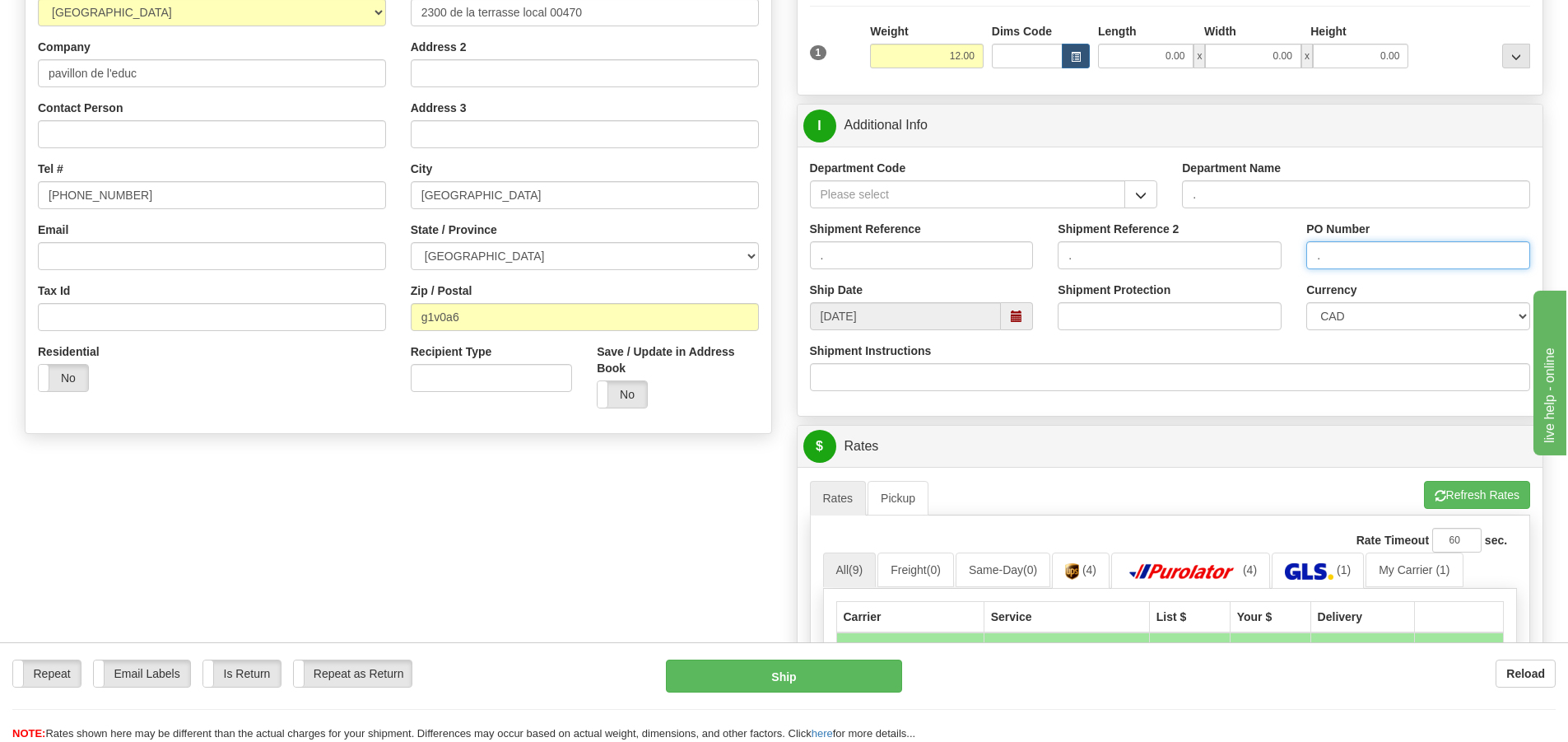
scroll to position [247, 0]
type input "."
click at [1454, 494] on button "Refresh Rates" at bounding box center [1477, 494] width 106 height 28
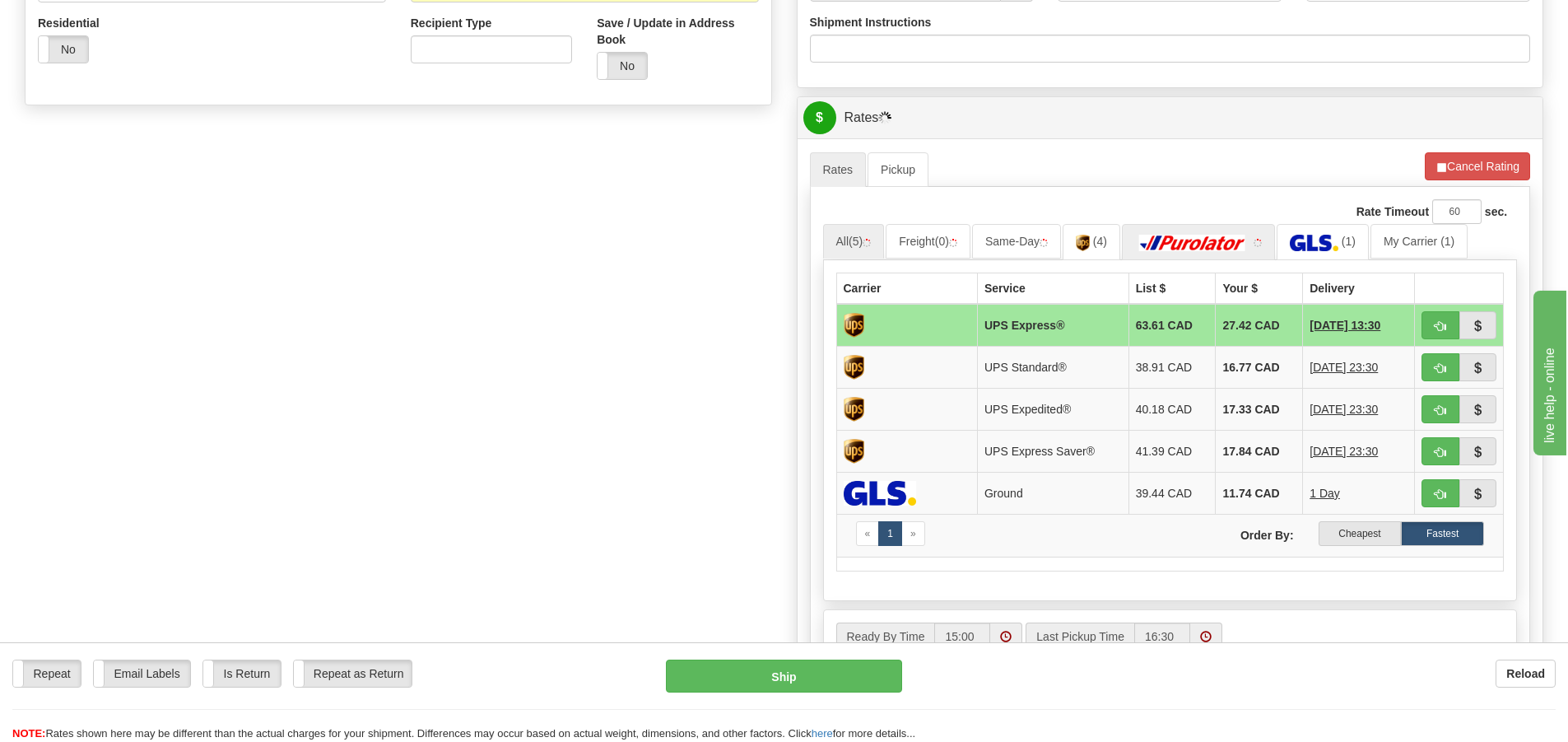
scroll to position [577, 0]
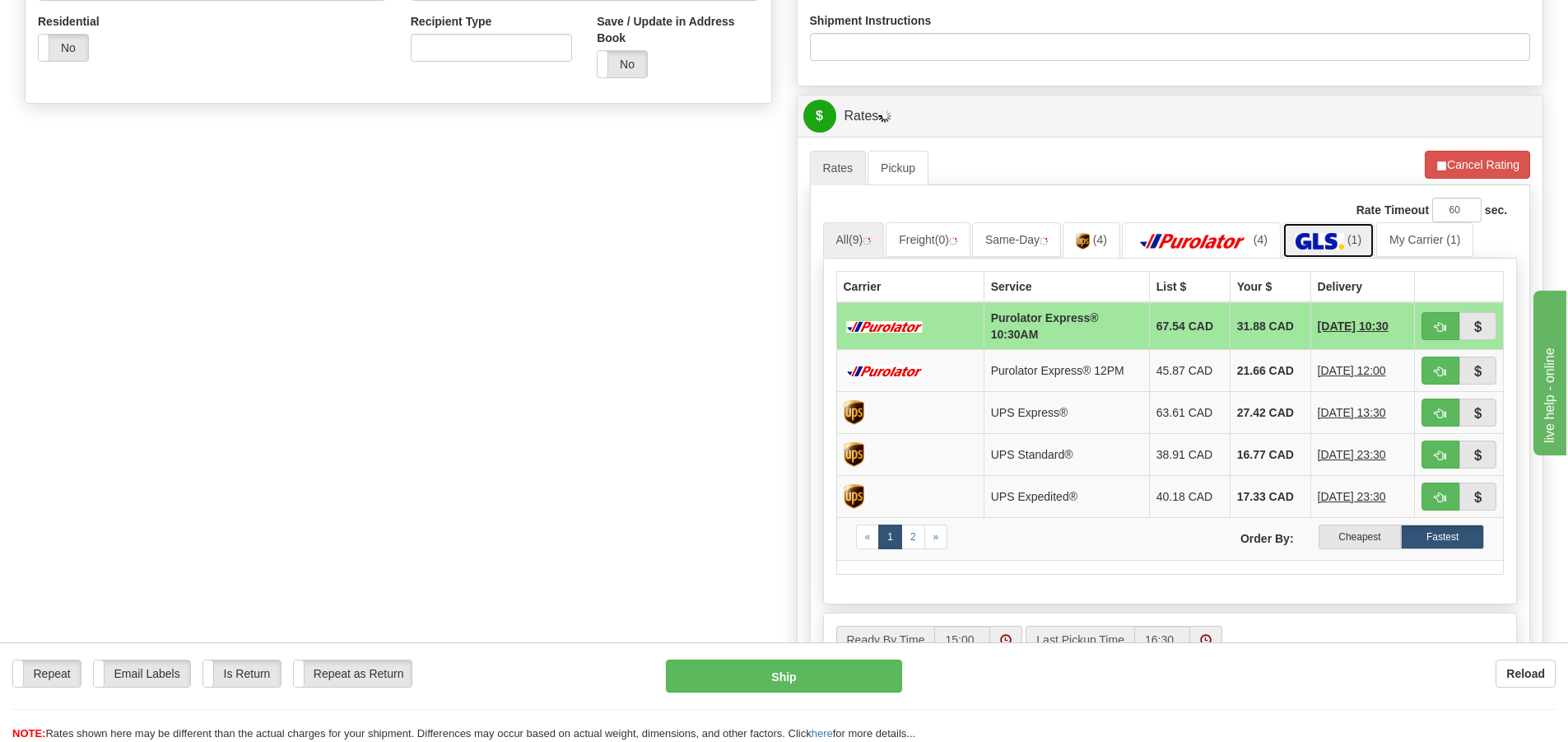
click at [1344, 243] on img at bounding box center [1320, 242] width 49 height 17
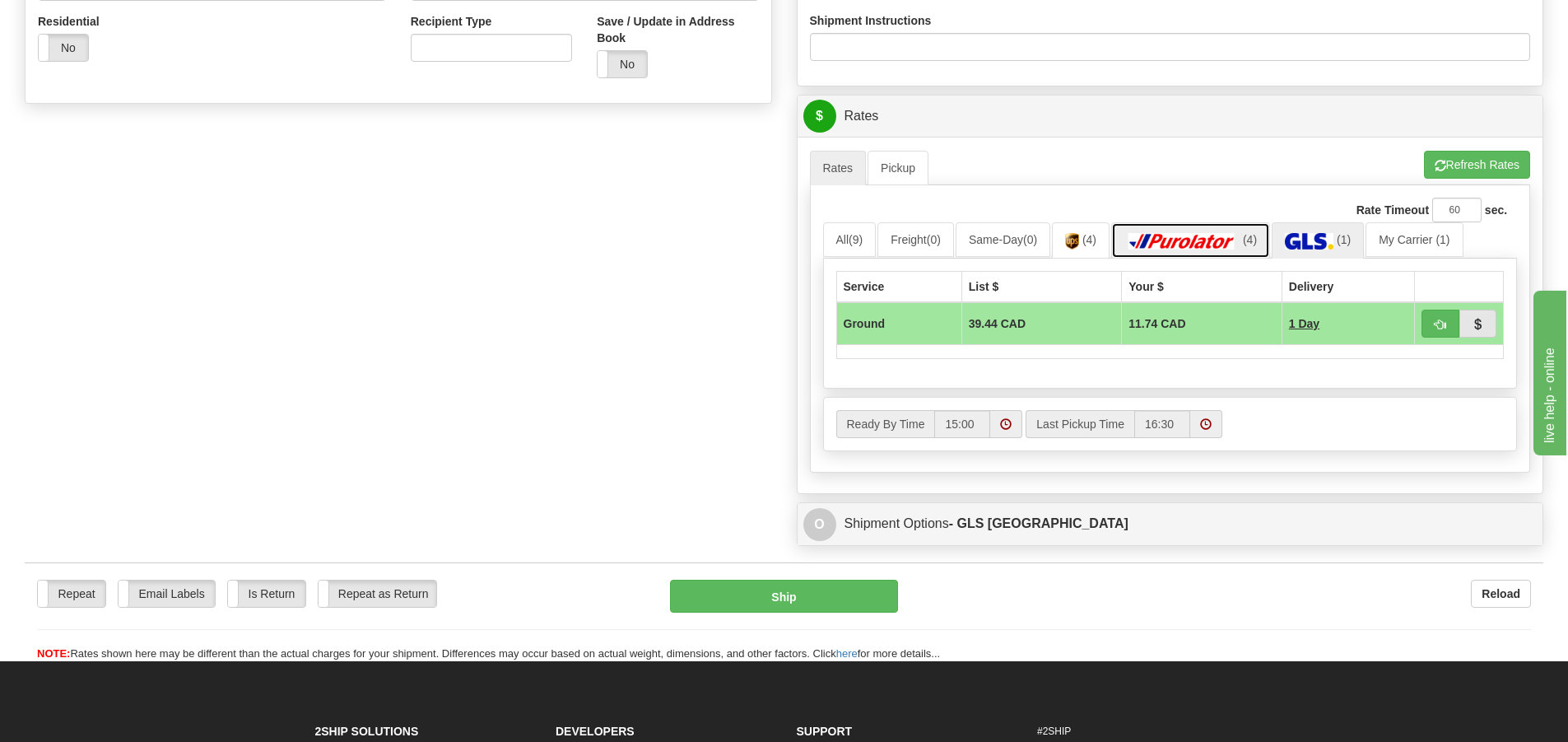
click at [1178, 232] on link "(4)" at bounding box center [1191, 240] width 159 height 36
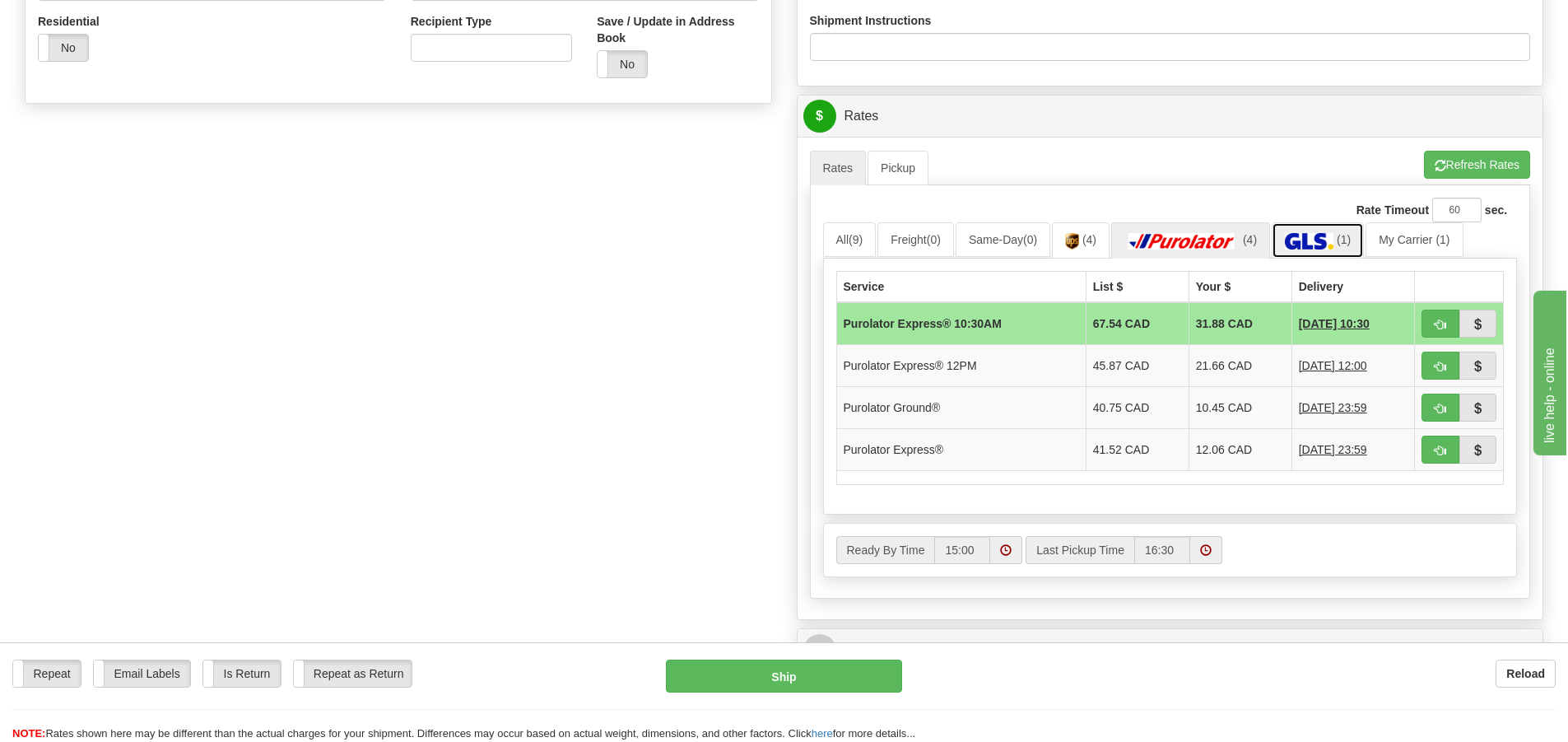
drag, startPoint x: 1311, startPoint y: 240, endPoint x: 1324, endPoint y: 205, distance: 37.3
click at [1311, 241] on img at bounding box center [1309, 242] width 49 height 17
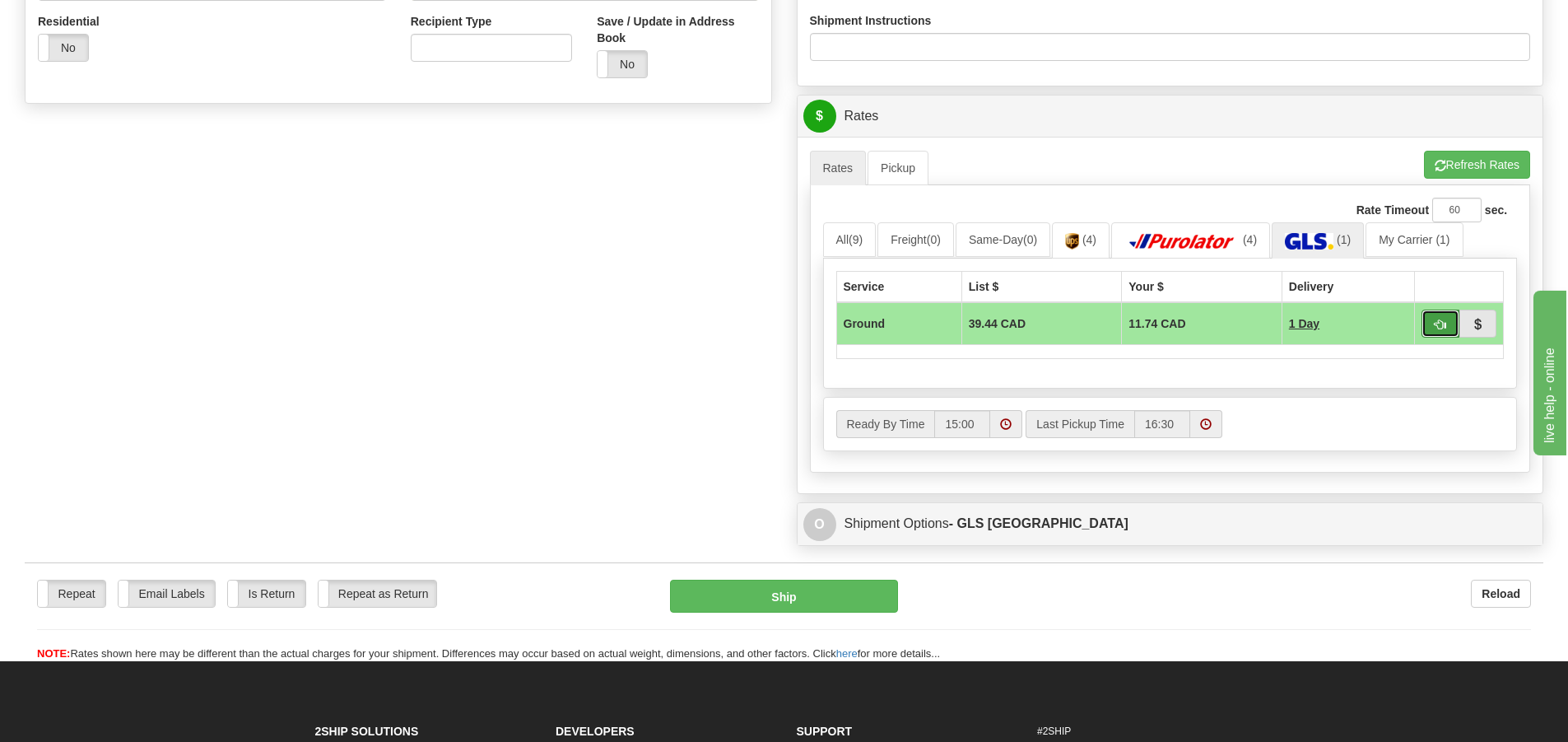
click at [1430, 327] on button "button" at bounding box center [1441, 323] width 38 height 28
type input "1"
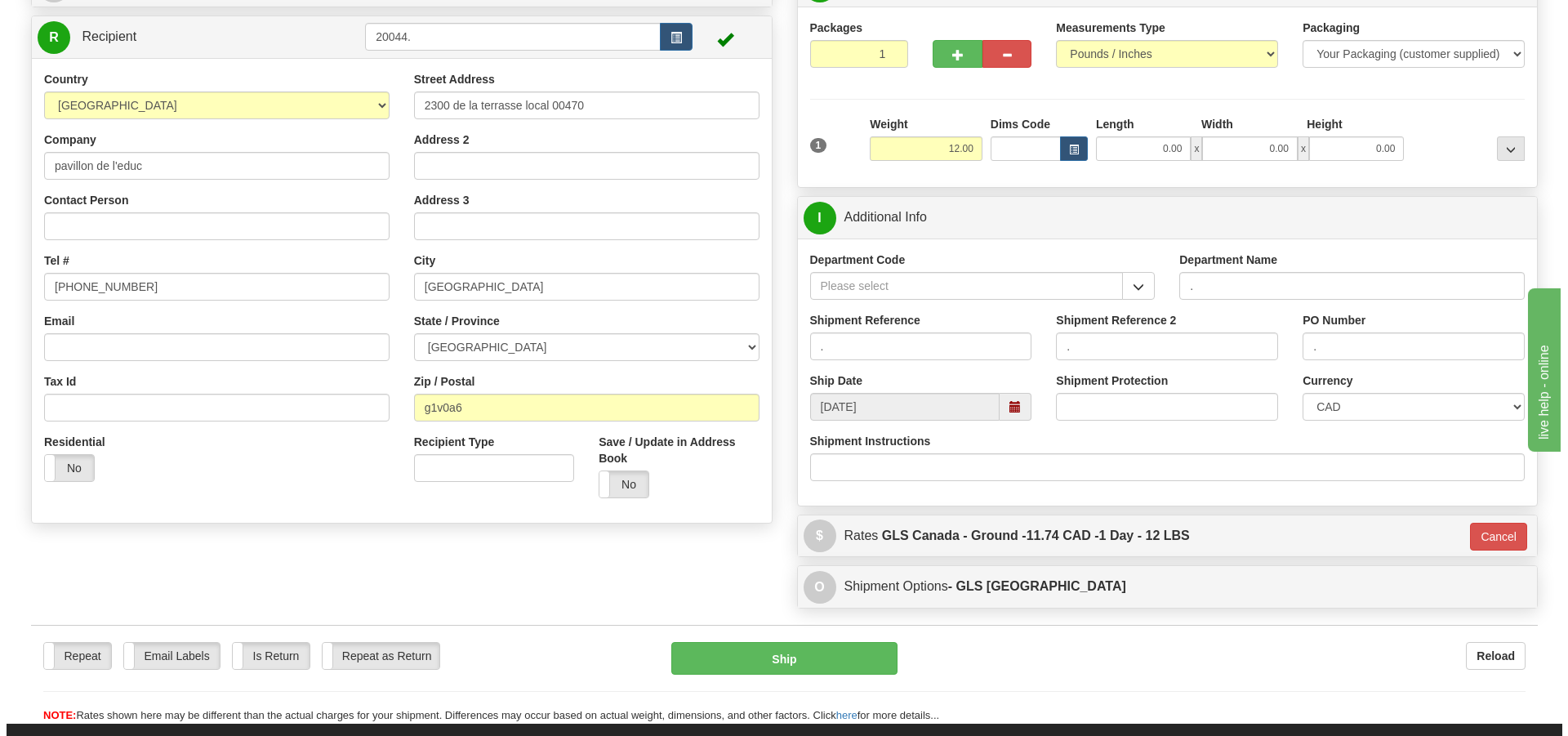
scroll to position [70, 0]
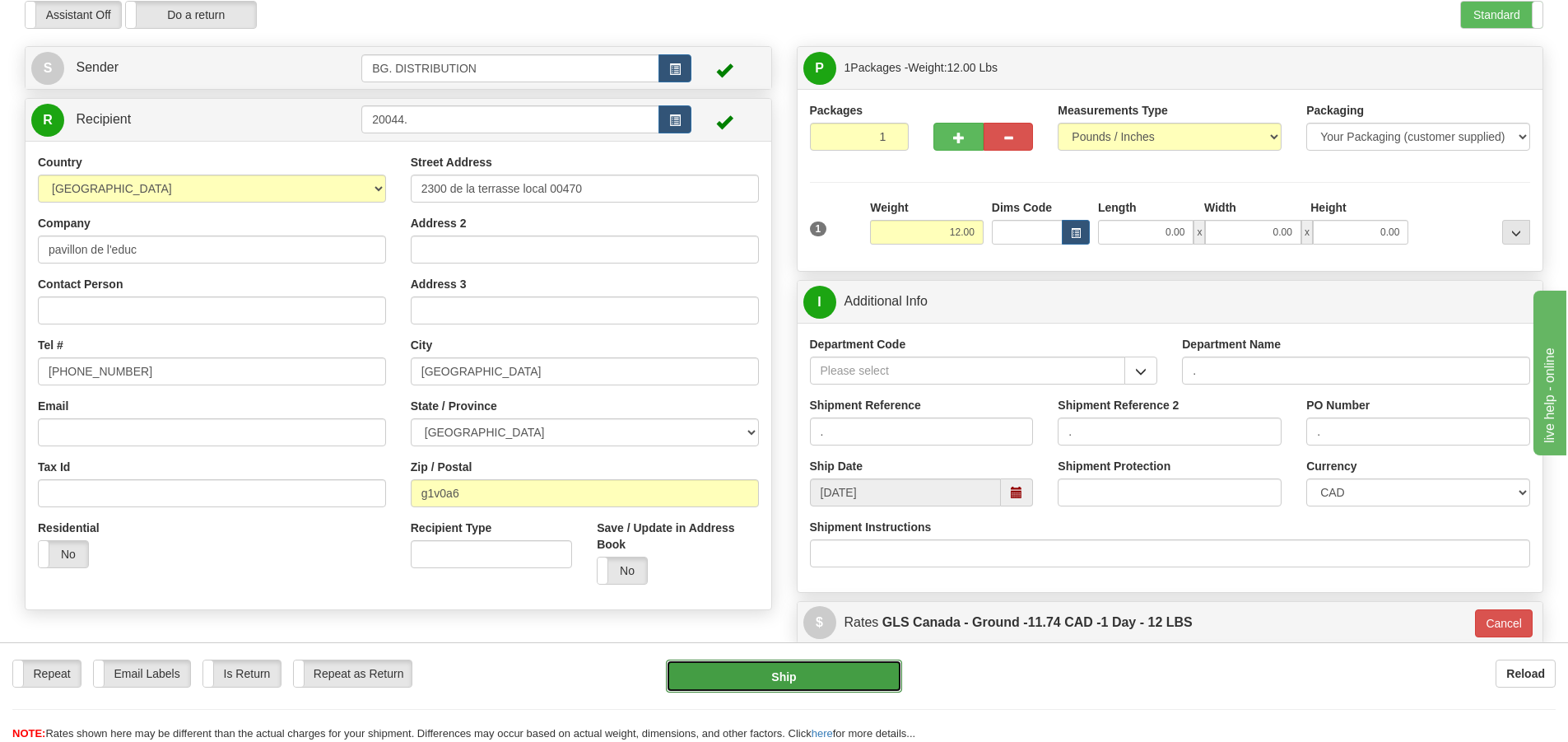
click at [793, 668] on button "Ship" at bounding box center [784, 676] width 237 height 33
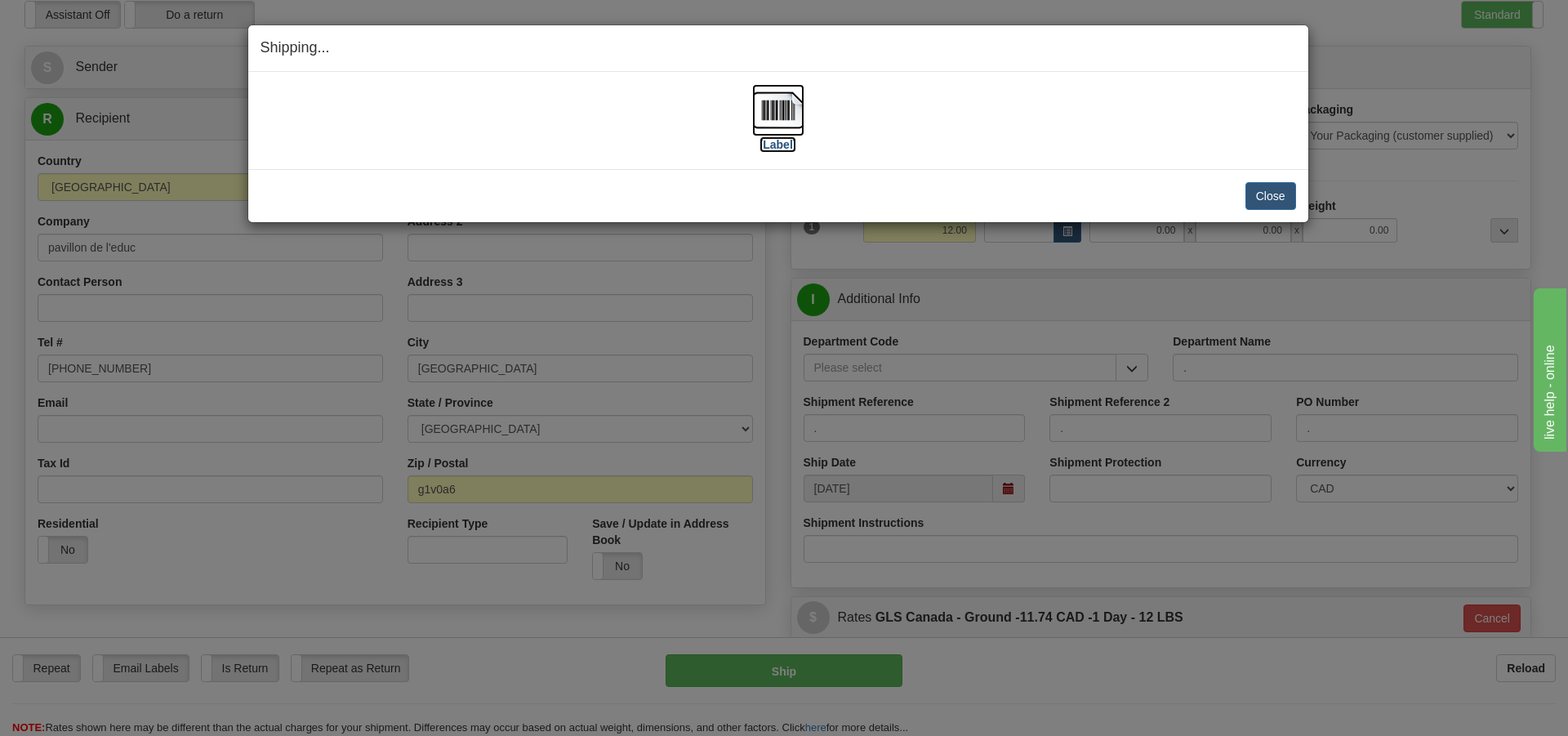
click at [784, 146] on label "[Label]" at bounding box center [779, 144] width 38 height 16
click at [1252, 194] on button "Close" at bounding box center [1271, 196] width 51 height 28
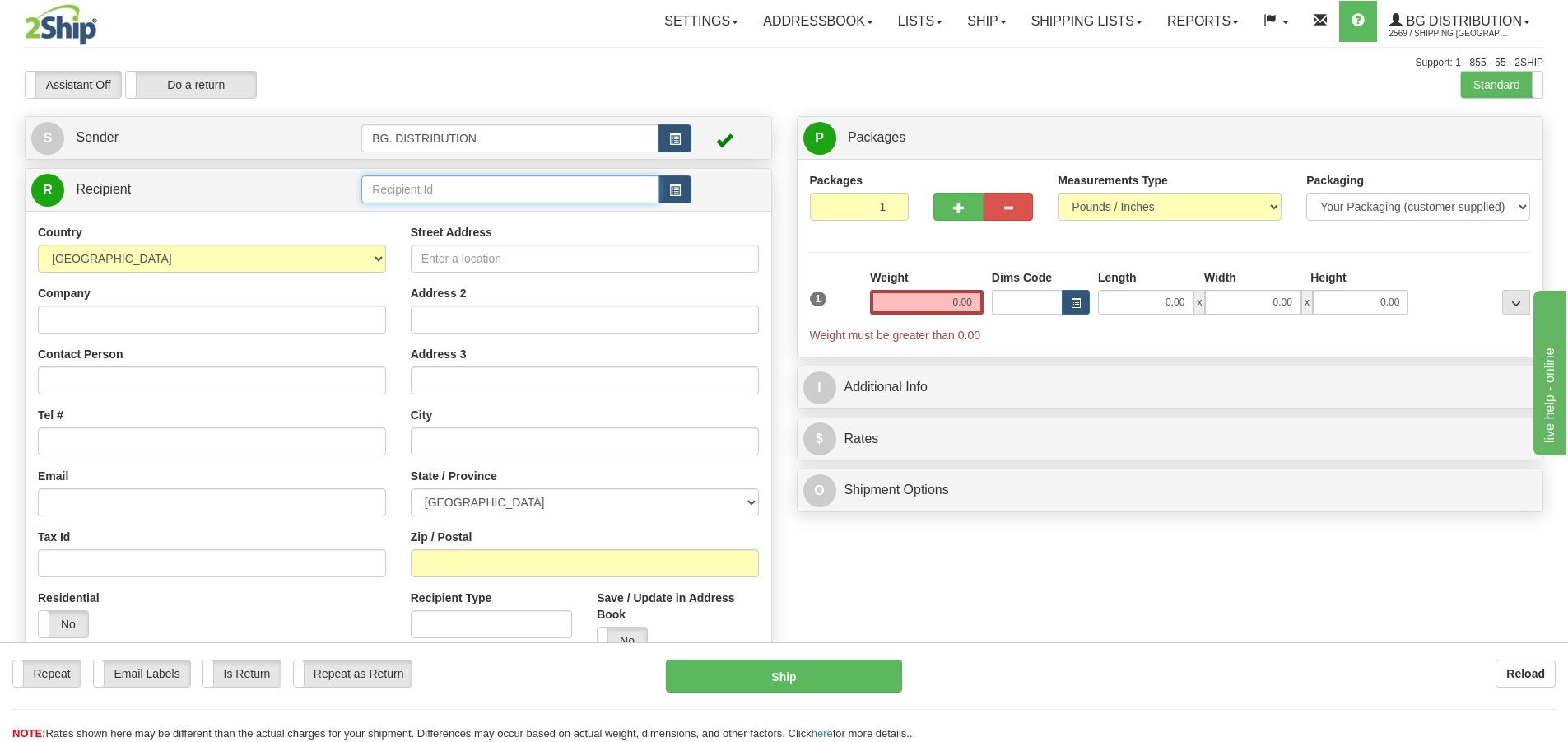
click at [565, 194] on input "text" at bounding box center [510, 189] width 298 height 28
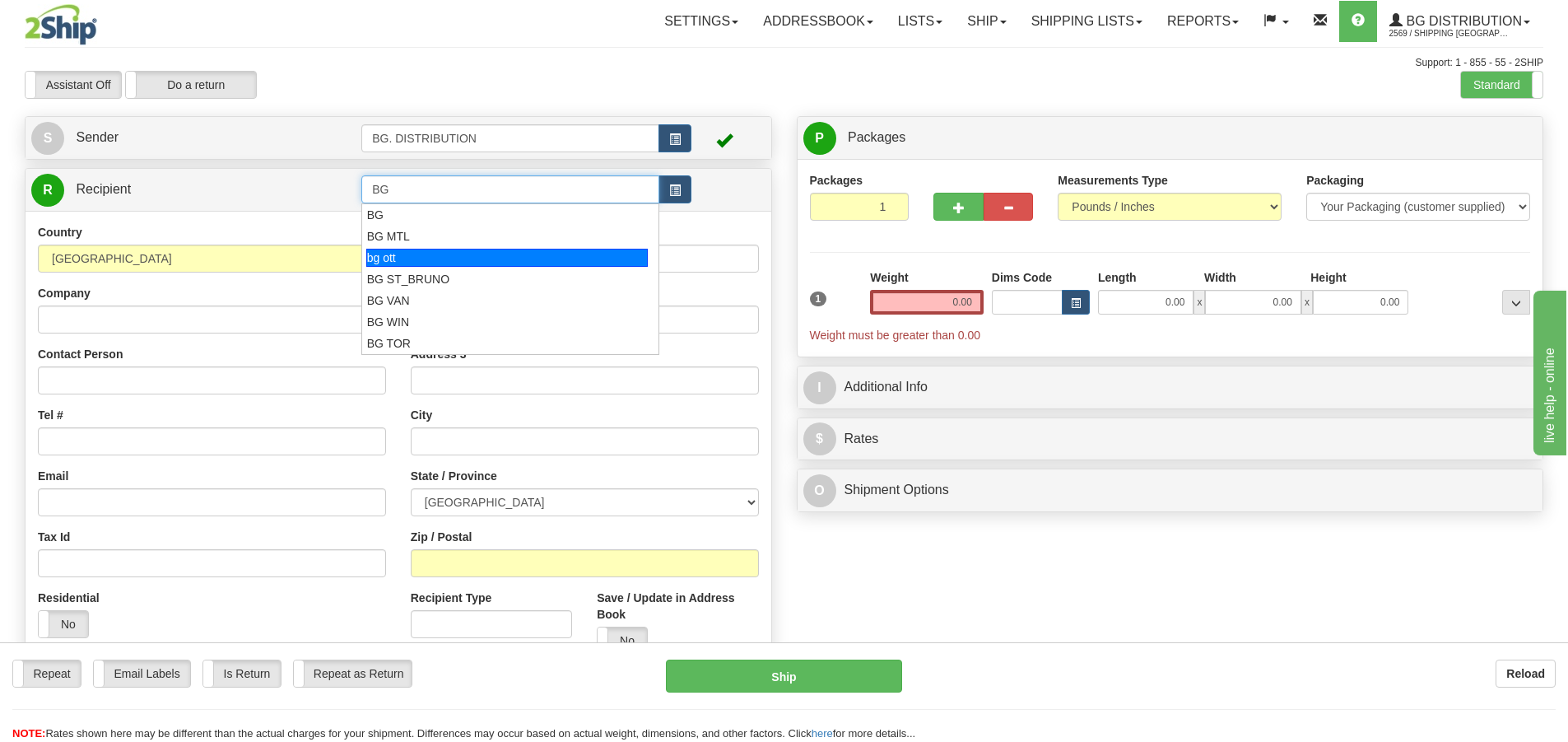
click at [500, 251] on div "bg ott" at bounding box center [507, 258] width 282 height 18
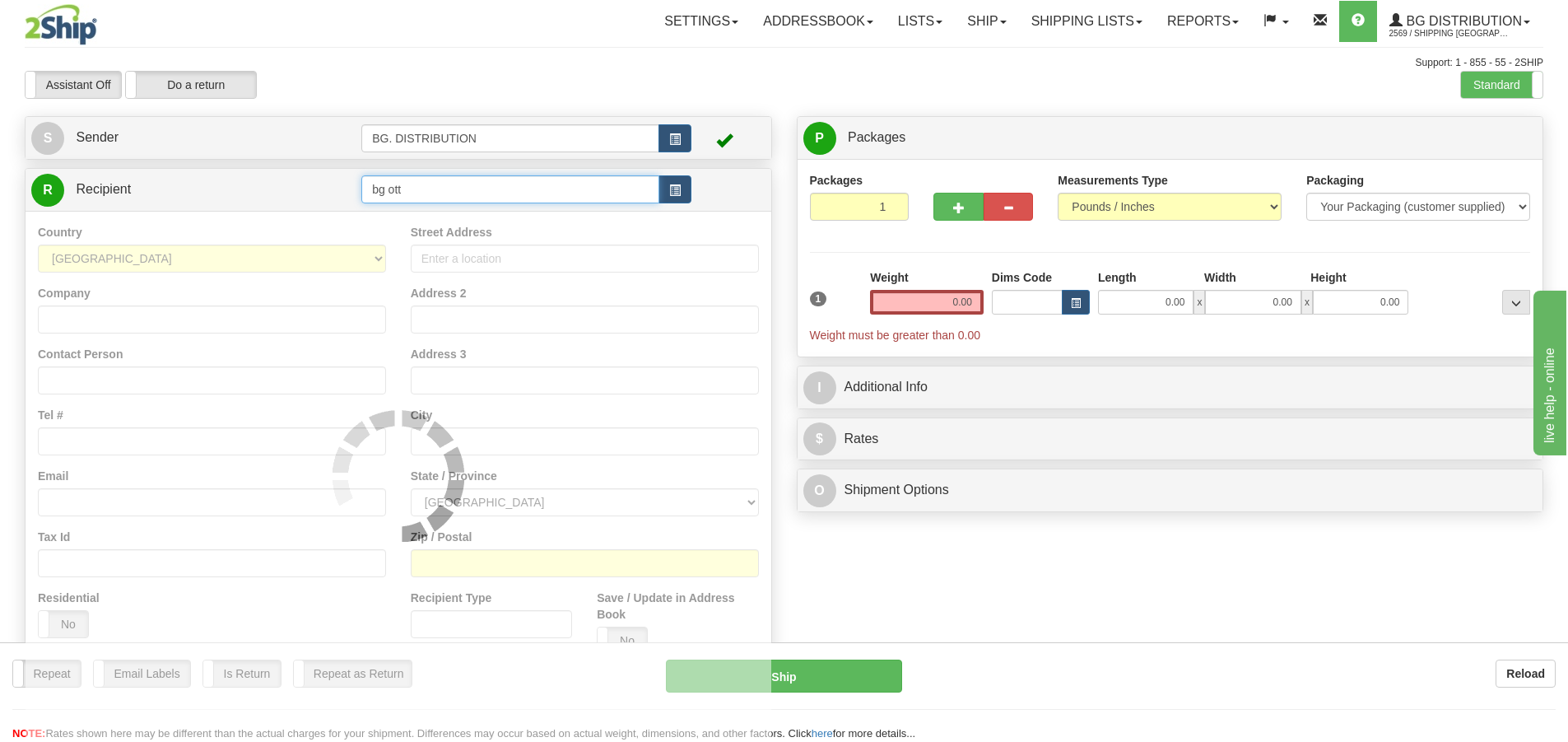
type input "bg ott"
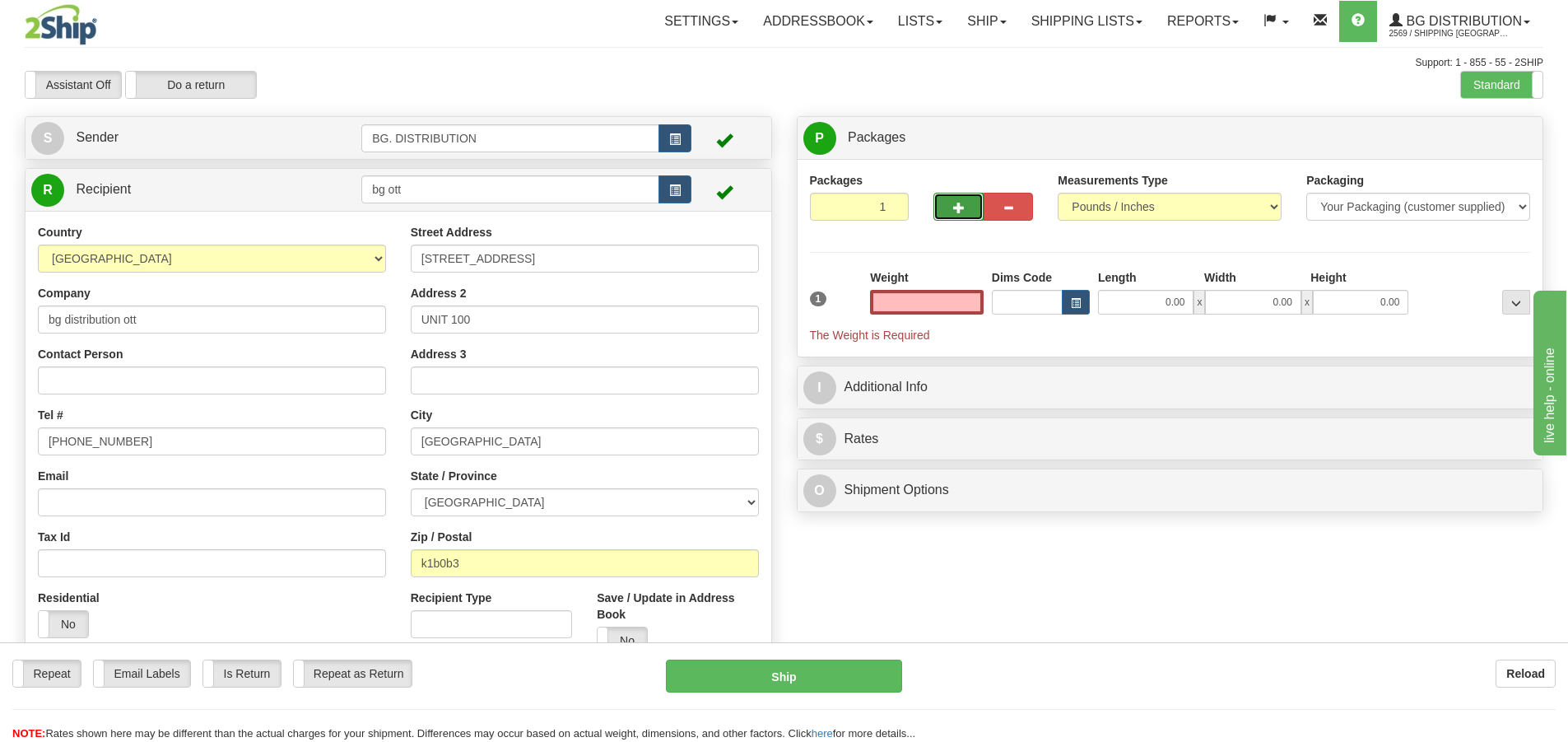
type input "0.00"
click at [962, 208] on span "button" at bounding box center [959, 208] width 12 height 11
type input "3"
click at [1476, 143] on span "Package Level" at bounding box center [1495, 138] width 65 height 12
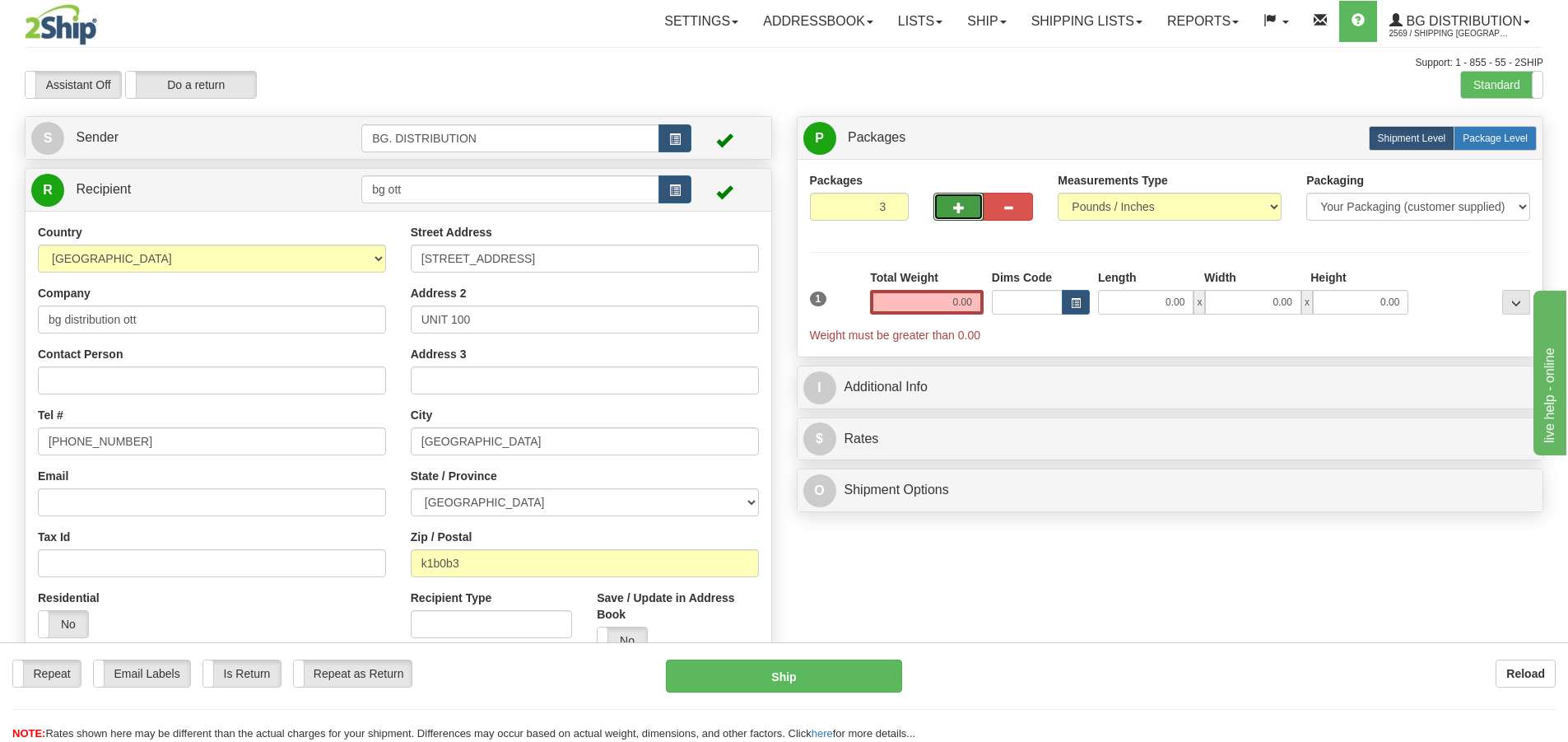
radio input "true"
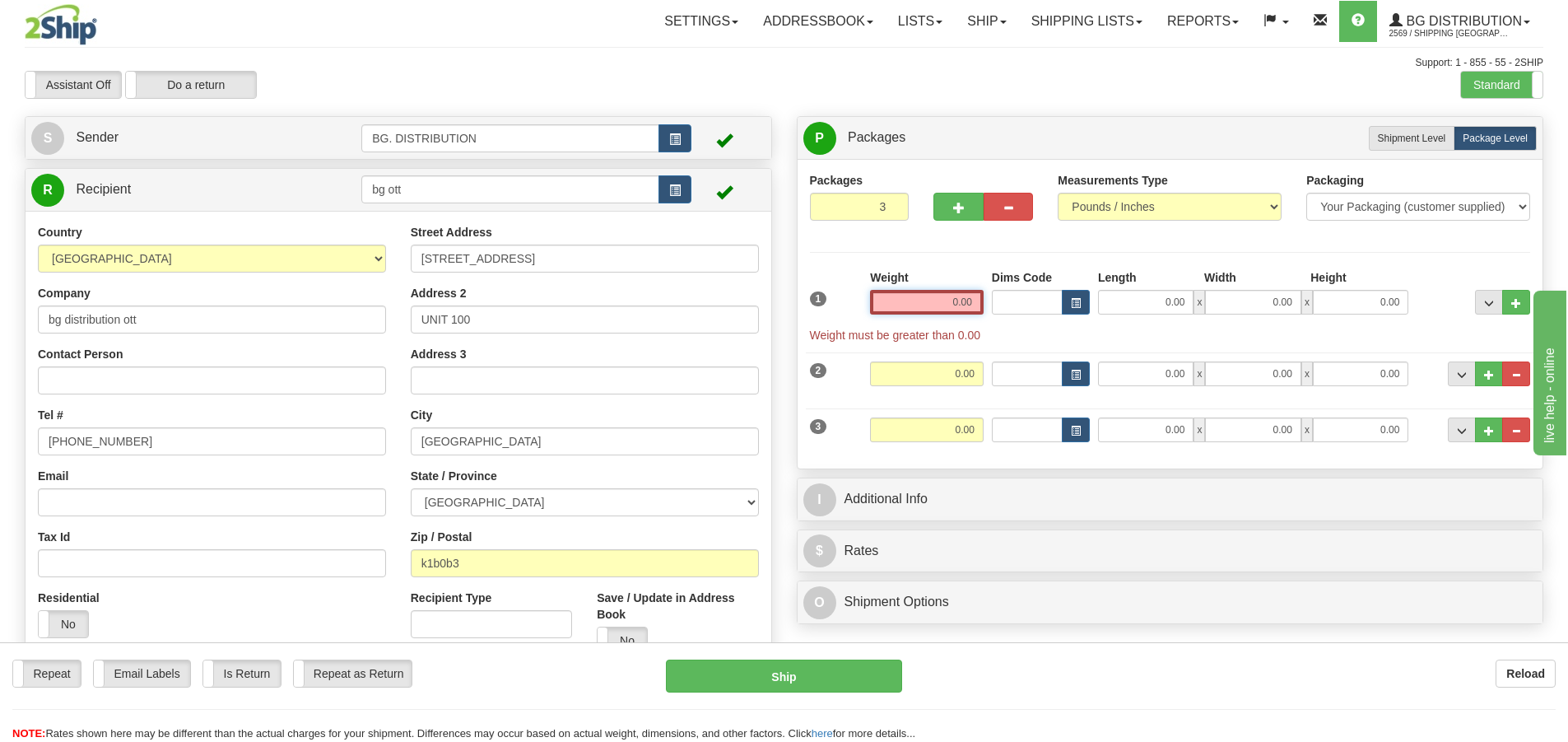
click at [921, 295] on input "0.00" at bounding box center [926, 302] width 113 height 25
type input "0.00"
click at [1169, 308] on input "0.00" at bounding box center [1145, 302] width 95 height 25
type input "11.00"
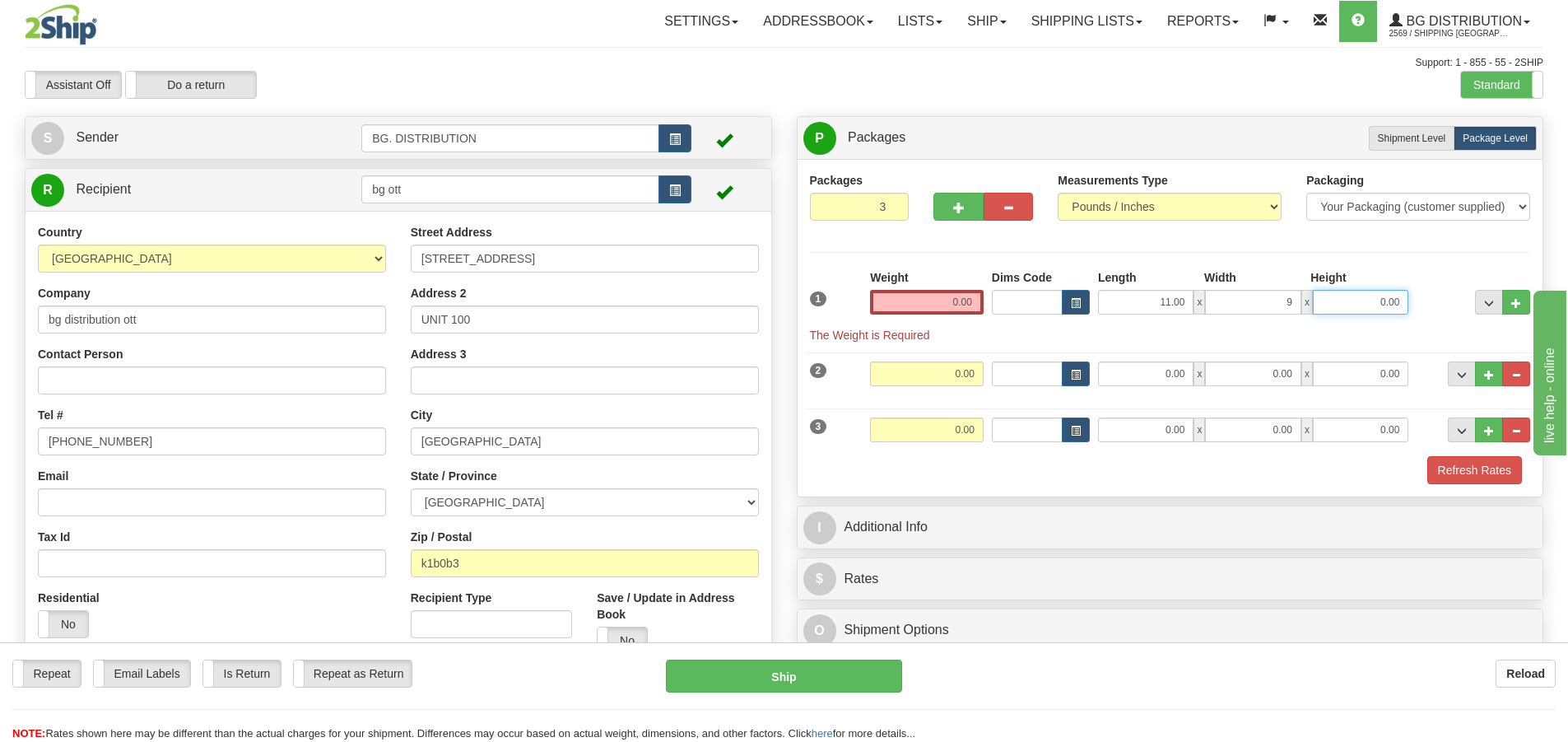
type input "9.00"
type input "7.00"
click at [1148, 369] on input "0.00" at bounding box center [1145, 374] width 95 height 25
type input "11.00"
type input "9.00"
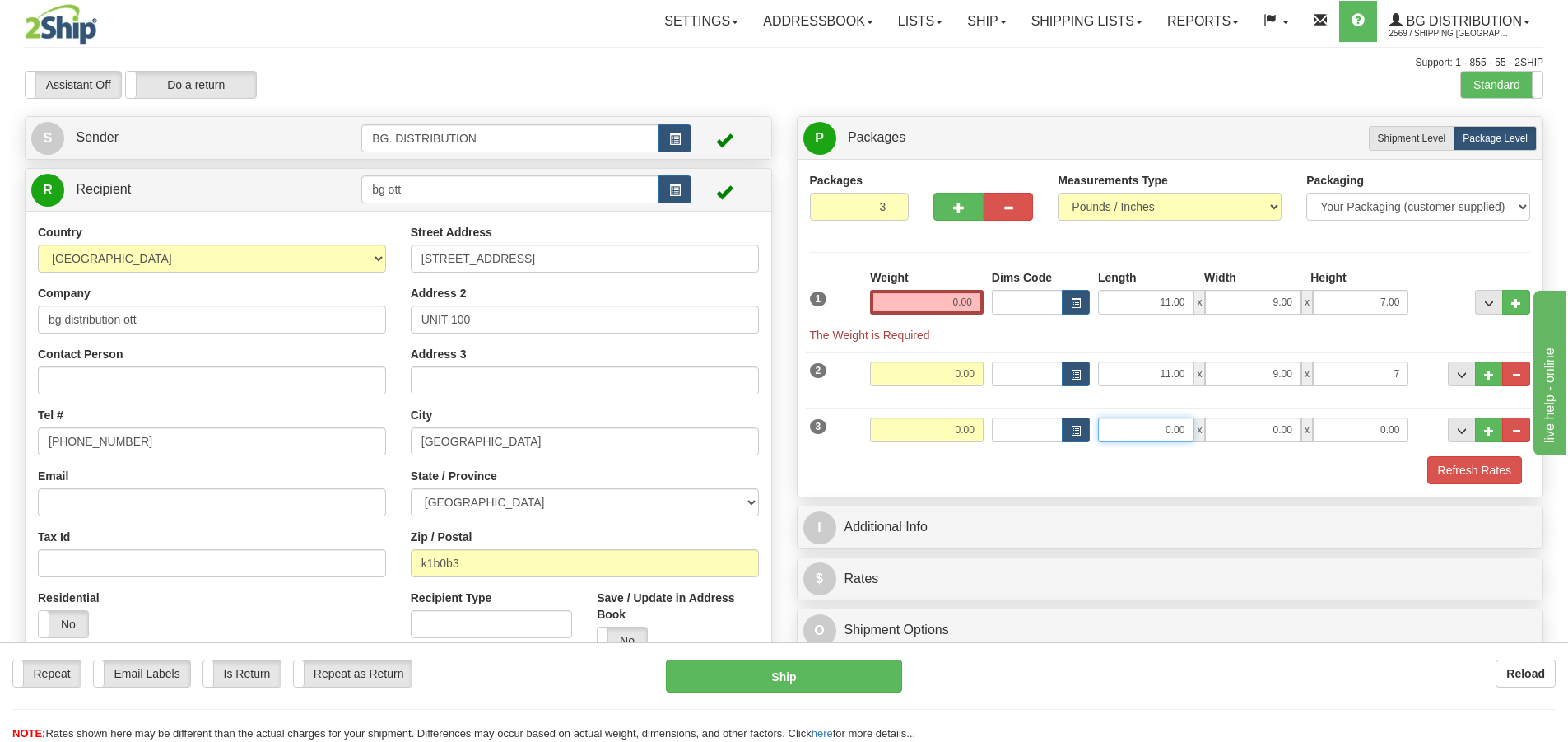
type input "7.00"
click at [1155, 426] on input "0.00" at bounding box center [1145, 430] width 95 height 25
type input "23.00"
type input "5.00"
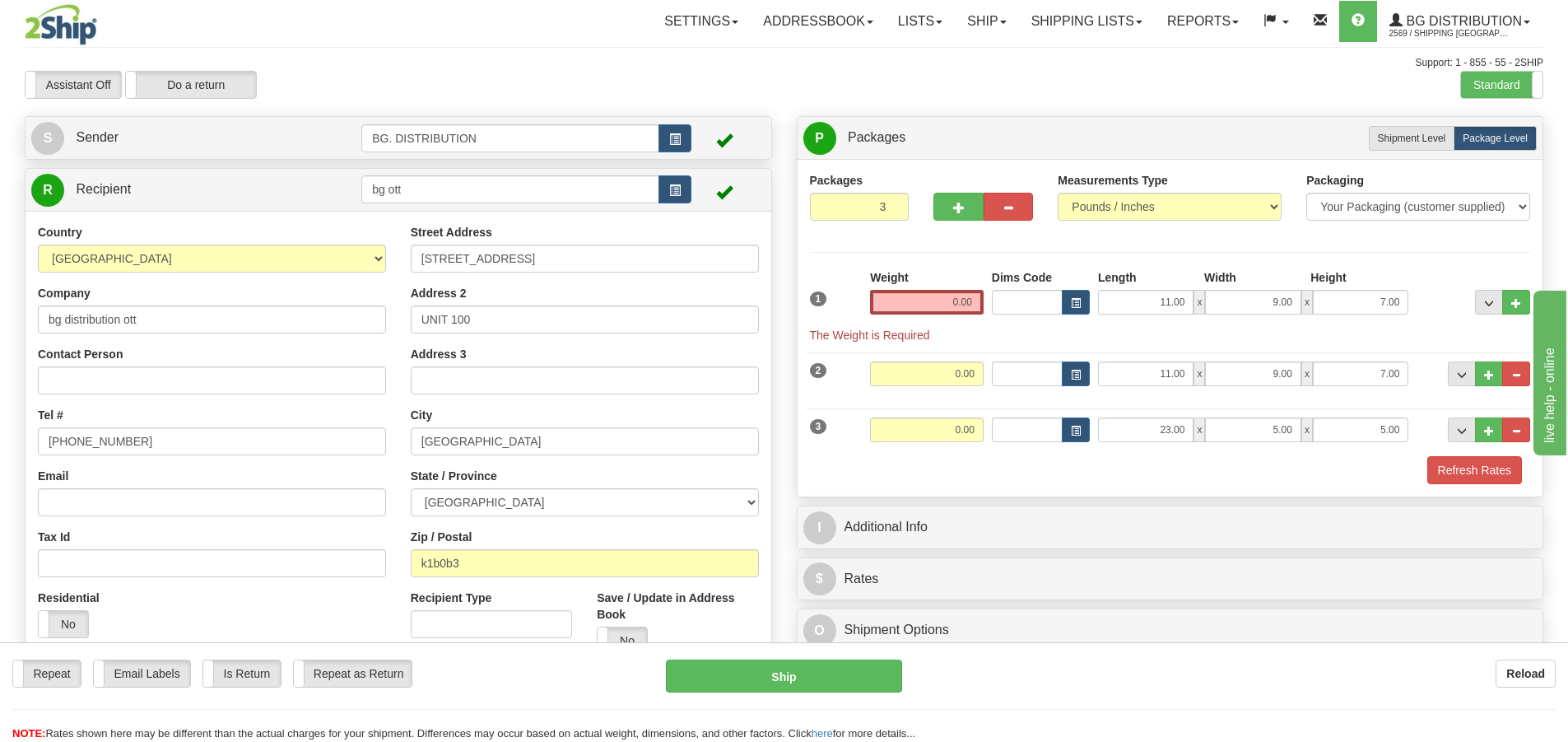
drag, startPoint x: 912, startPoint y: 284, endPoint x: 907, endPoint y: 297, distance: 13.9
click at [907, 296] on div "Weight 0.00" at bounding box center [926, 291] width 113 height 45
click at [923, 304] on input "0.00" at bounding box center [926, 302] width 113 height 25
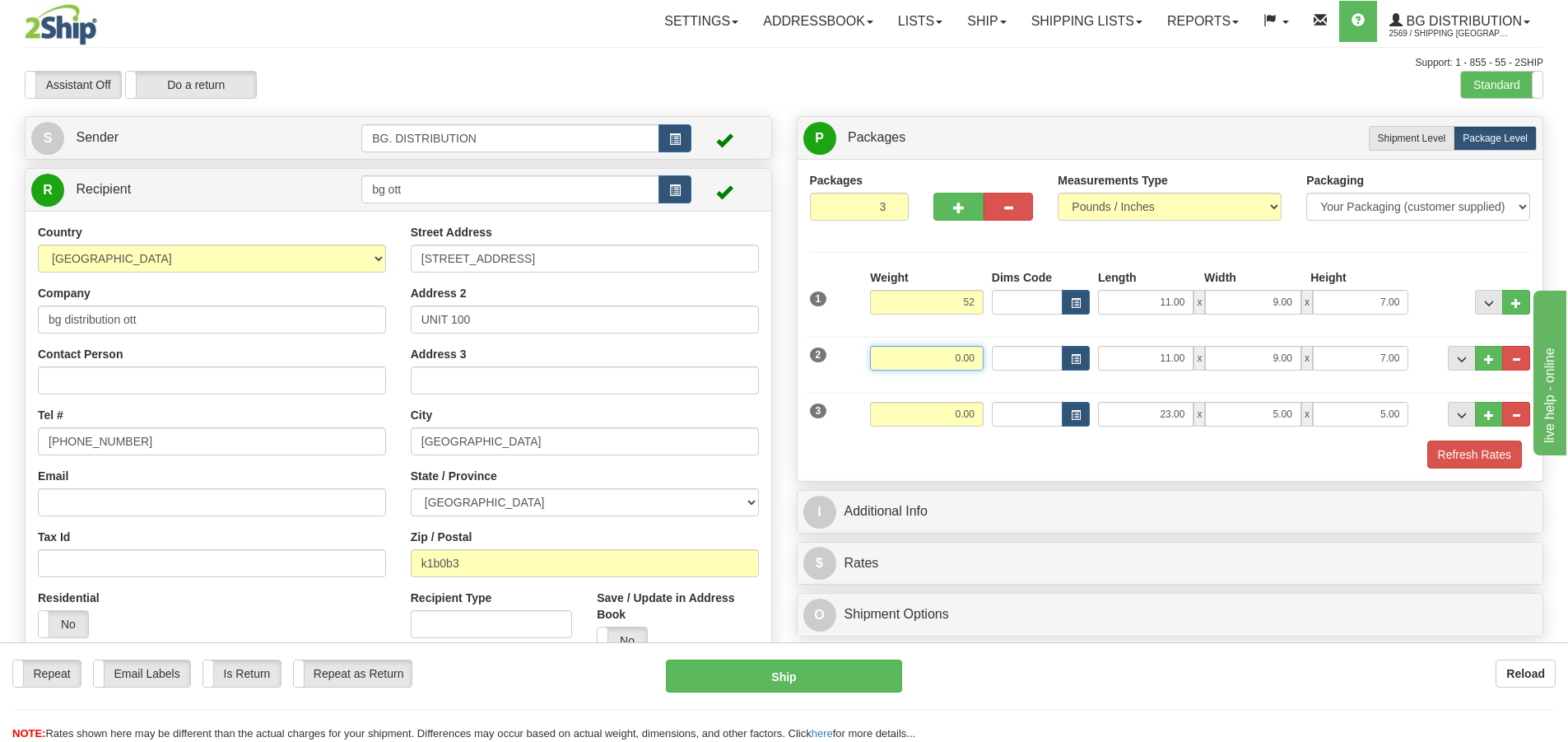
type input "52.00"
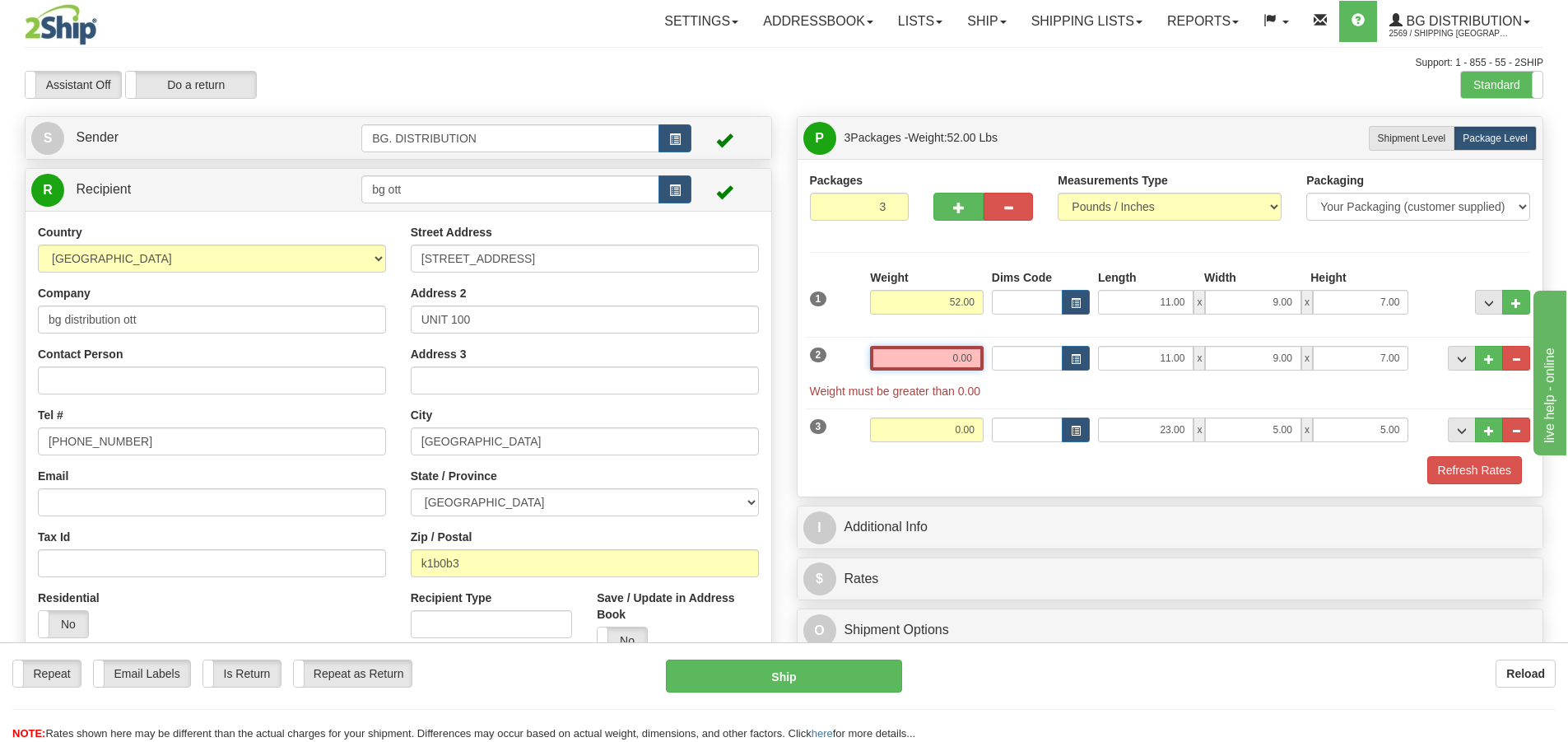
click at [975, 352] on input "0.00" at bounding box center [926, 358] width 113 height 25
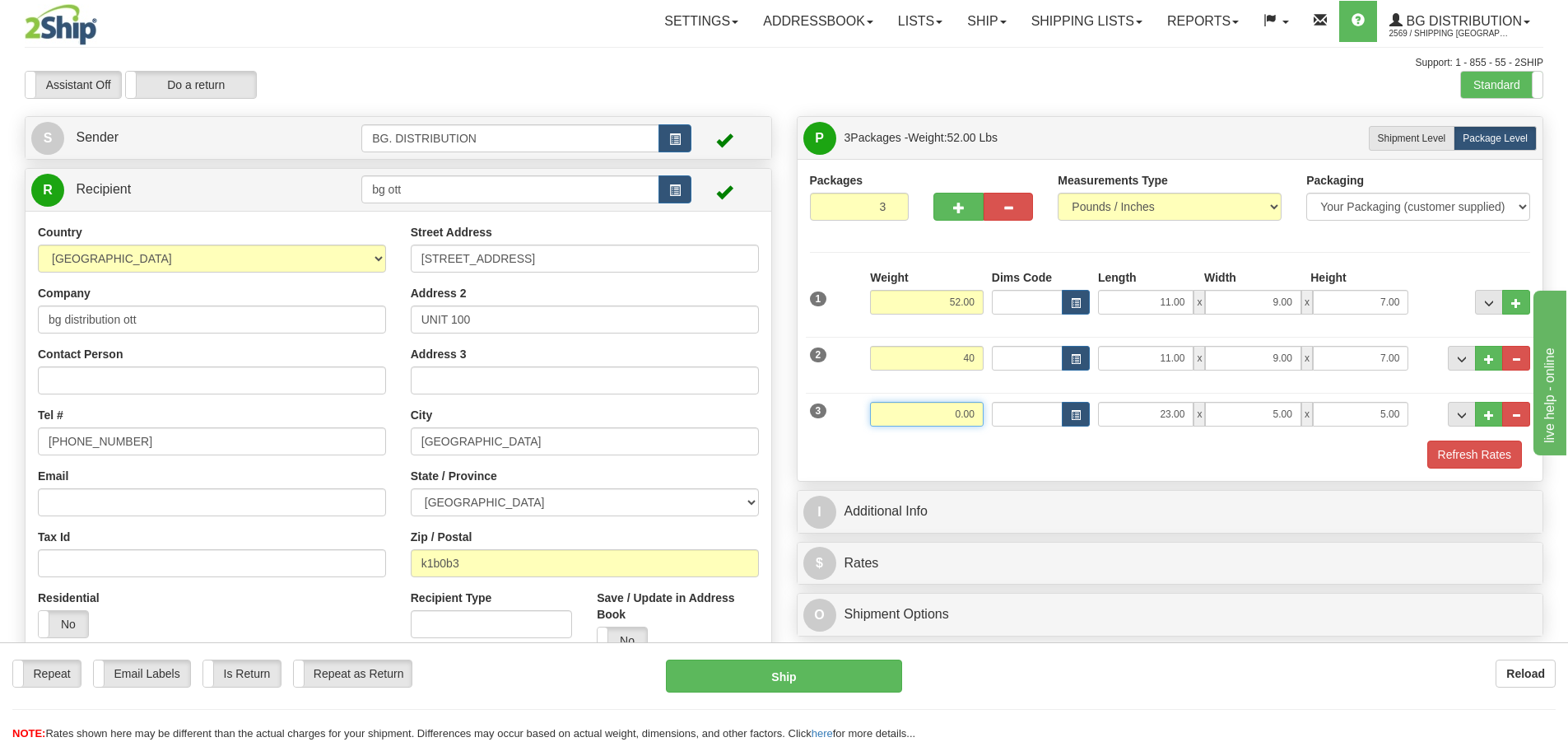
type input "40.00"
click at [958, 407] on input "0.00" at bounding box center [926, 414] width 113 height 25
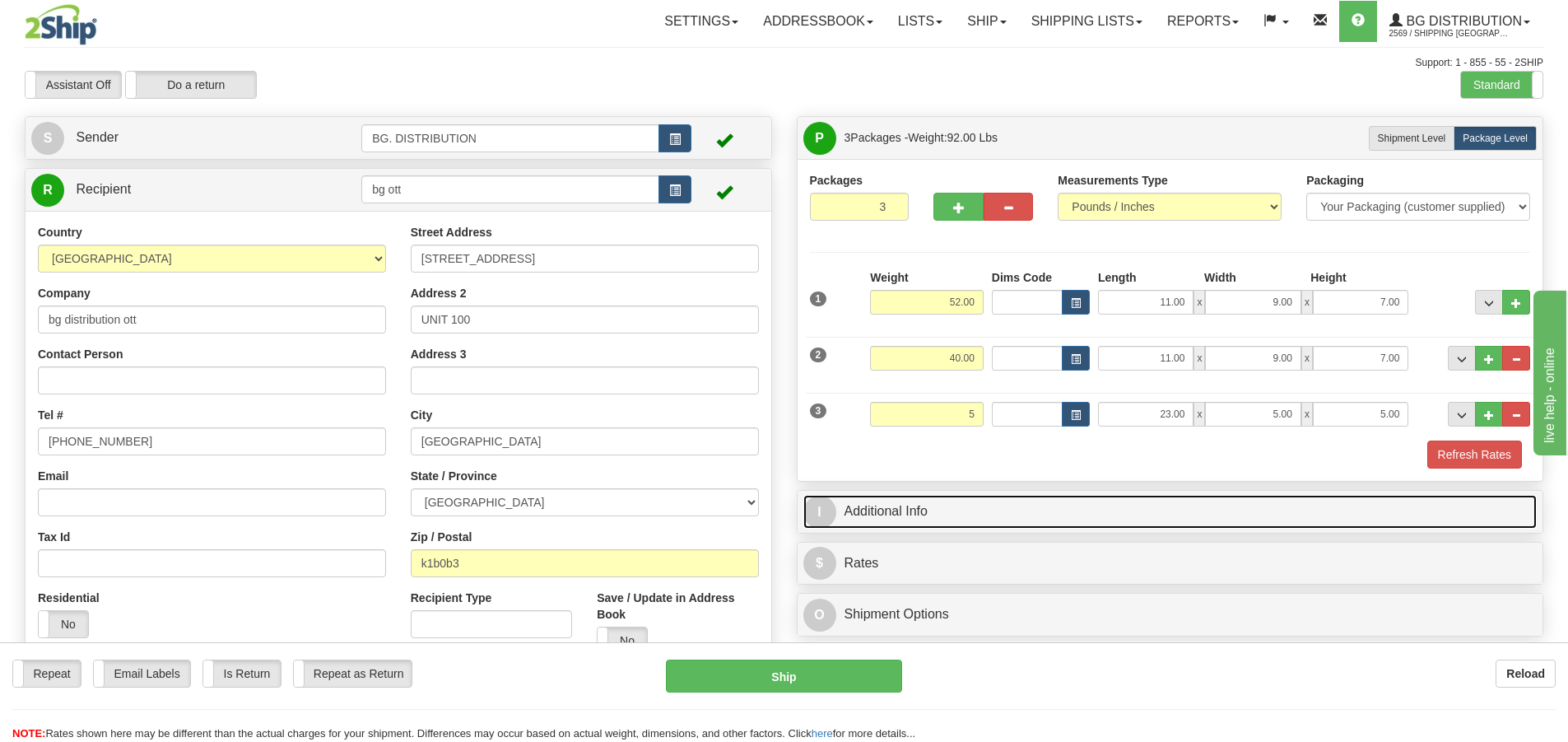
type input "5.00"
click at [826, 510] on span "I" at bounding box center [820, 512] width 33 height 33
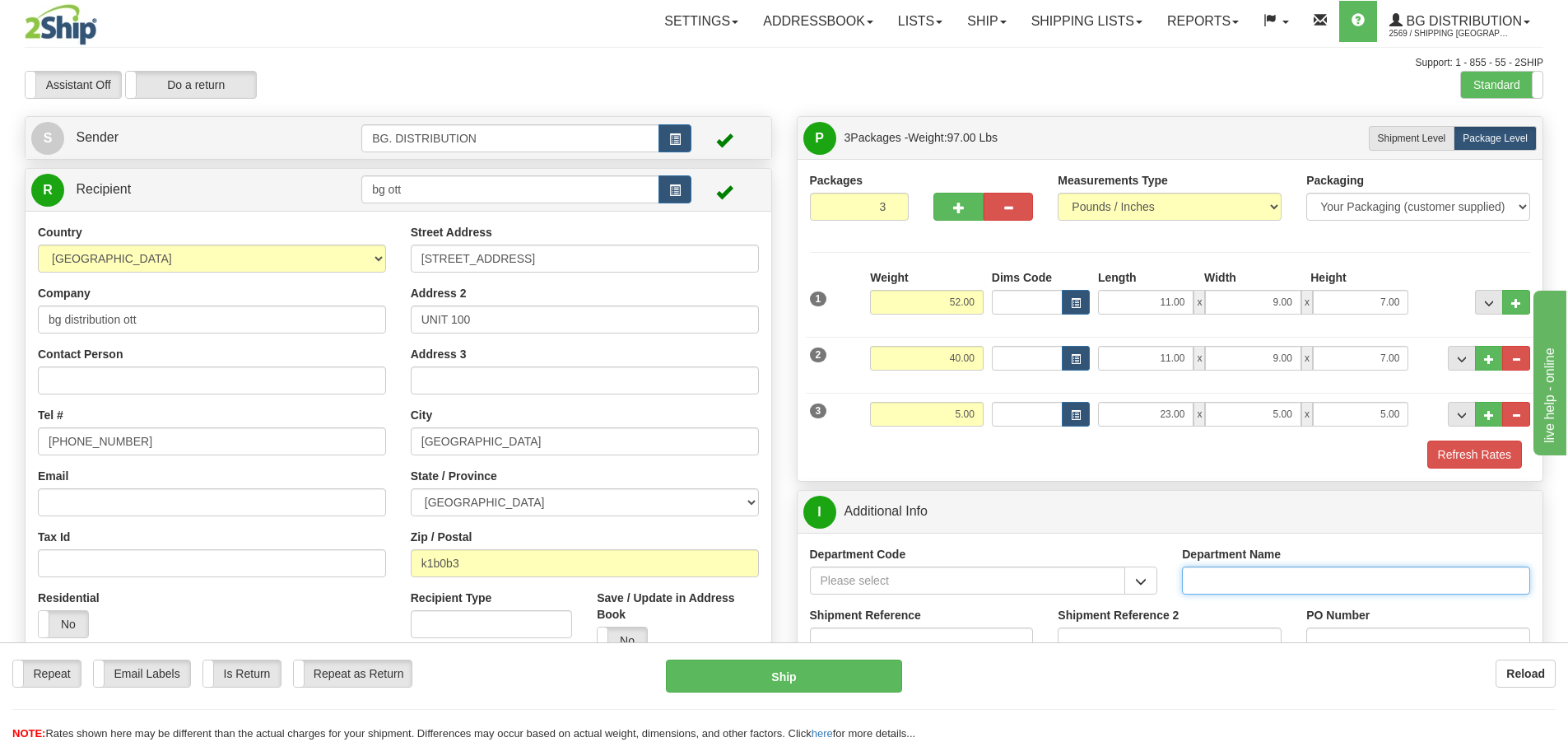
click at [1268, 575] on input "Department Name" at bounding box center [1355, 581] width 348 height 28
type input "."
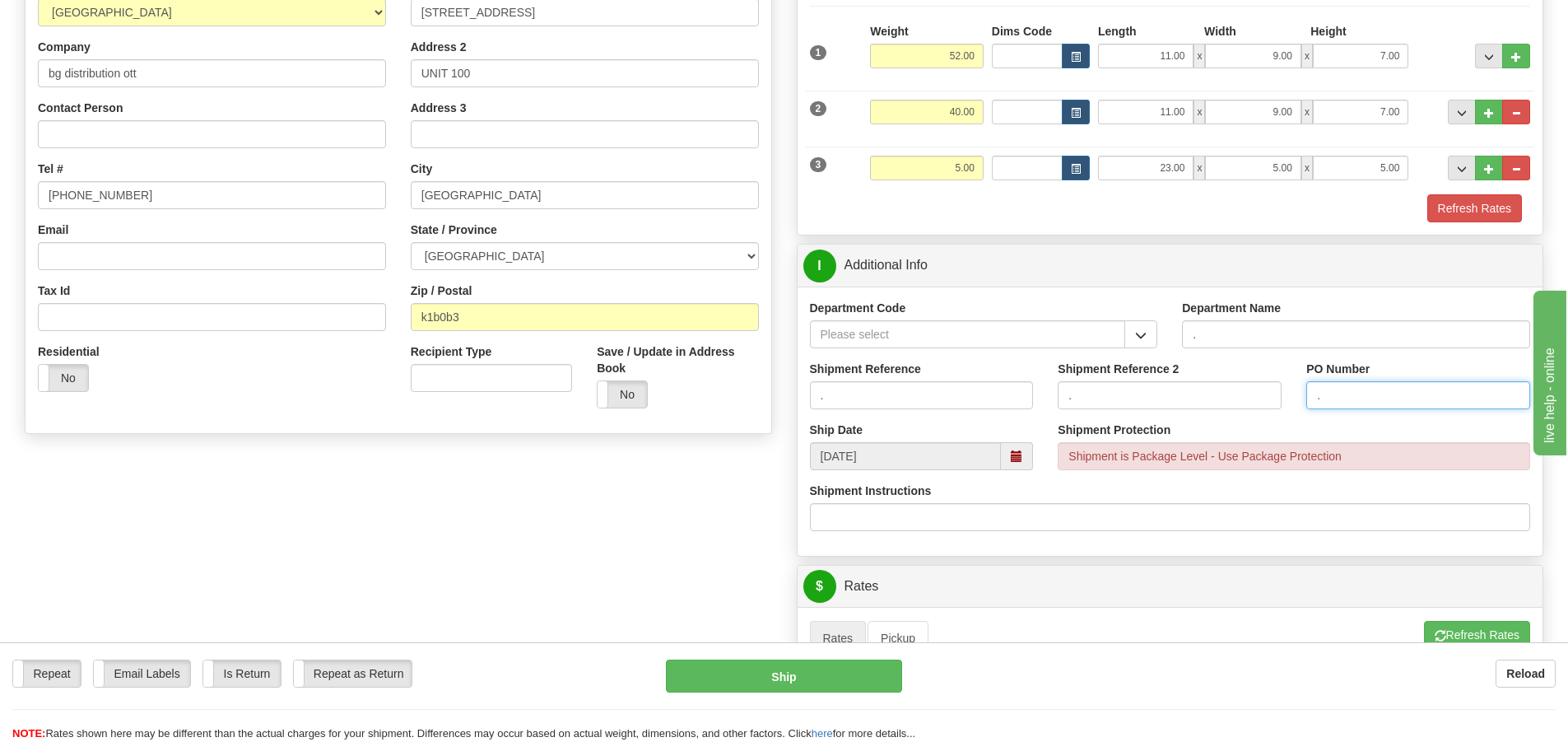
scroll to position [247, 0]
type input "."
click at [1444, 631] on button "Refresh Rates" at bounding box center [1477, 634] width 106 height 28
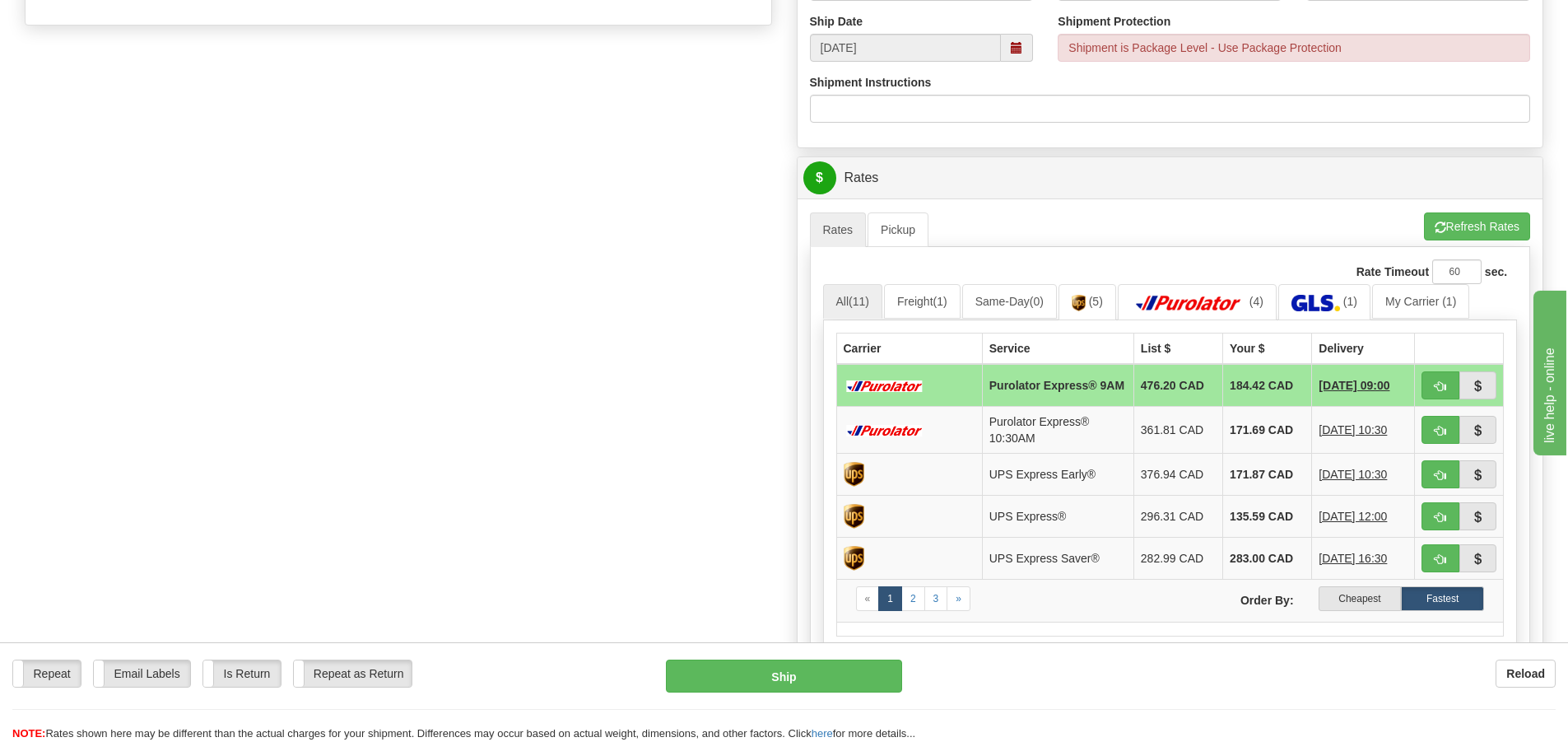
scroll to position [658, 0]
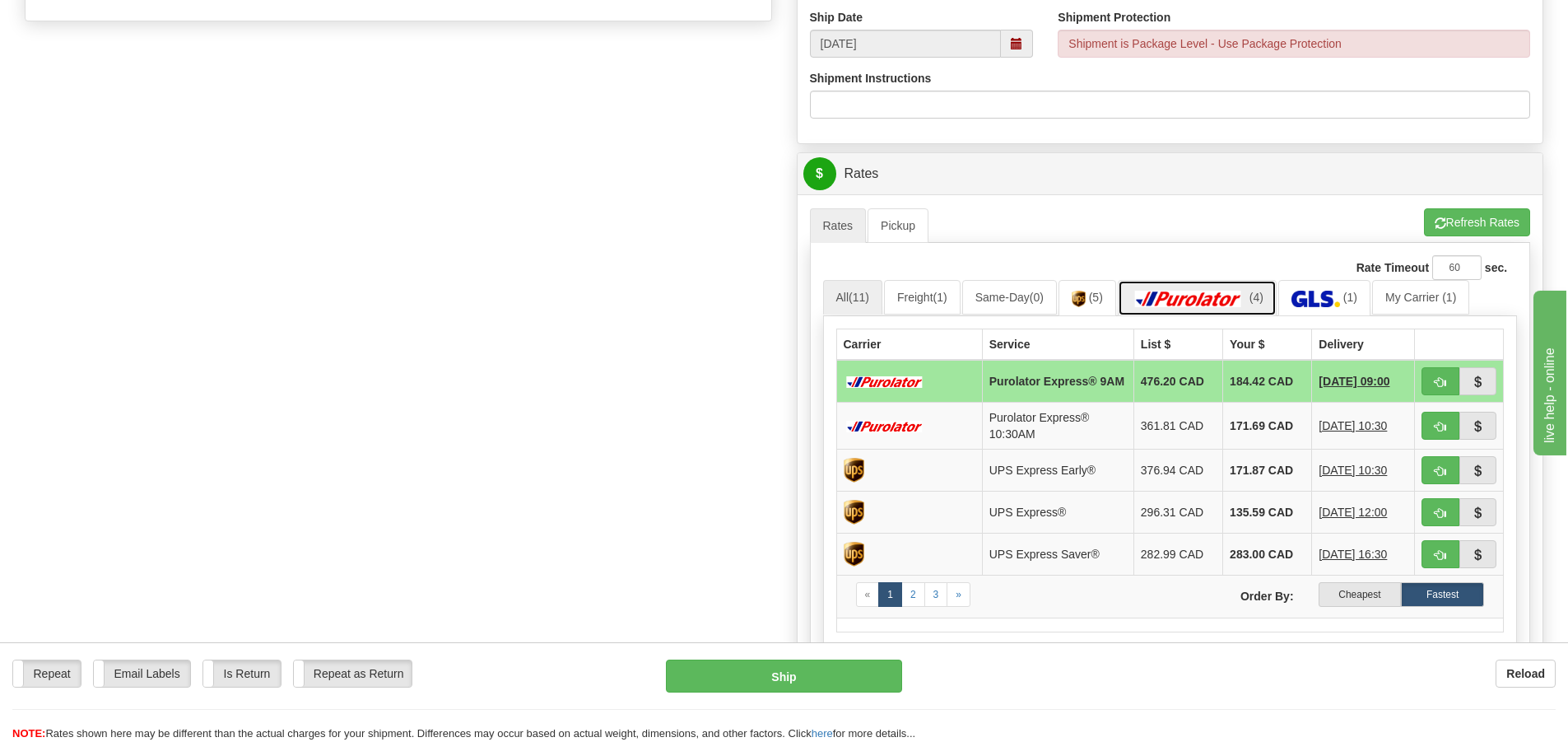
click at [1239, 298] on img at bounding box center [1188, 299] width 115 height 17
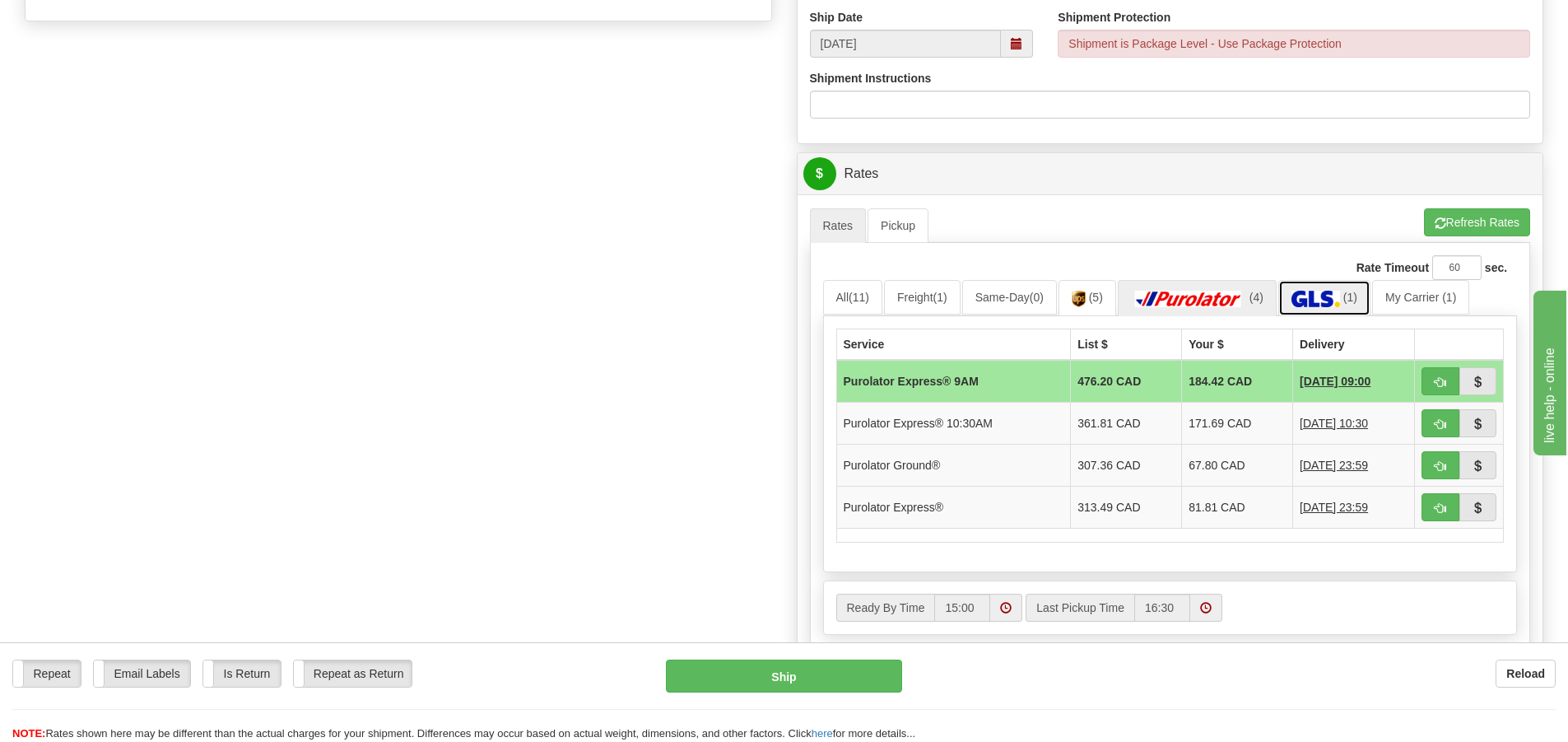
click at [1336, 308] on link "(1)" at bounding box center [1324, 297] width 92 height 36
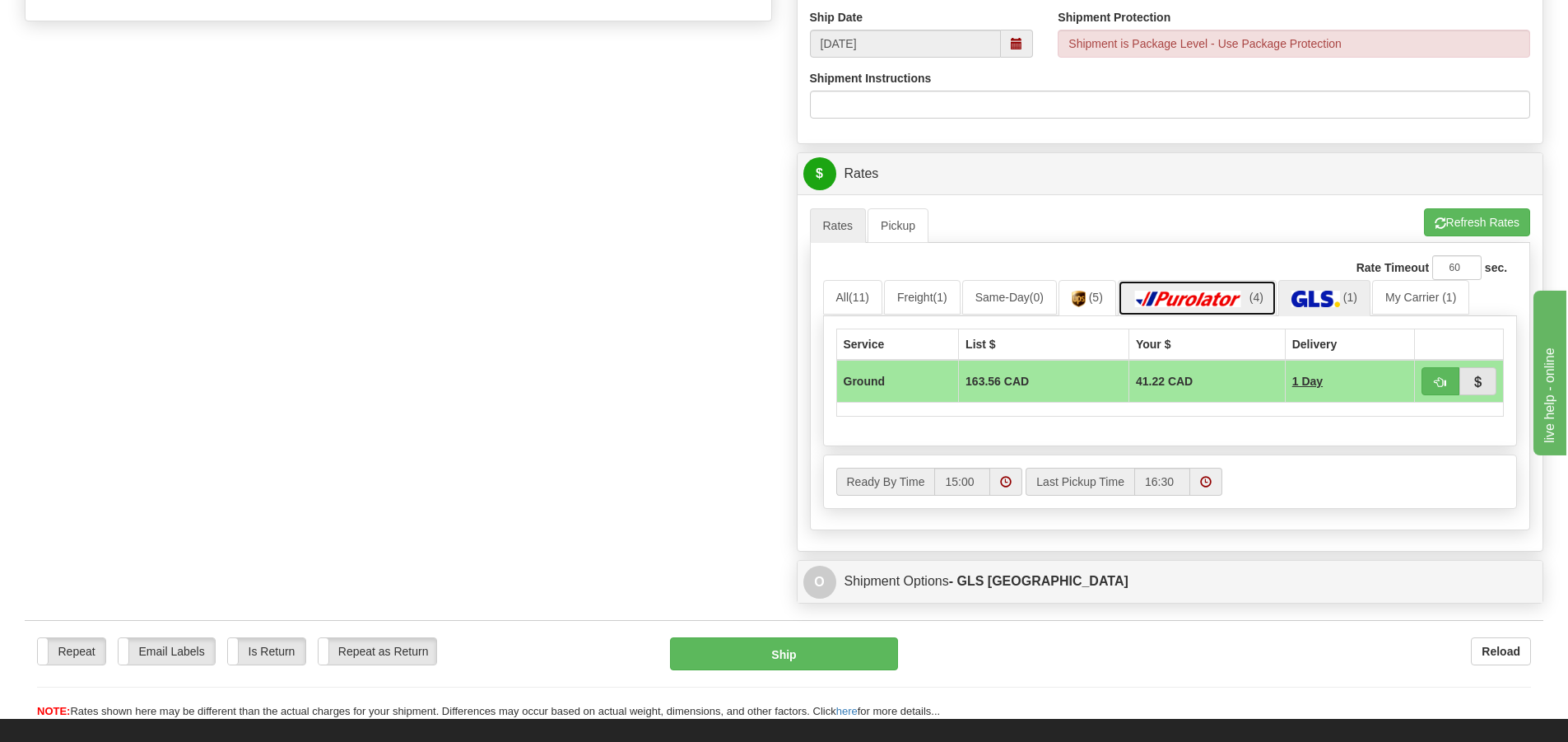
click at [1178, 294] on img at bounding box center [1188, 299] width 115 height 17
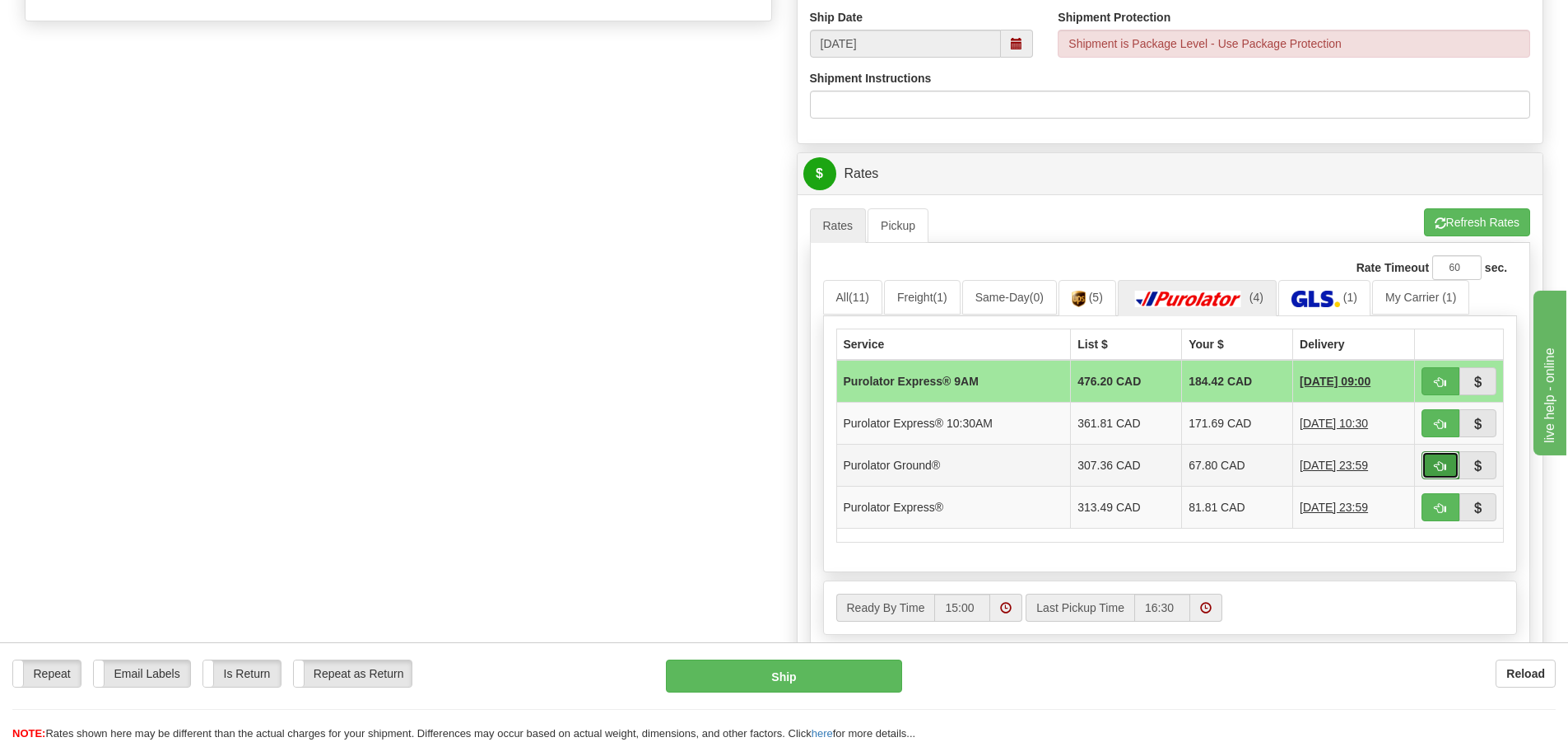
click at [1435, 461] on span "button" at bounding box center [1441, 466] width 12 height 11
type input "260"
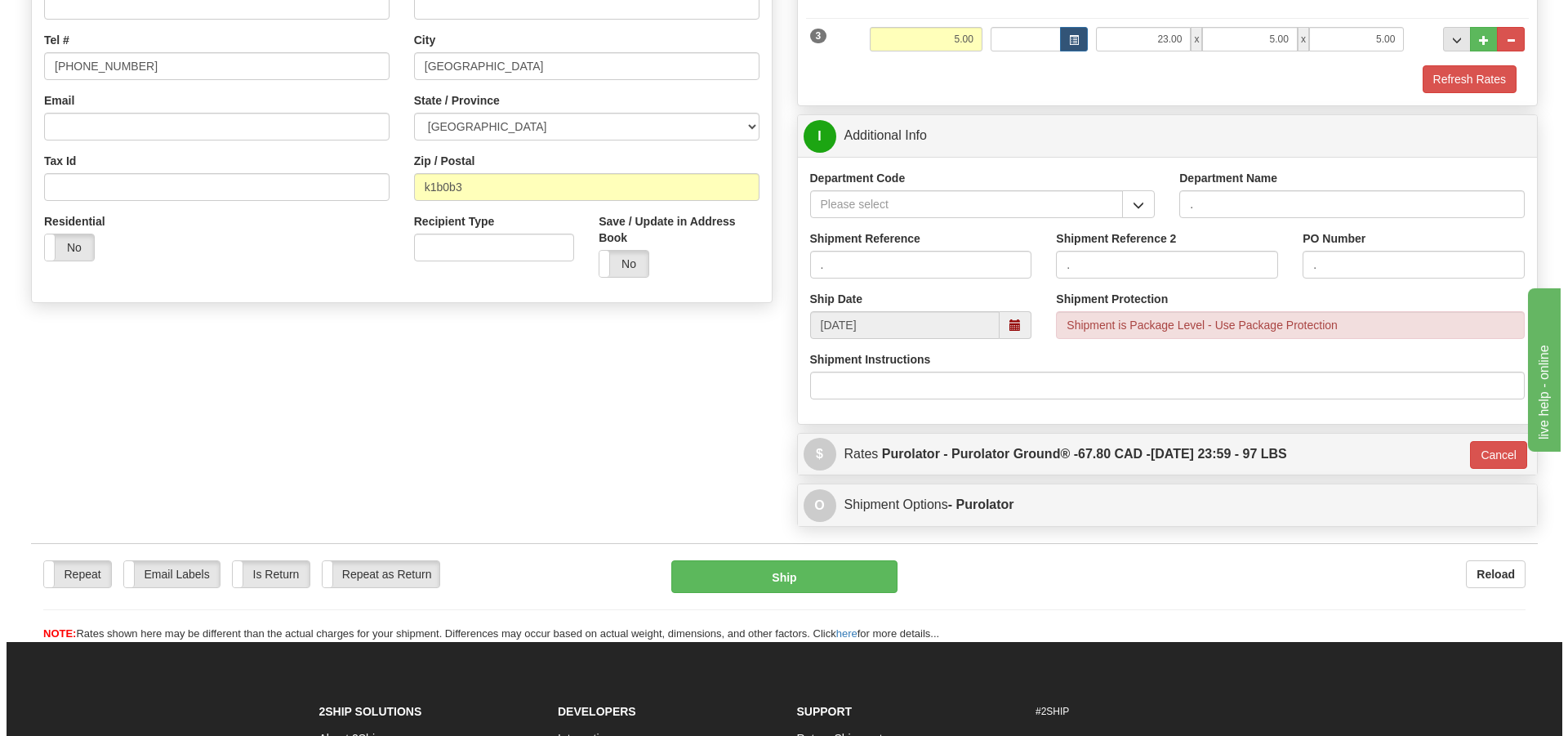
scroll to position [208, 0]
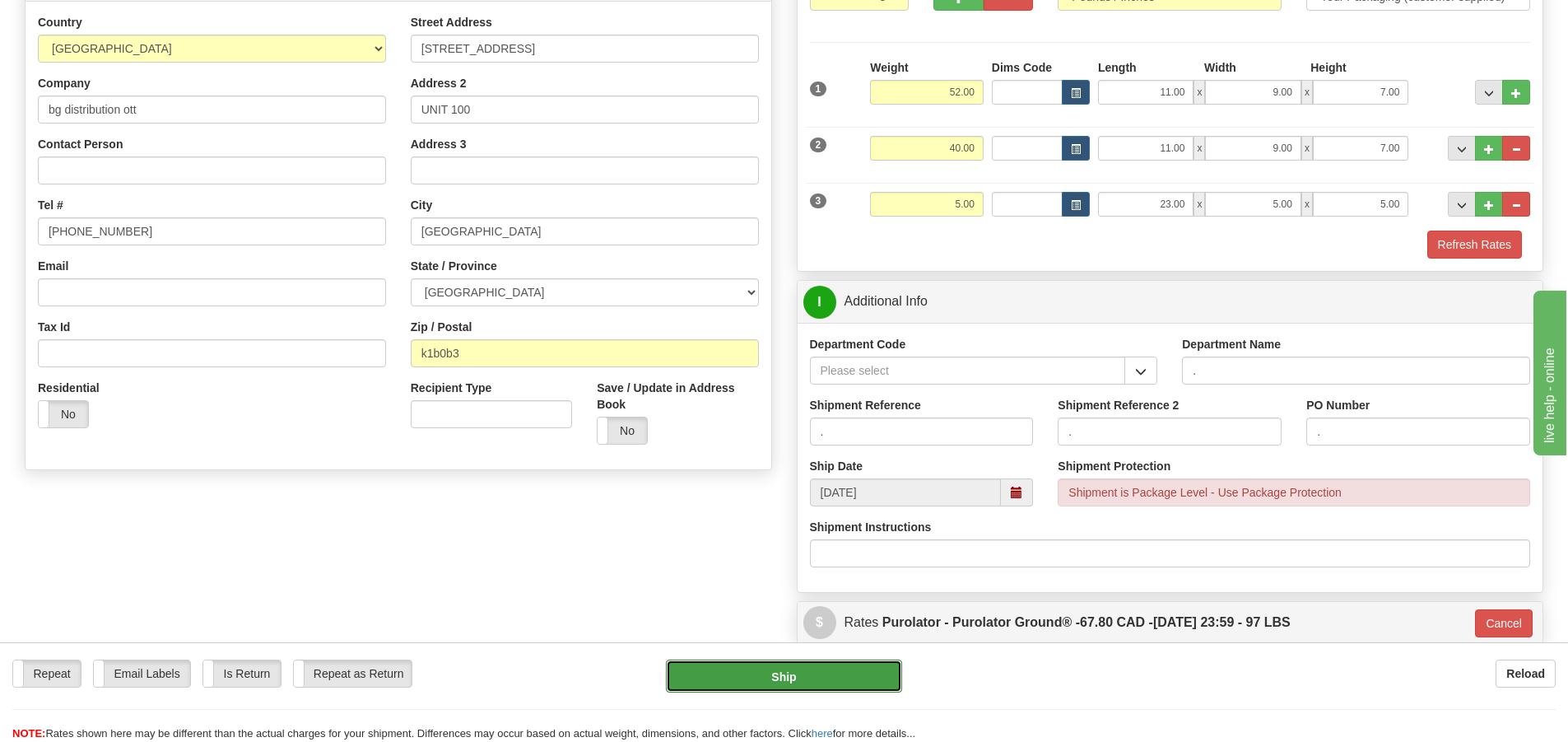
click at [759, 673] on button "Ship" at bounding box center [784, 676] width 237 height 33
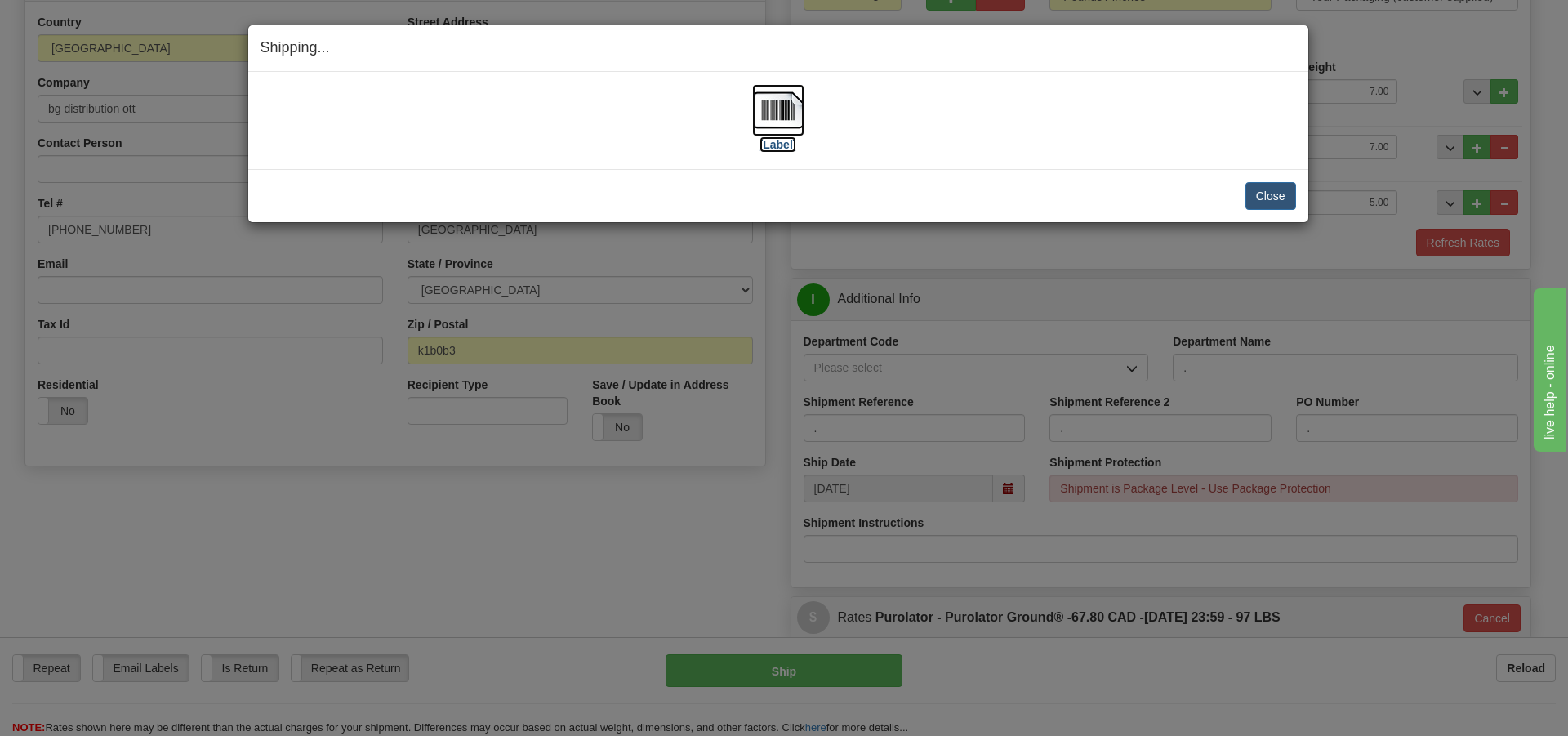
click at [785, 144] on label "[Label]" at bounding box center [779, 144] width 38 height 16
click at [1250, 196] on button "Close" at bounding box center [1271, 196] width 51 height 28
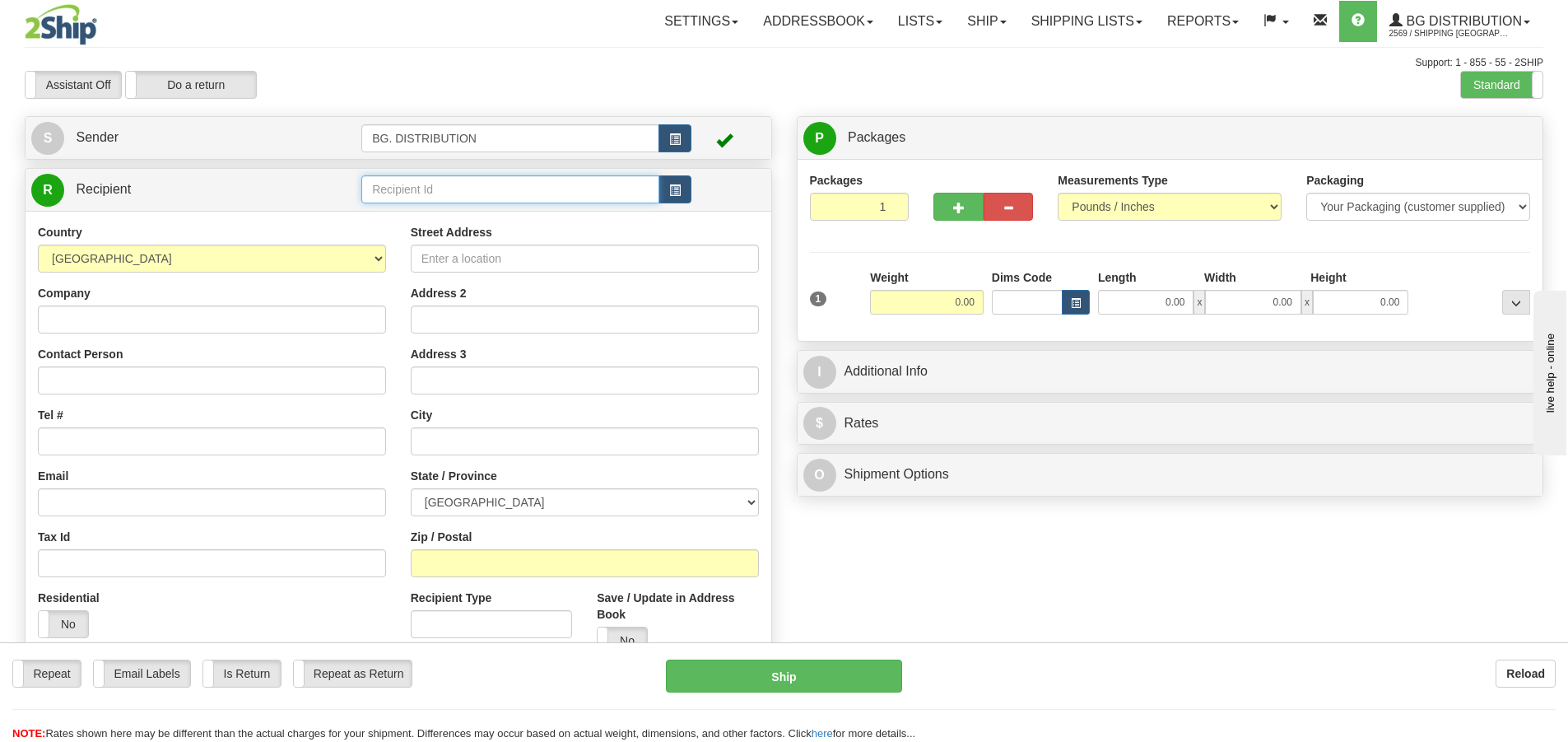
click at [544, 182] on input "text" at bounding box center [510, 189] width 298 height 28
